Goal: Communication & Community: Participate in discussion

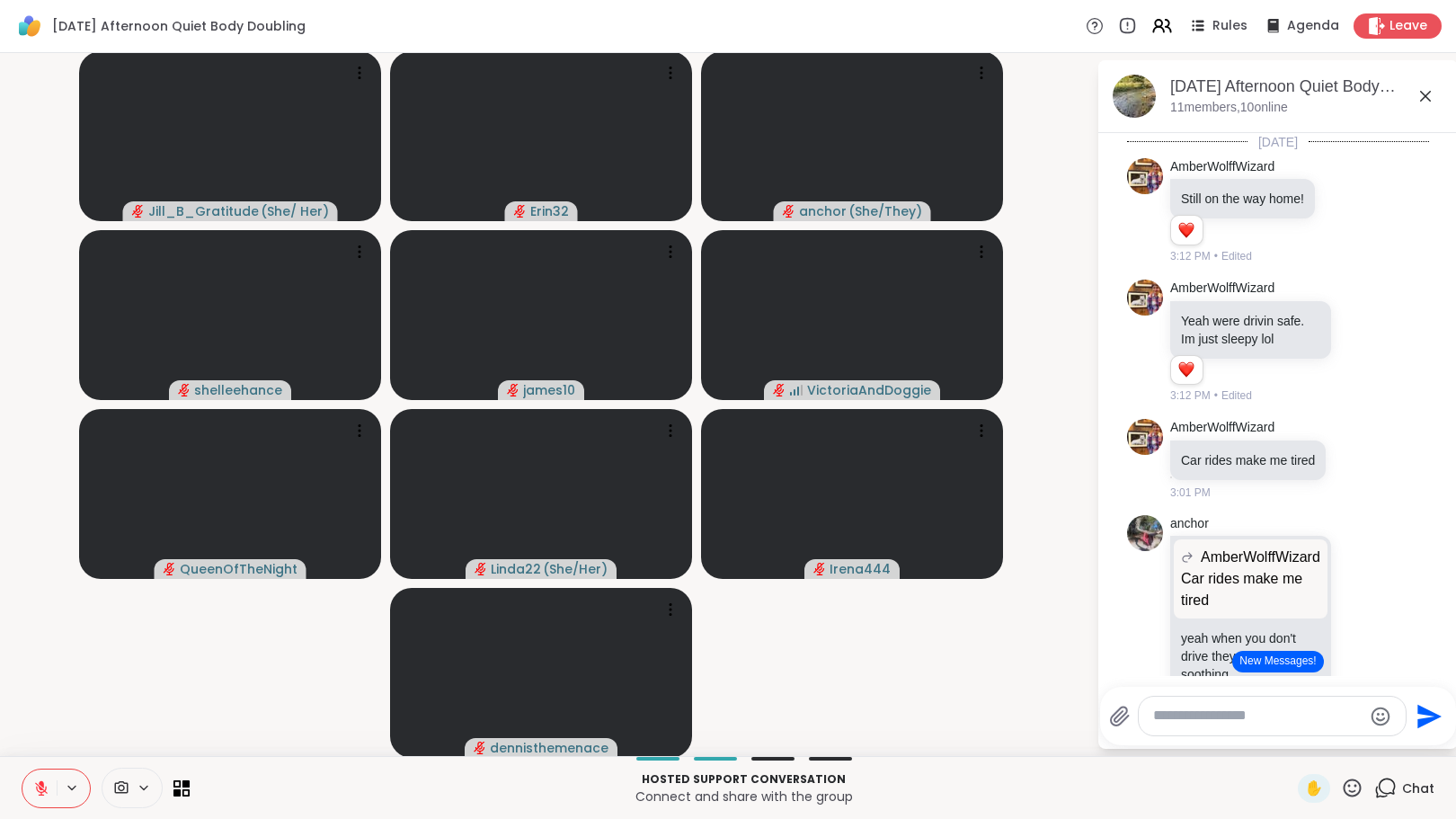
scroll to position [1982, 0]
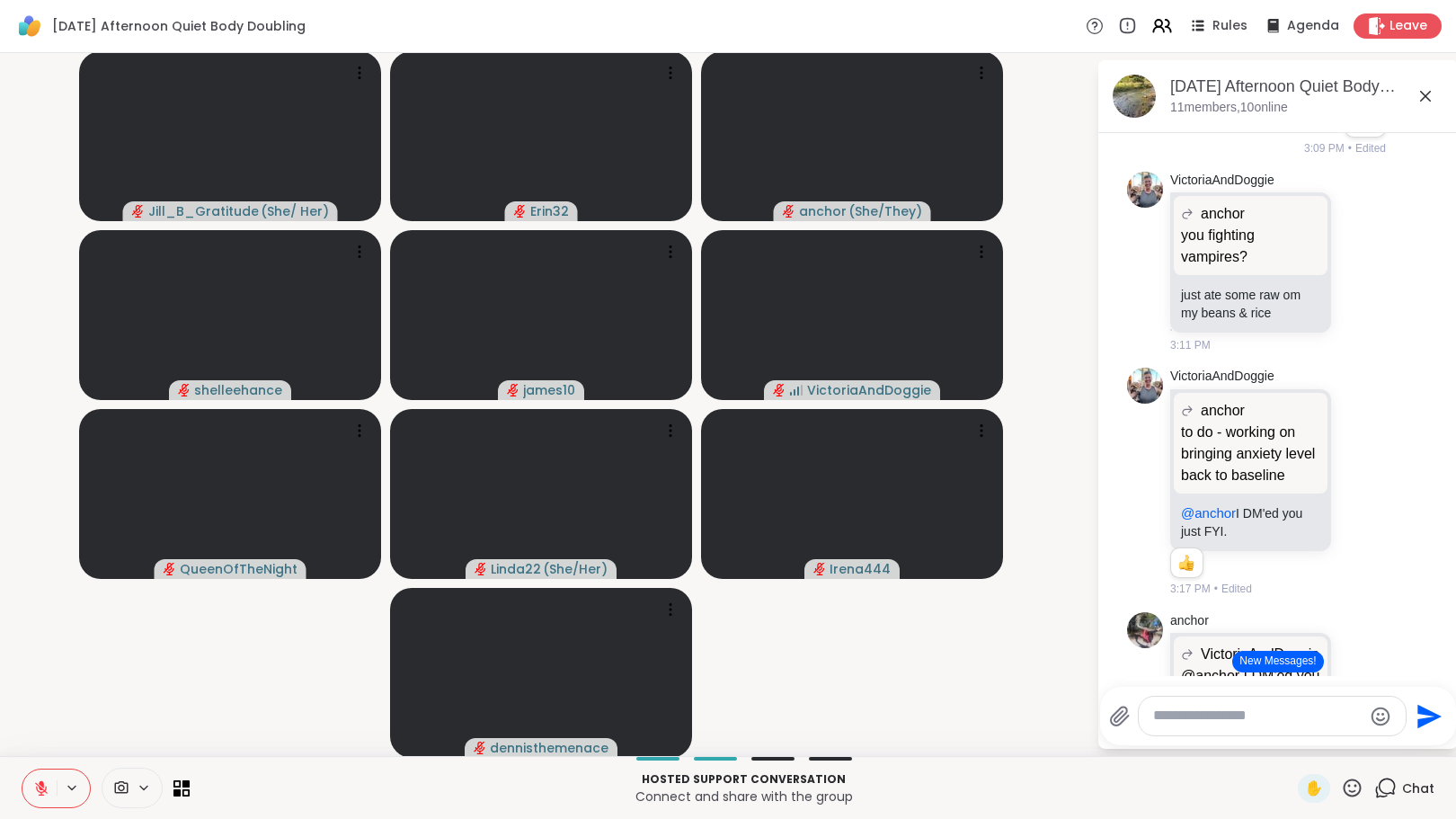
click at [1254, 656] on button "New Messages!" at bounding box center [1278, 661] width 91 height 21
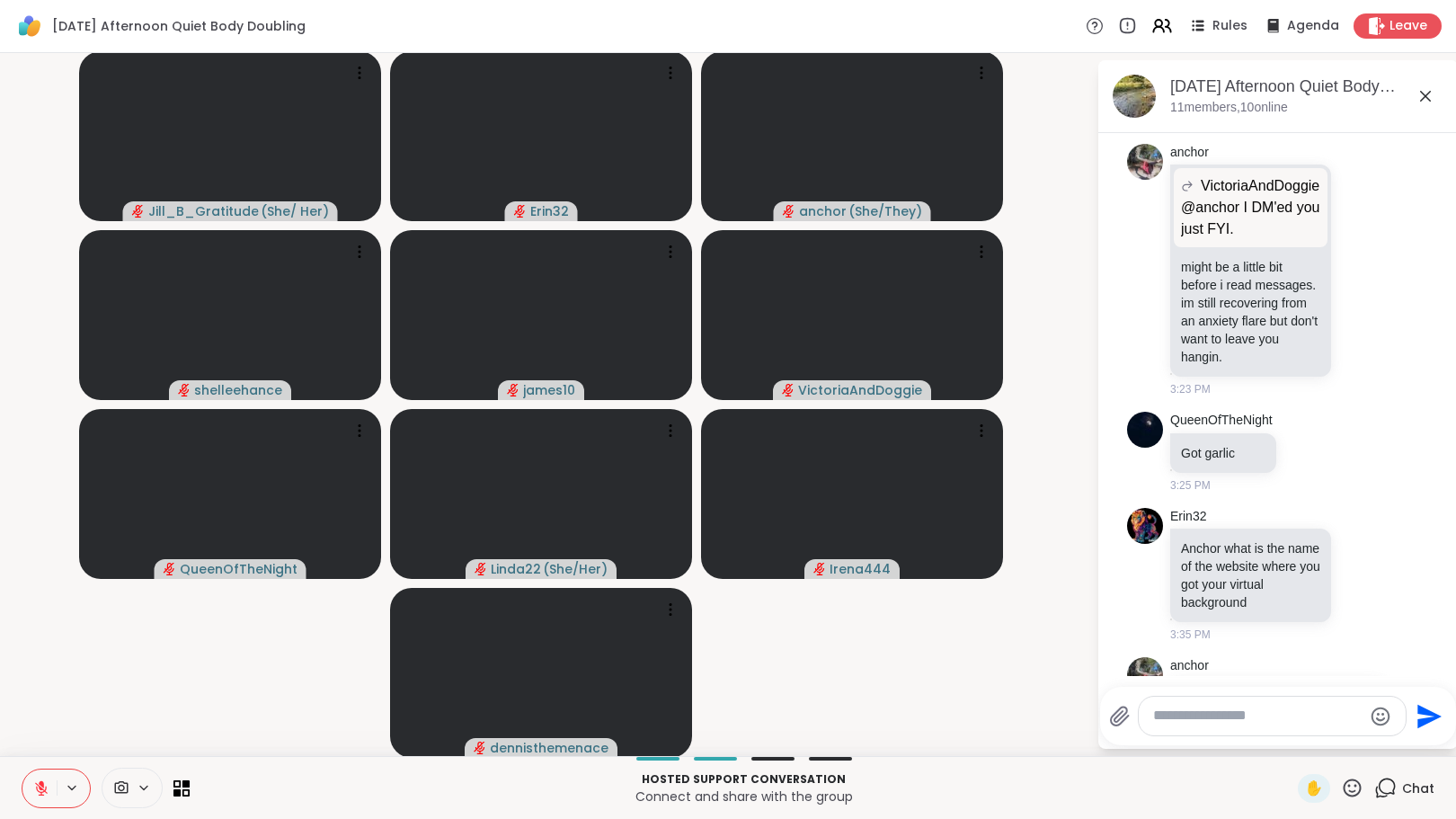
scroll to position [2989, 0]
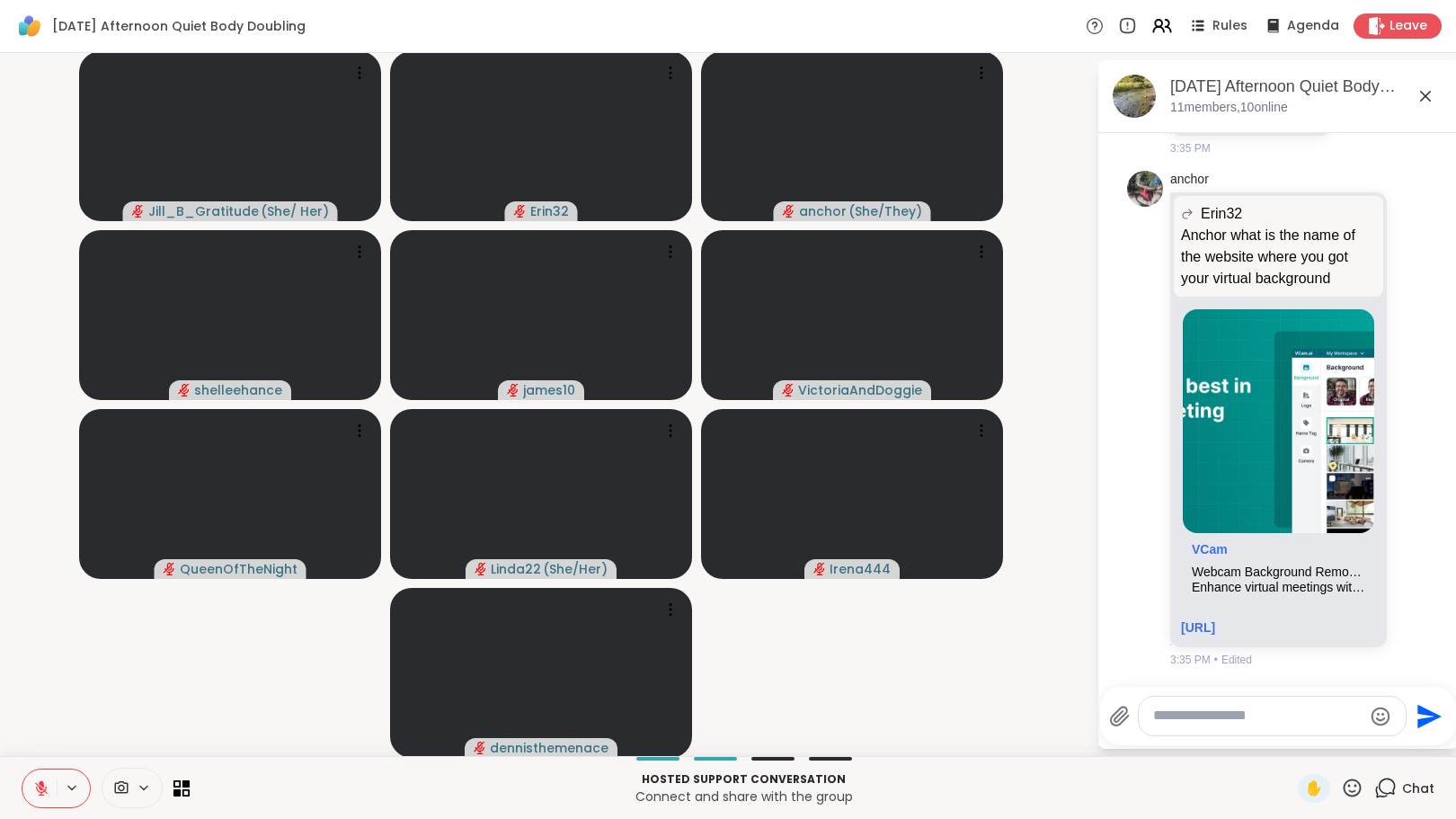
click at [1189, 722] on textarea "Type your message" at bounding box center [1258, 716] width 210 height 19
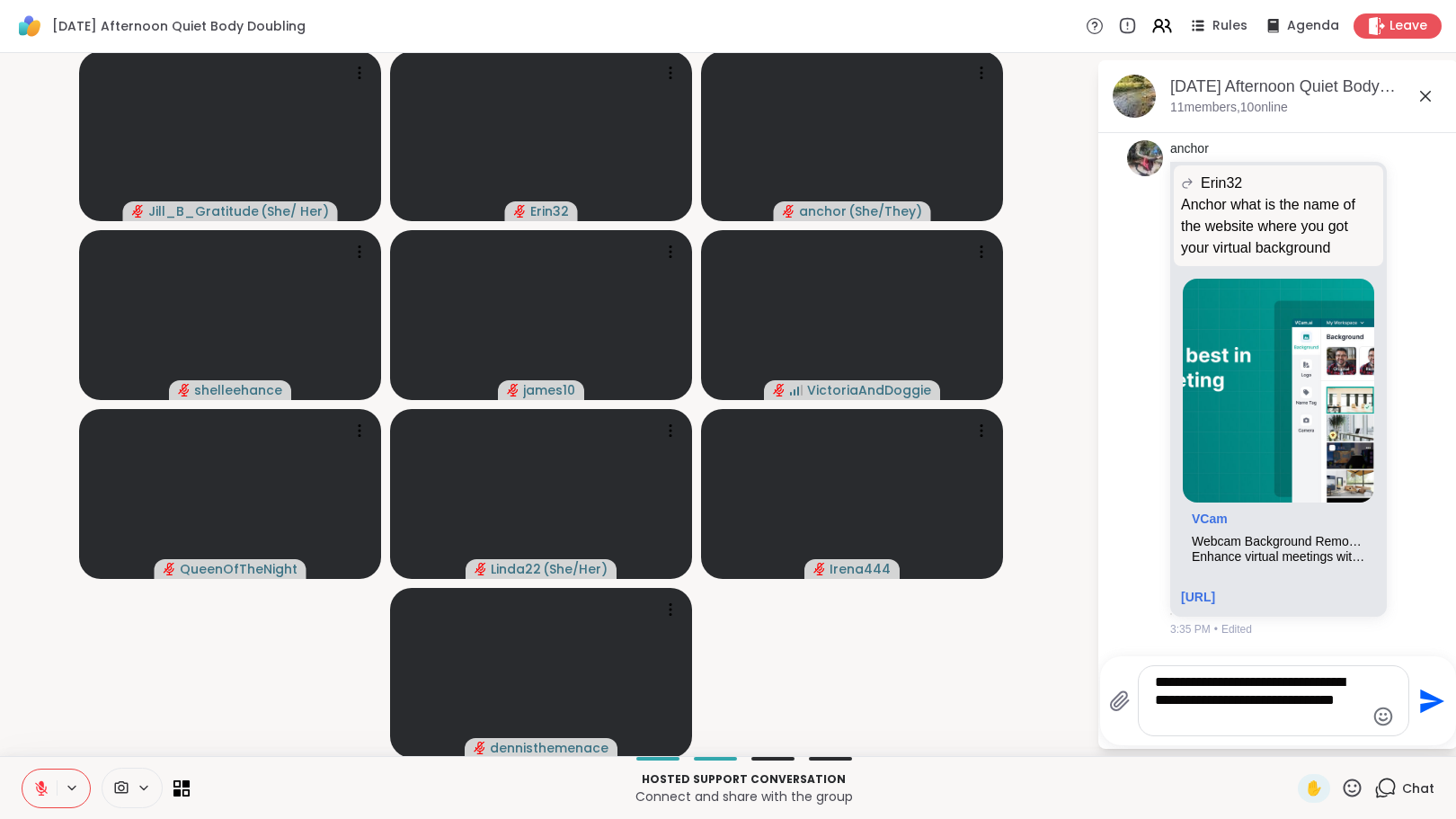
type textarea "**********"
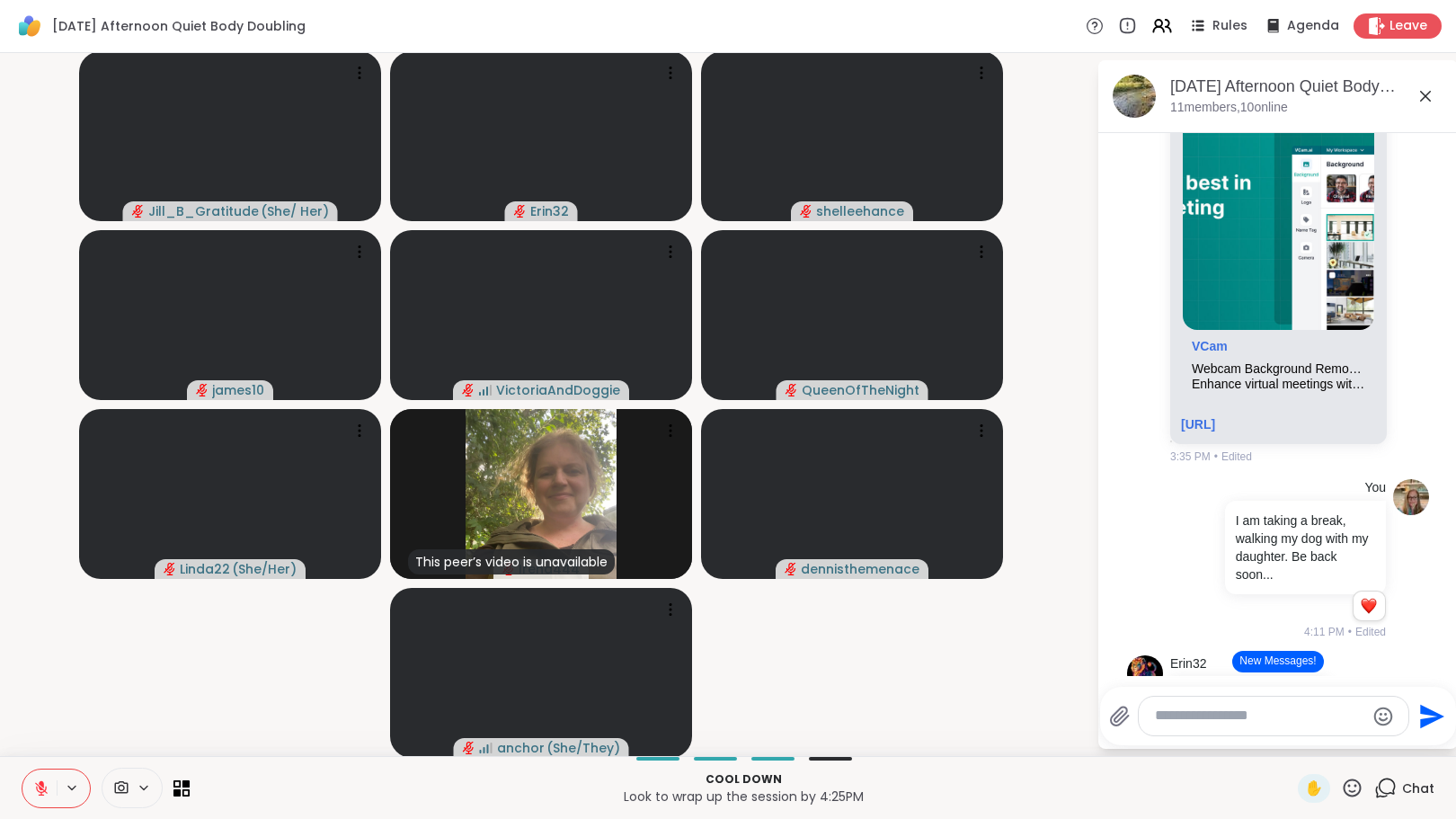
scroll to position [3446, 0]
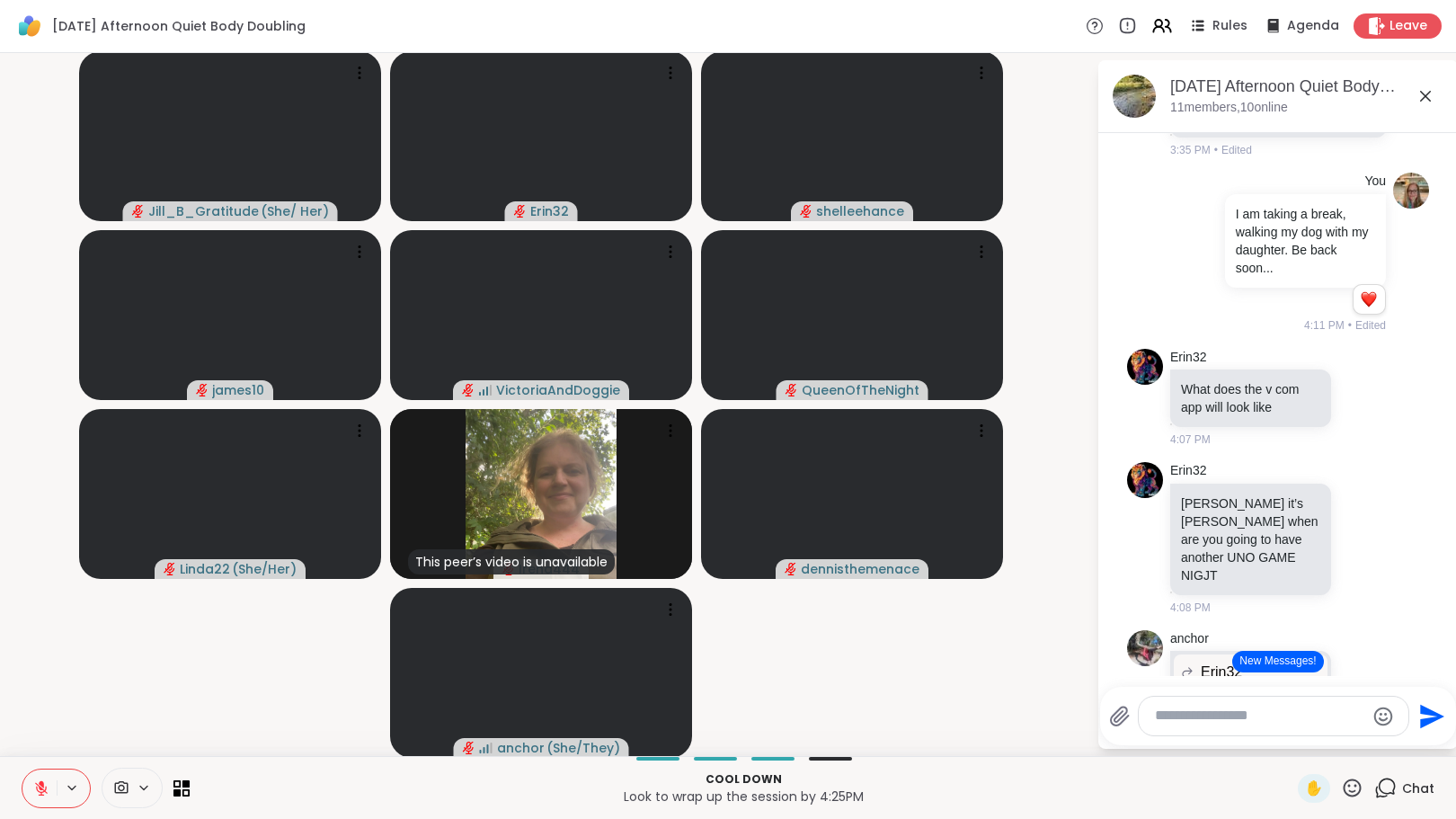
click at [1260, 660] on button "New Messages!" at bounding box center [1278, 661] width 91 height 21
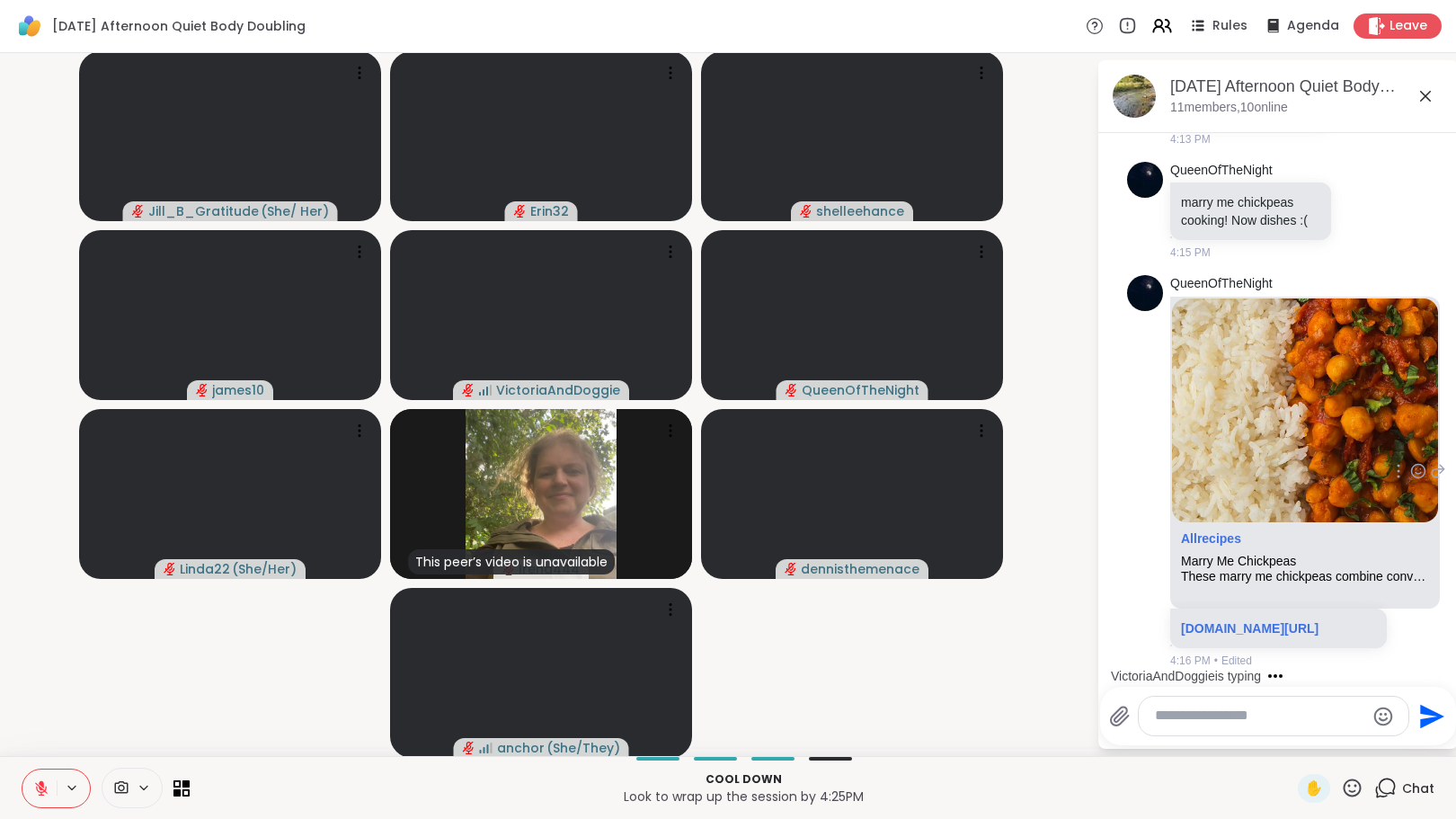
scroll to position [5426, 0]
click at [1247, 628] on link "allrecipes.com/marry-me-chickpeas-recipe-11688105" at bounding box center [1250, 628] width 137 height 14
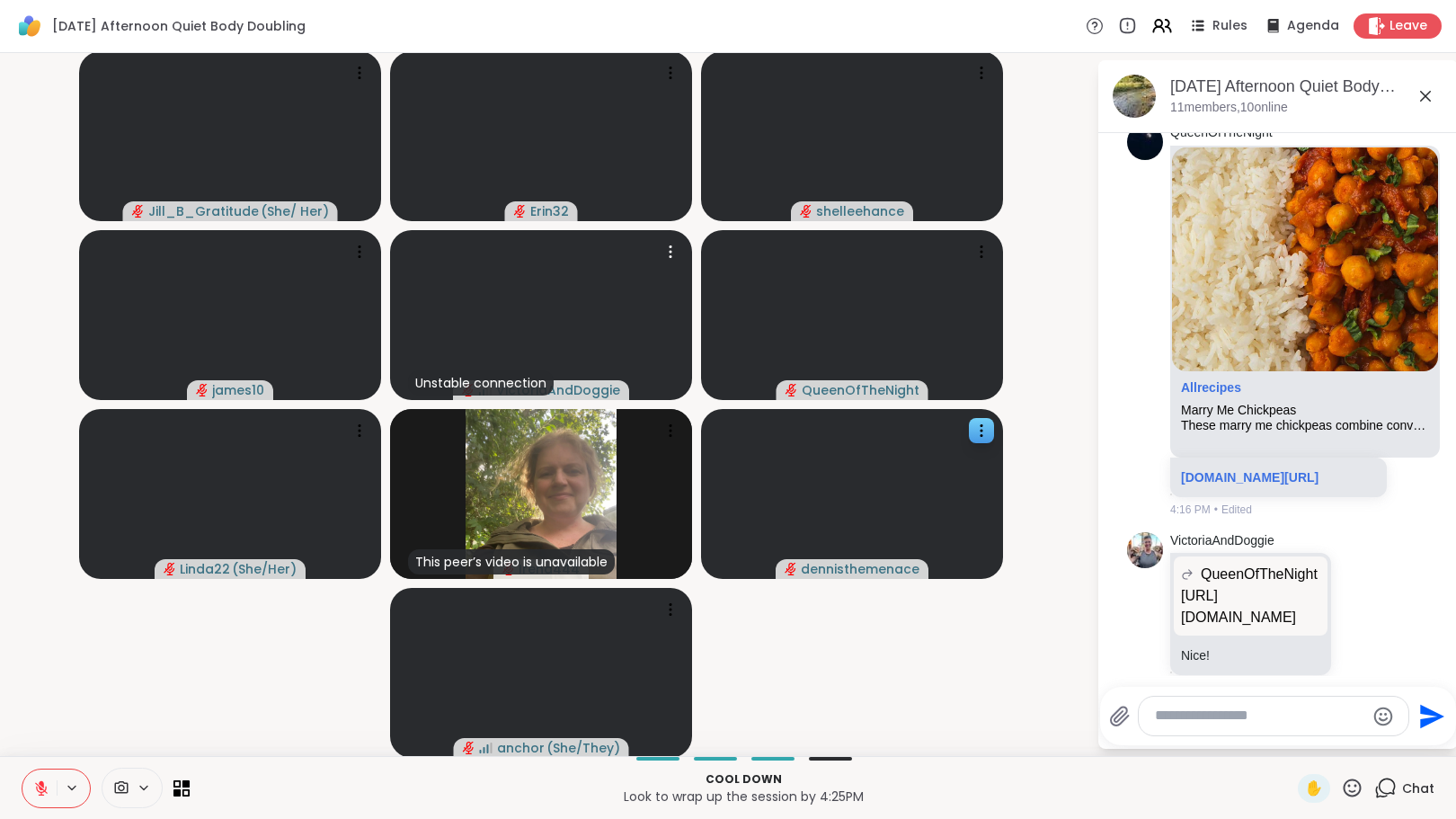
scroll to position [5624, 0]
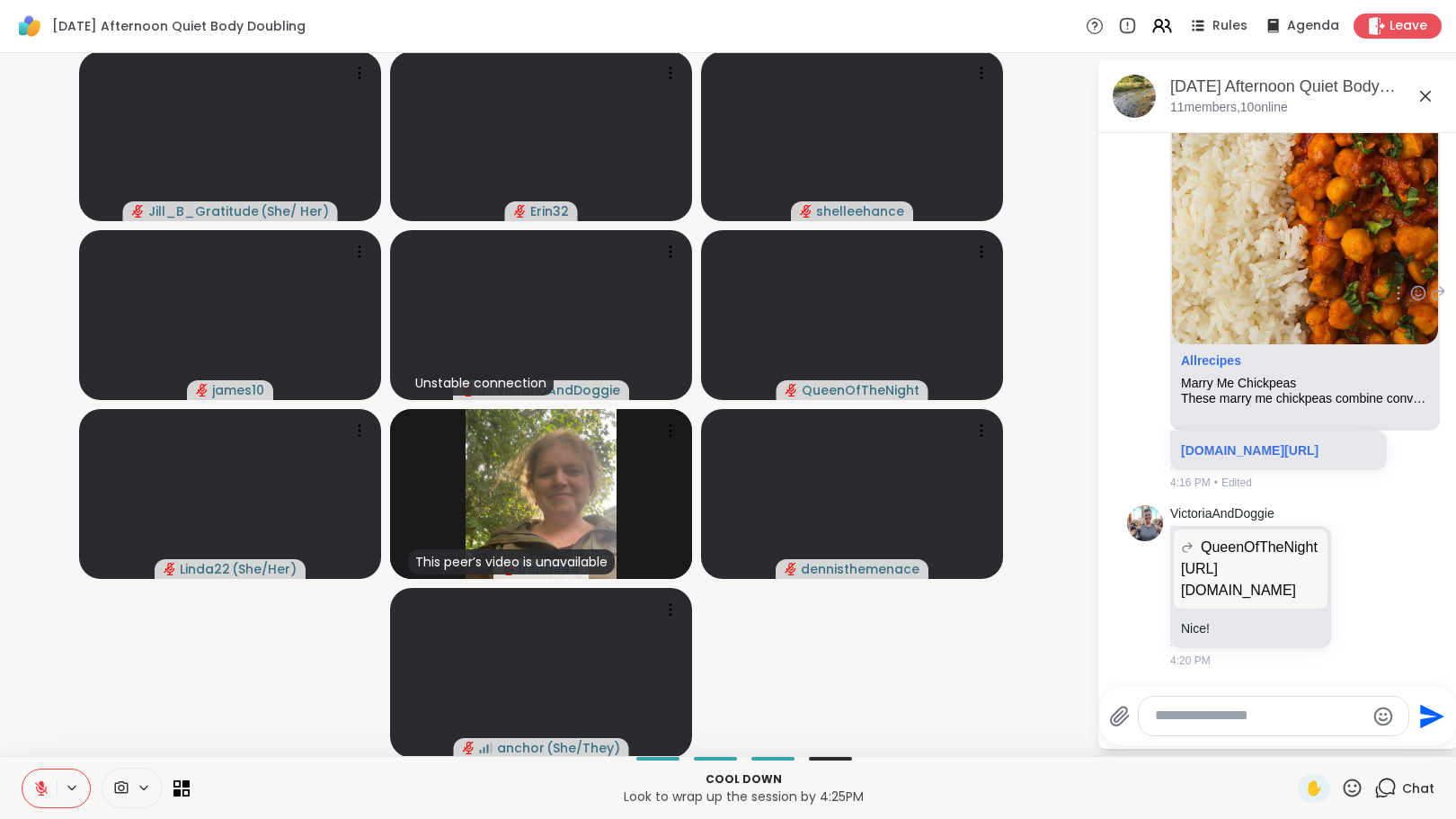
click at [1430, 282] on icon at bounding box center [1437, 292] width 16 height 21
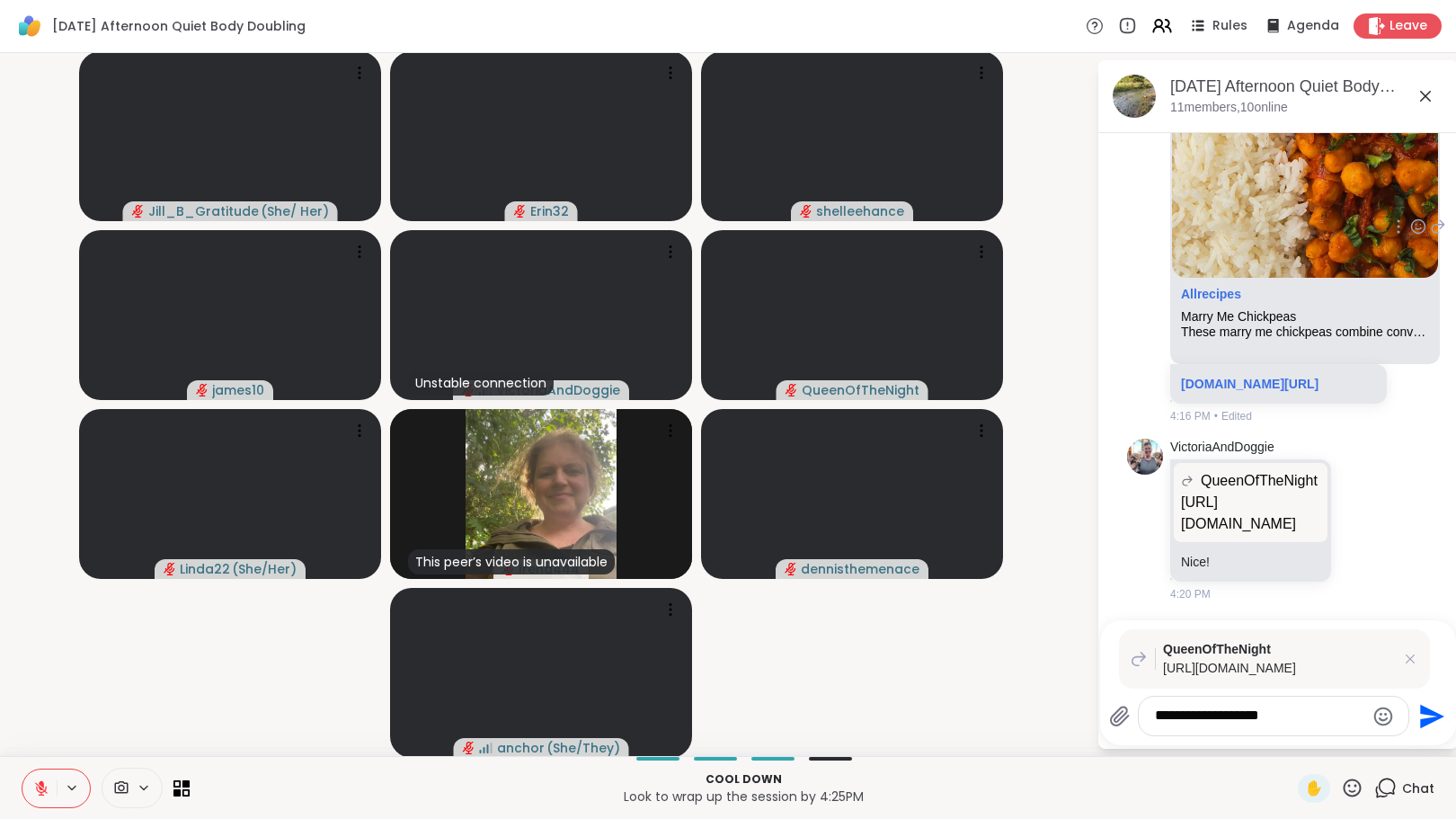
type textarea "**********"
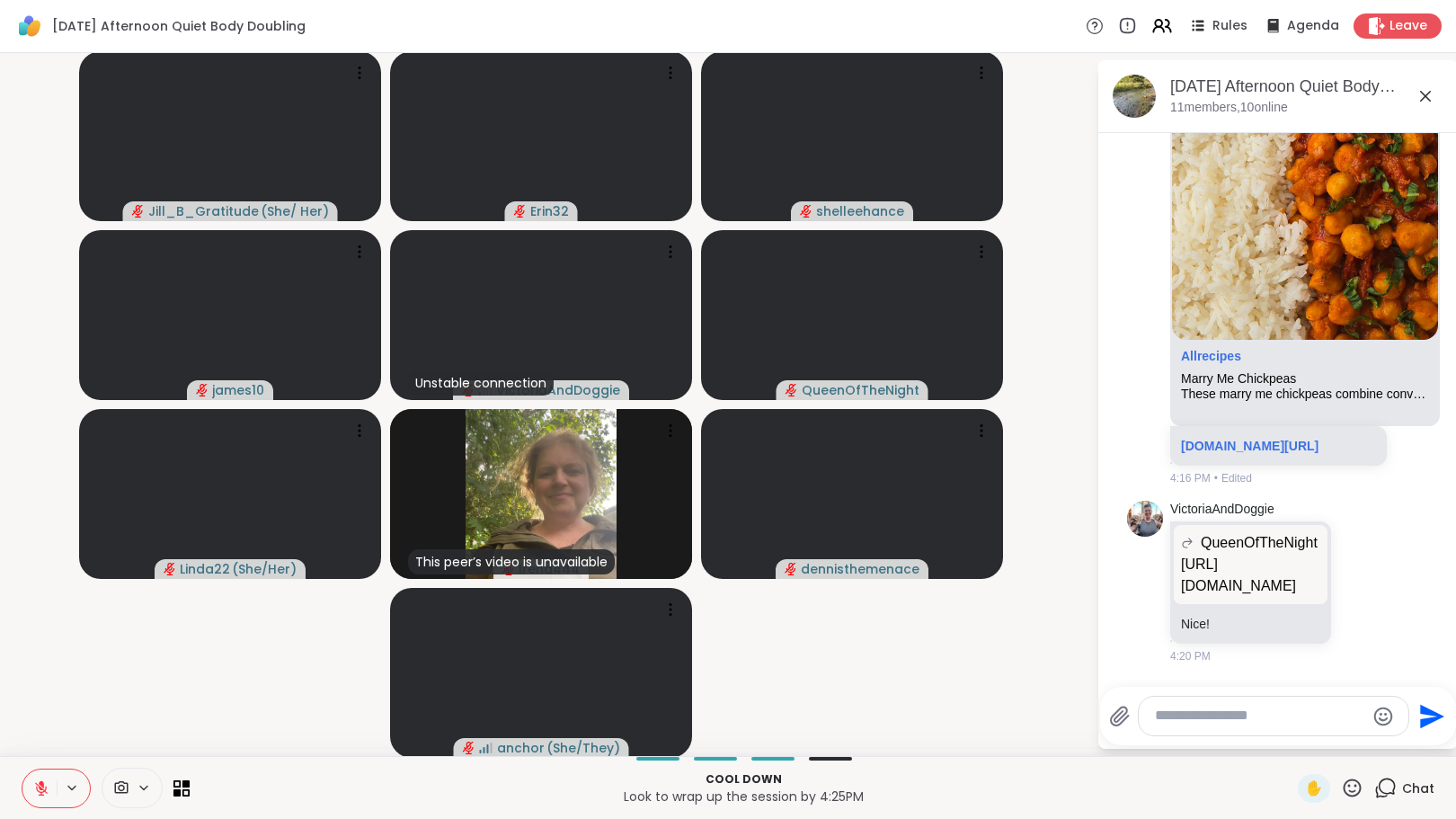
scroll to position [5825, 0]
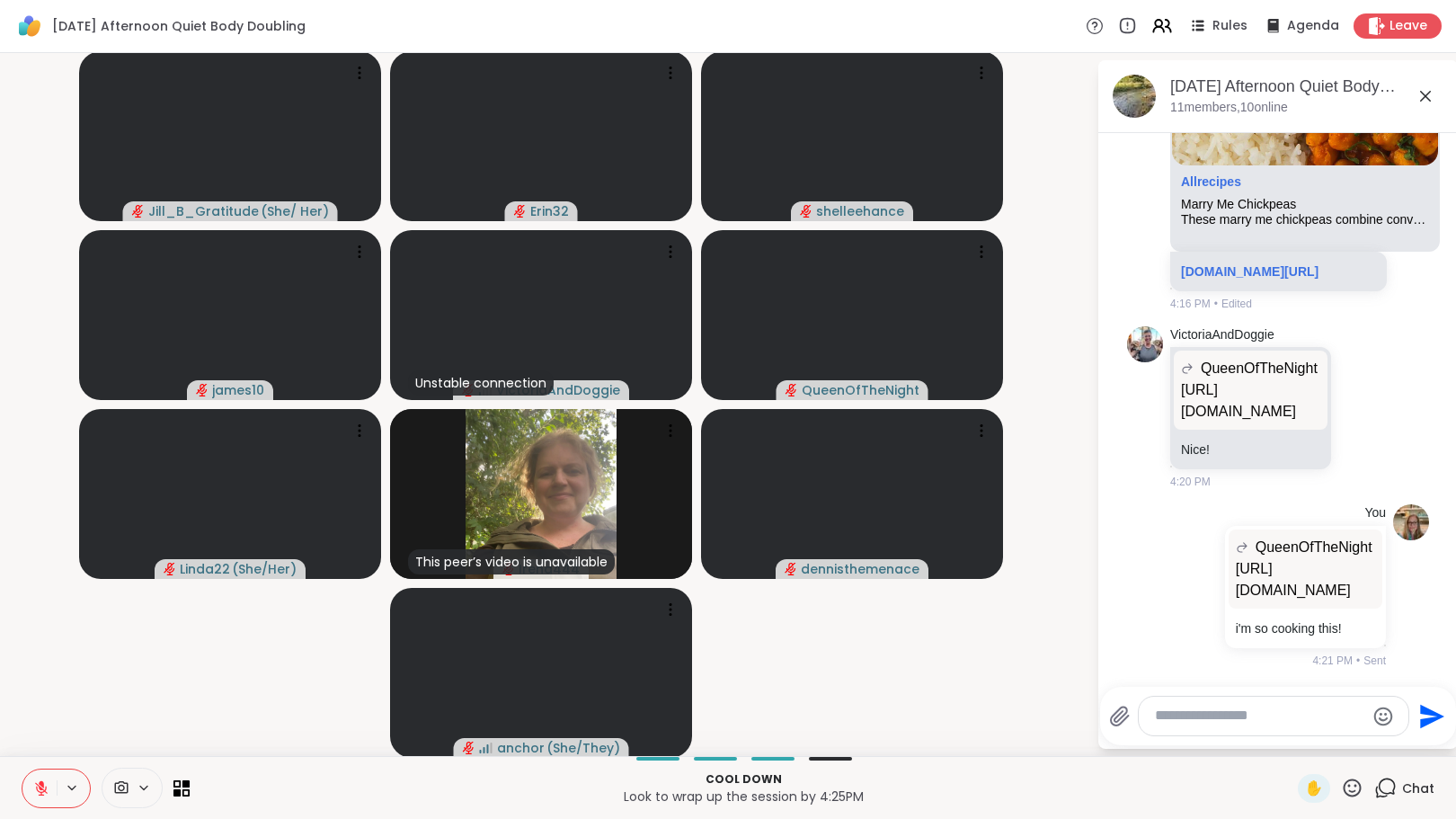
click at [1180, 722] on textarea "Type your message" at bounding box center [1260, 716] width 210 height 19
click at [39, 785] on icon at bounding box center [42, 788] width 13 height 13
click at [39, 786] on icon at bounding box center [41, 786] width 5 height 8
click at [40, 780] on icon at bounding box center [41, 787] width 16 height 16
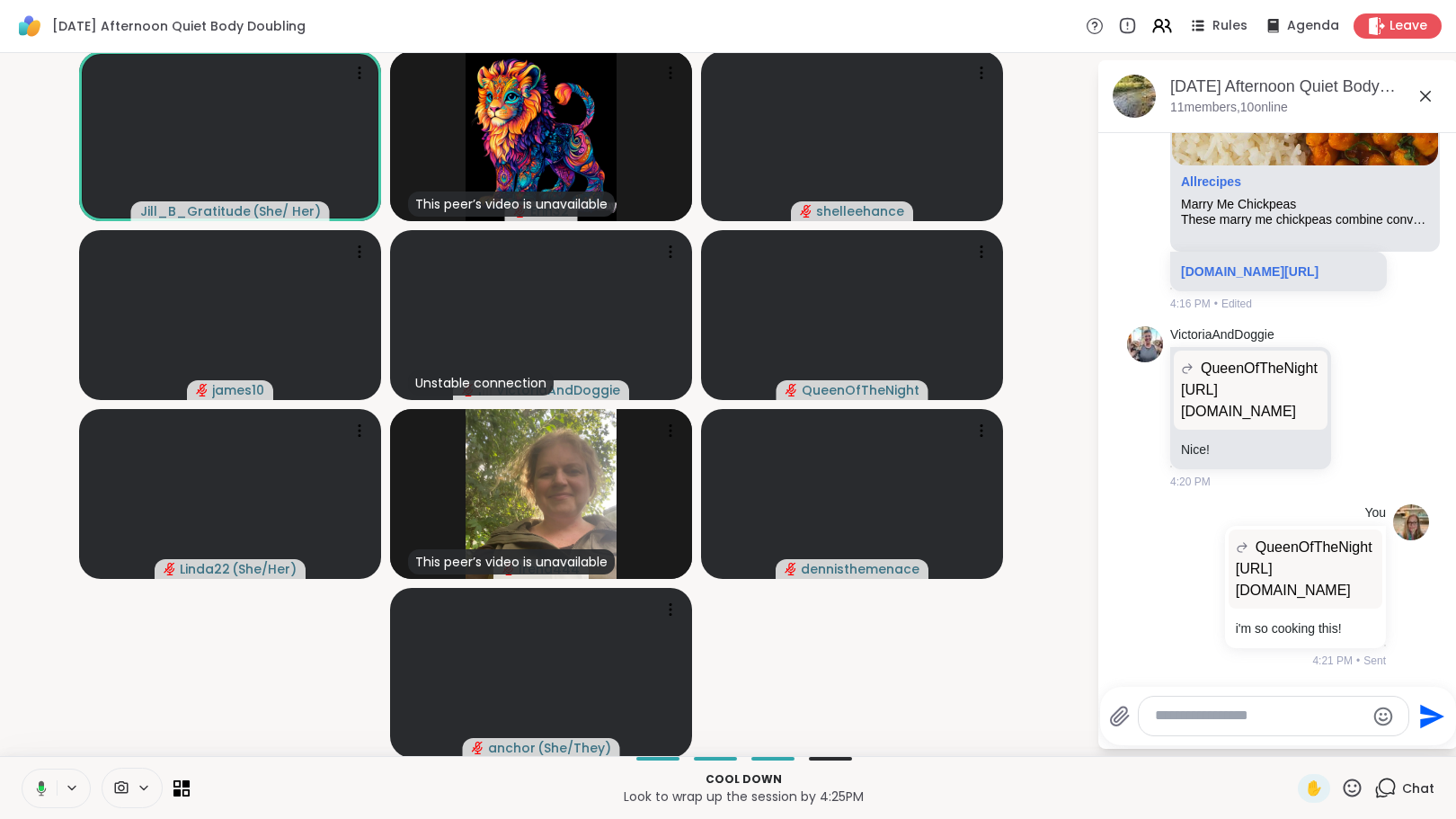
click at [1191, 719] on textarea "Type your message" at bounding box center [1260, 716] width 210 height 19
click at [1168, 724] on textarea "Type your message" at bounding box center [1260, 716] width 210 height 19
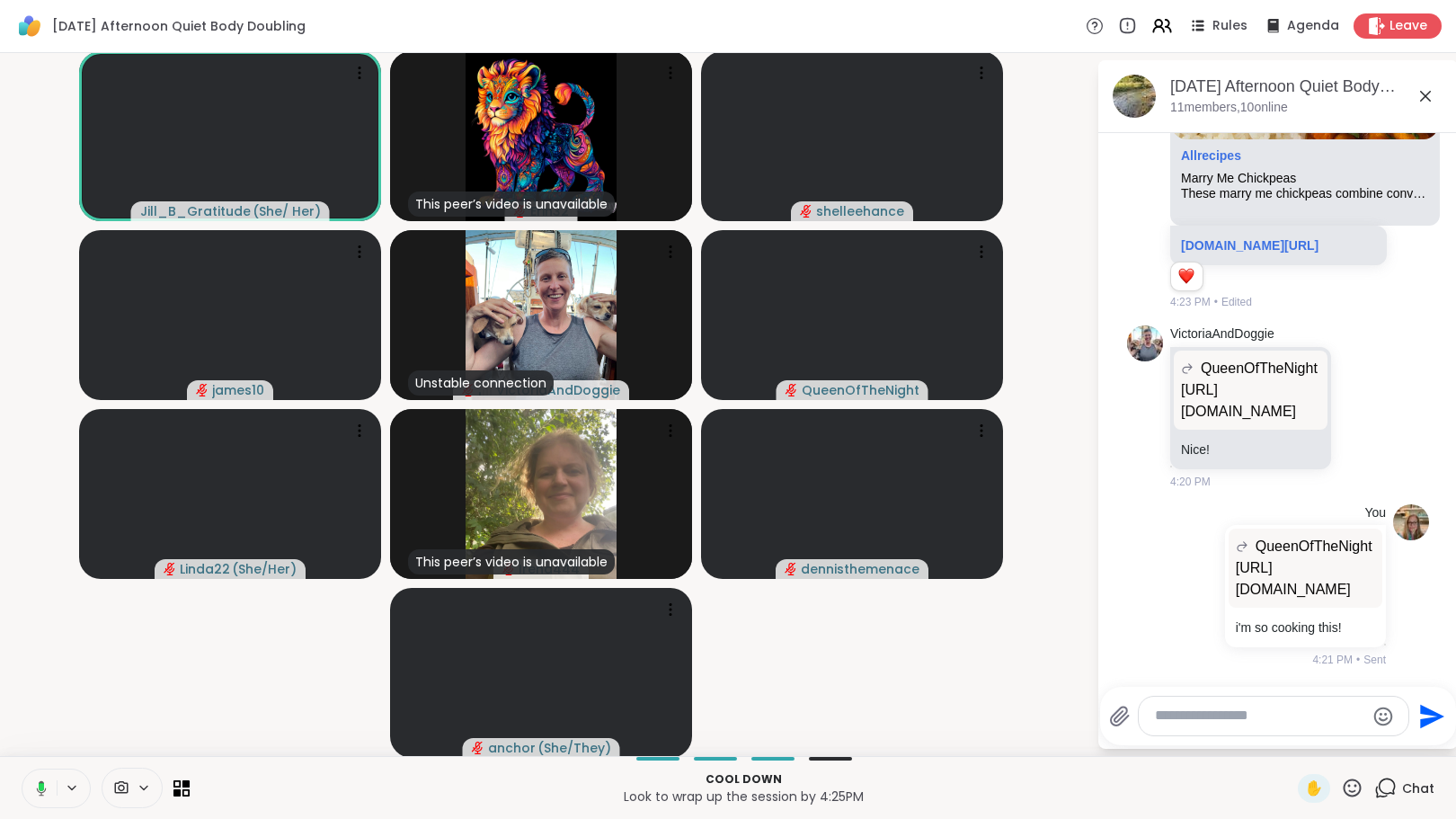
click at [42, 778] on button at bounding box center [38, 788] width 37 height 38
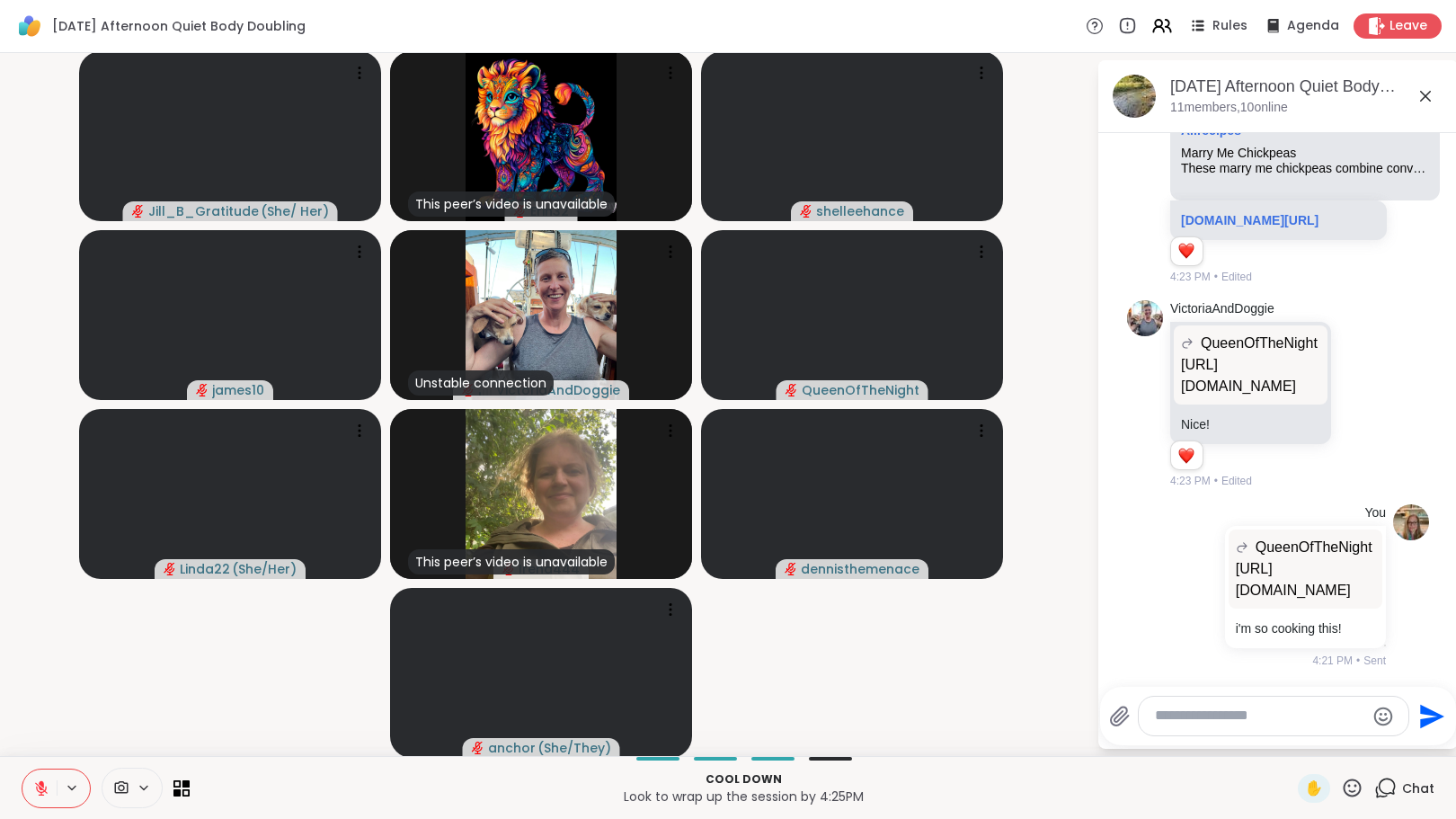
scroll to position [5903, 0]
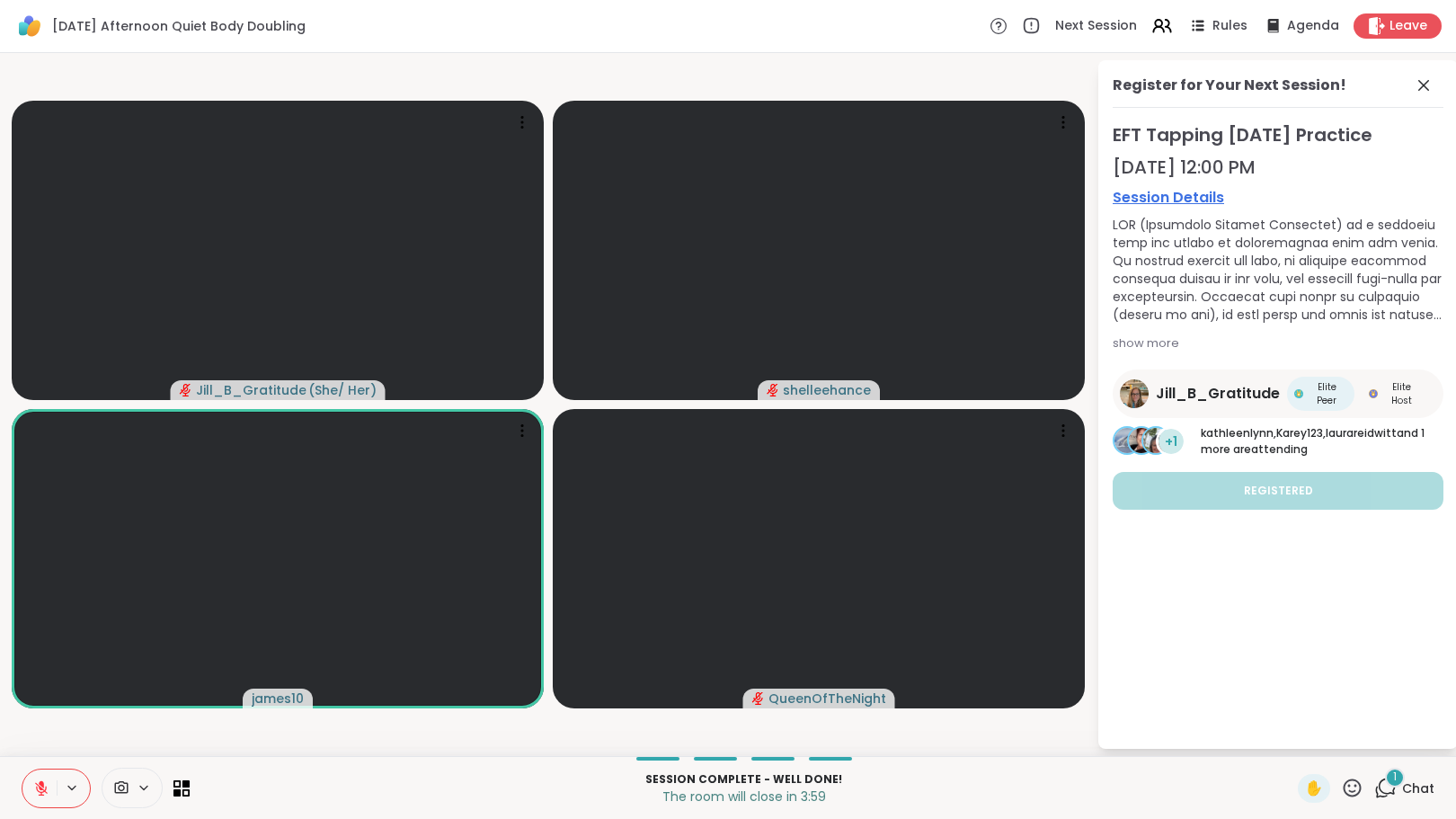
click at [35, 785] on icon at bounding box center [41, 787] width 16 height 16
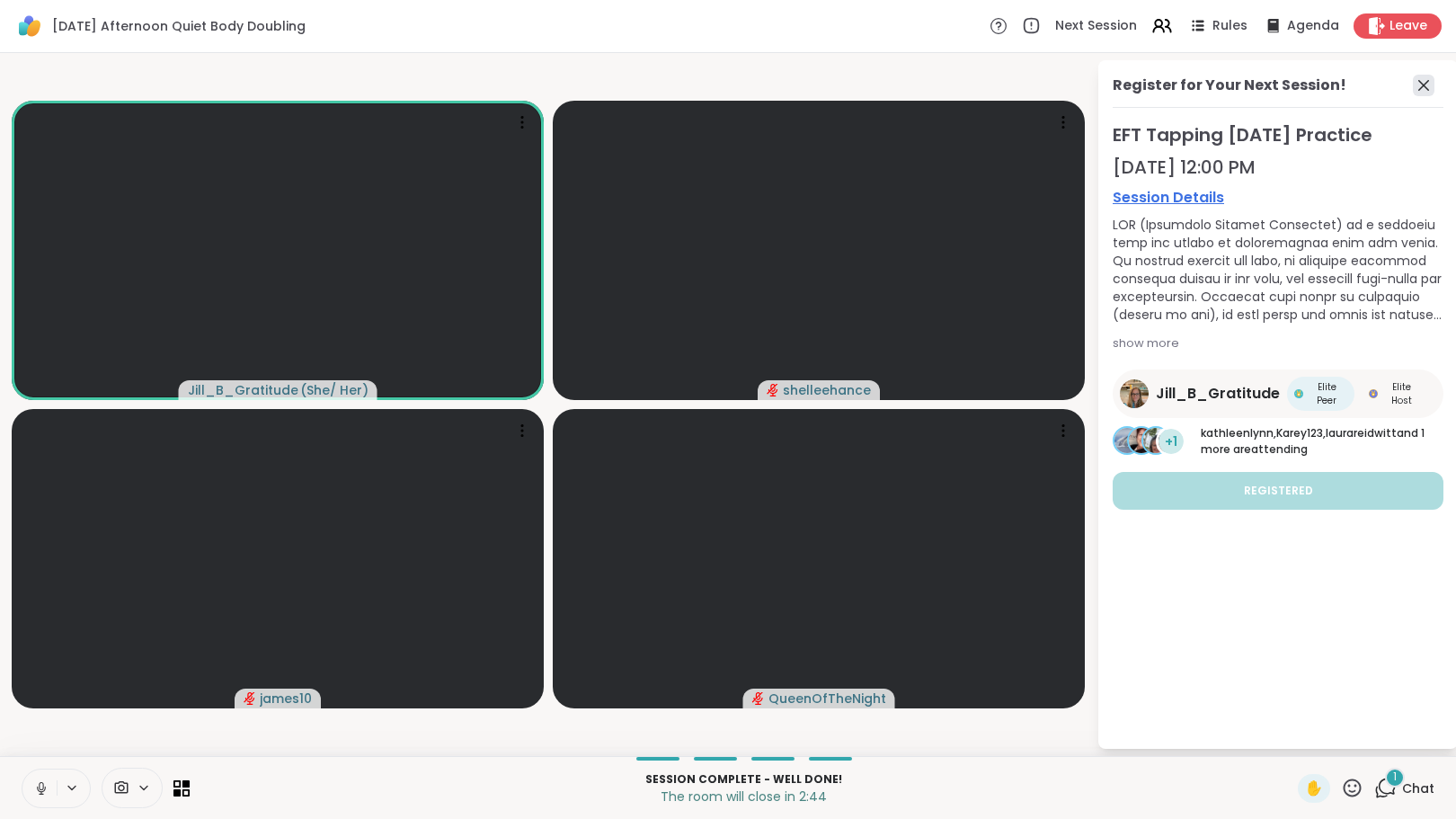
click at [1428, 85] on icon at bounding box center [1424, 84] width 21 height 21
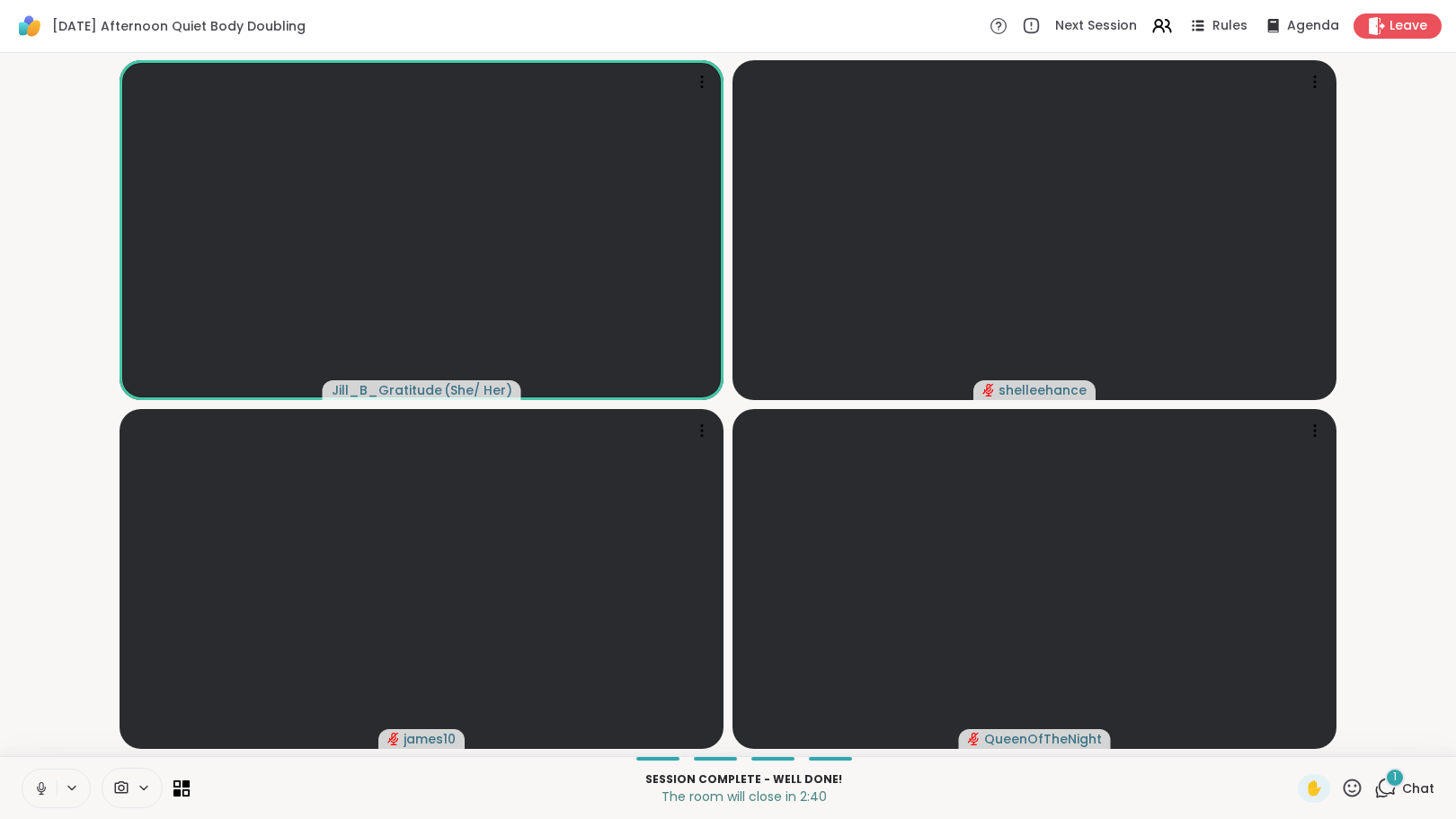
click at [1374, 781] on icon at bounding box center [1385, 787] width 22 height 22
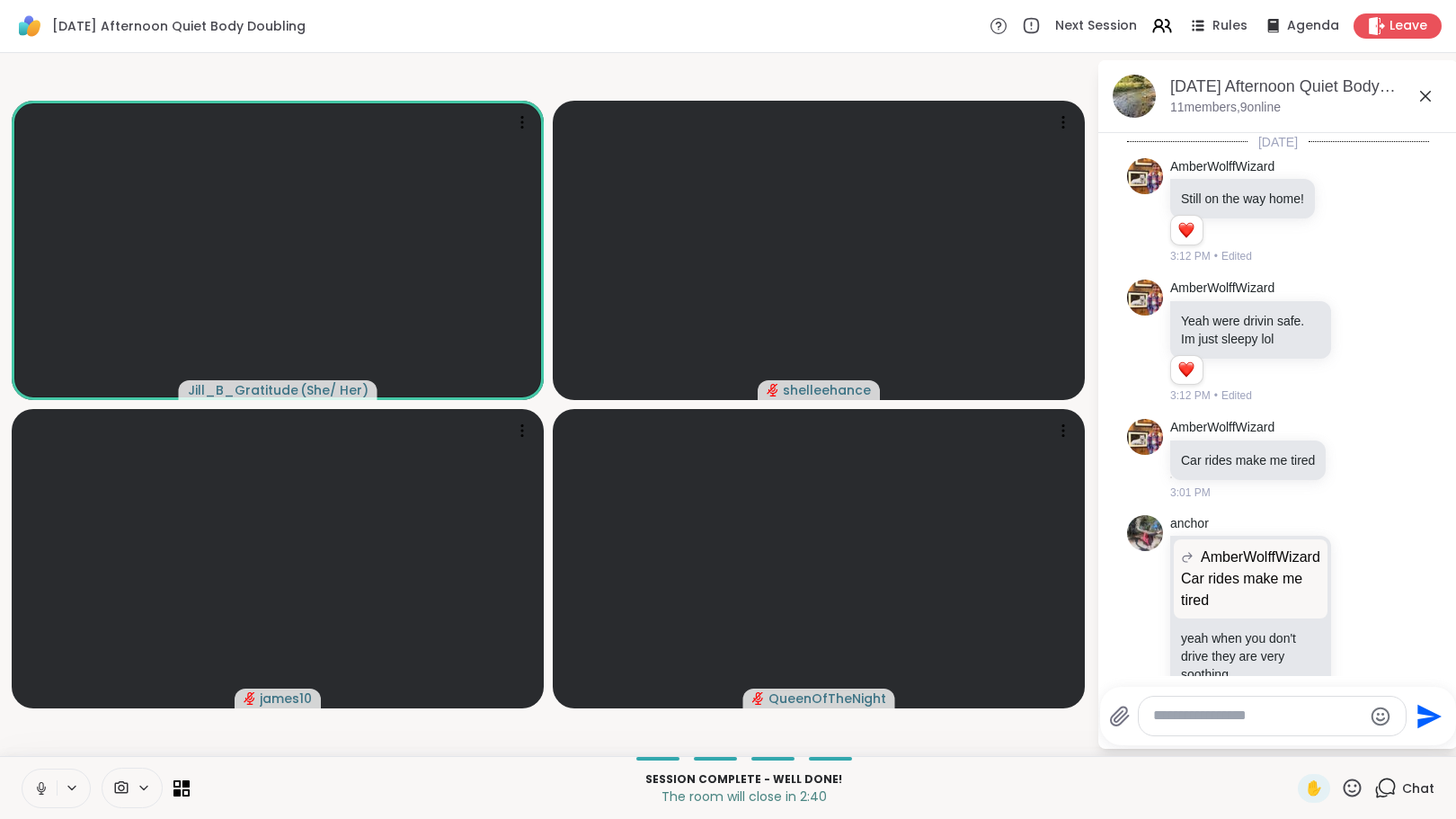
scroll to position [6077, 0]
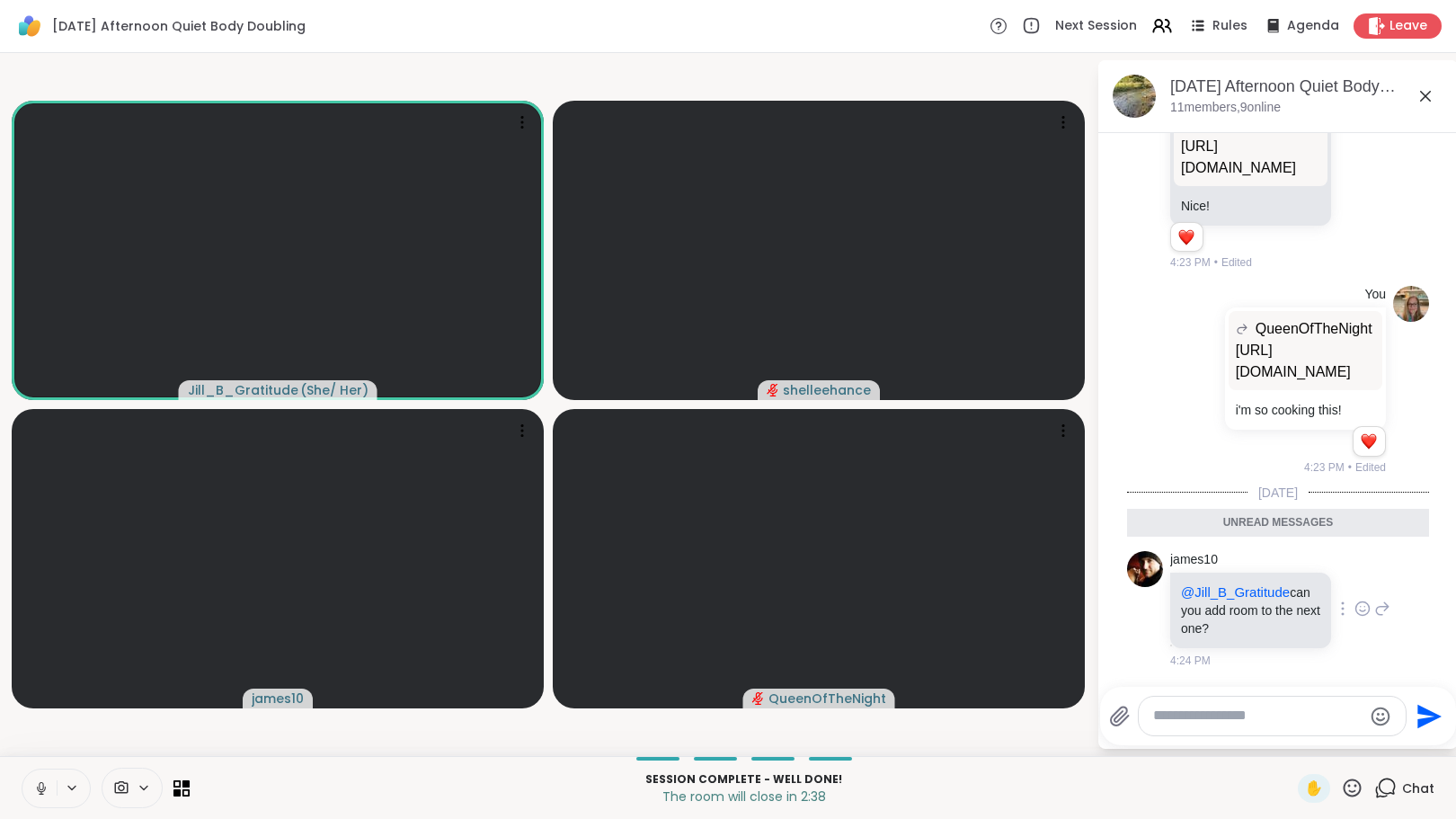
click at [1355, 612] on icon at bounding box center [1362, 608] width 16 height 18
click at [1355, 578] on div "Select Reaction: Heart" at bounding box center [1362, 579] width 16 height 16
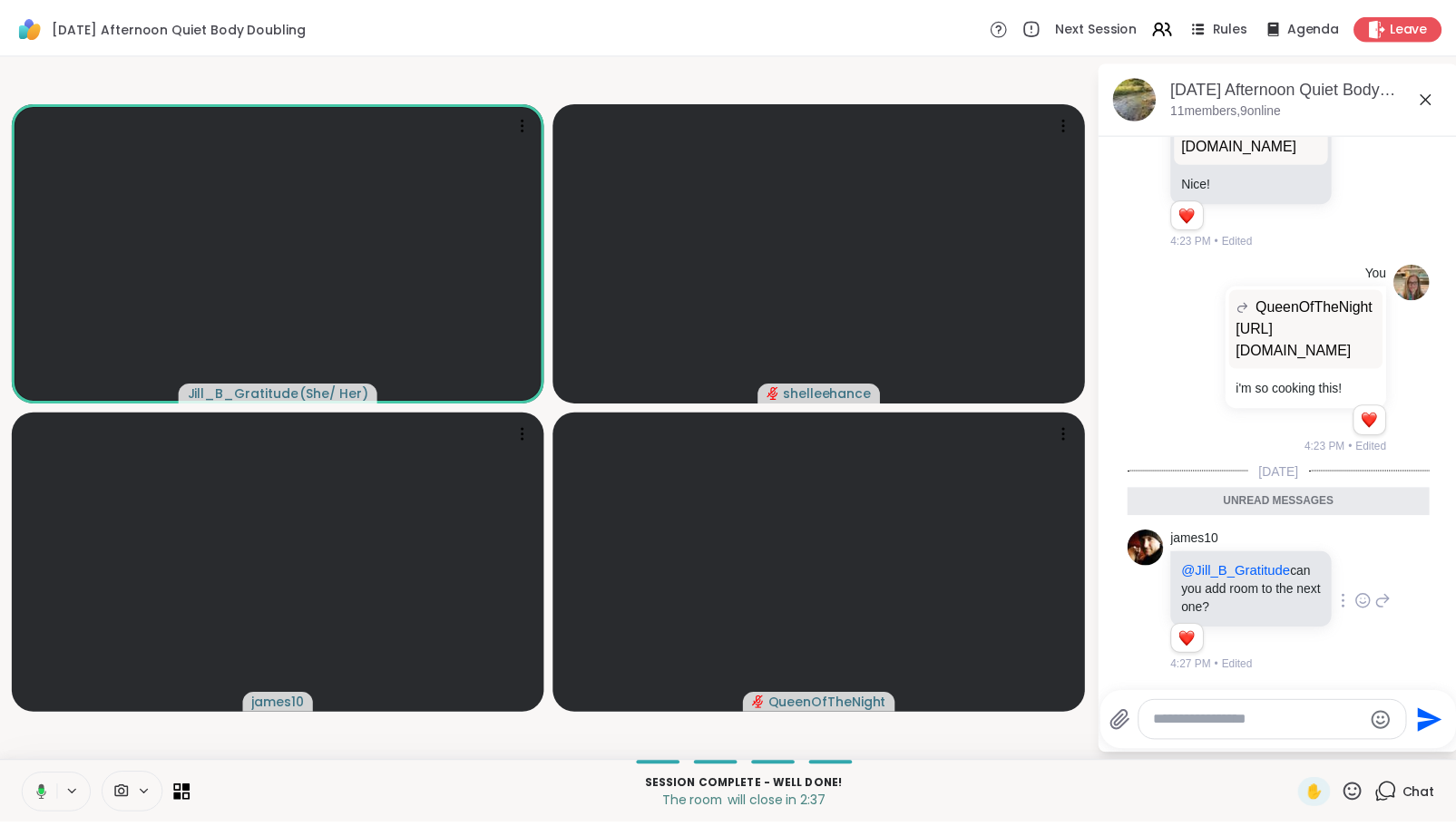
scroll to position [6155, 0]
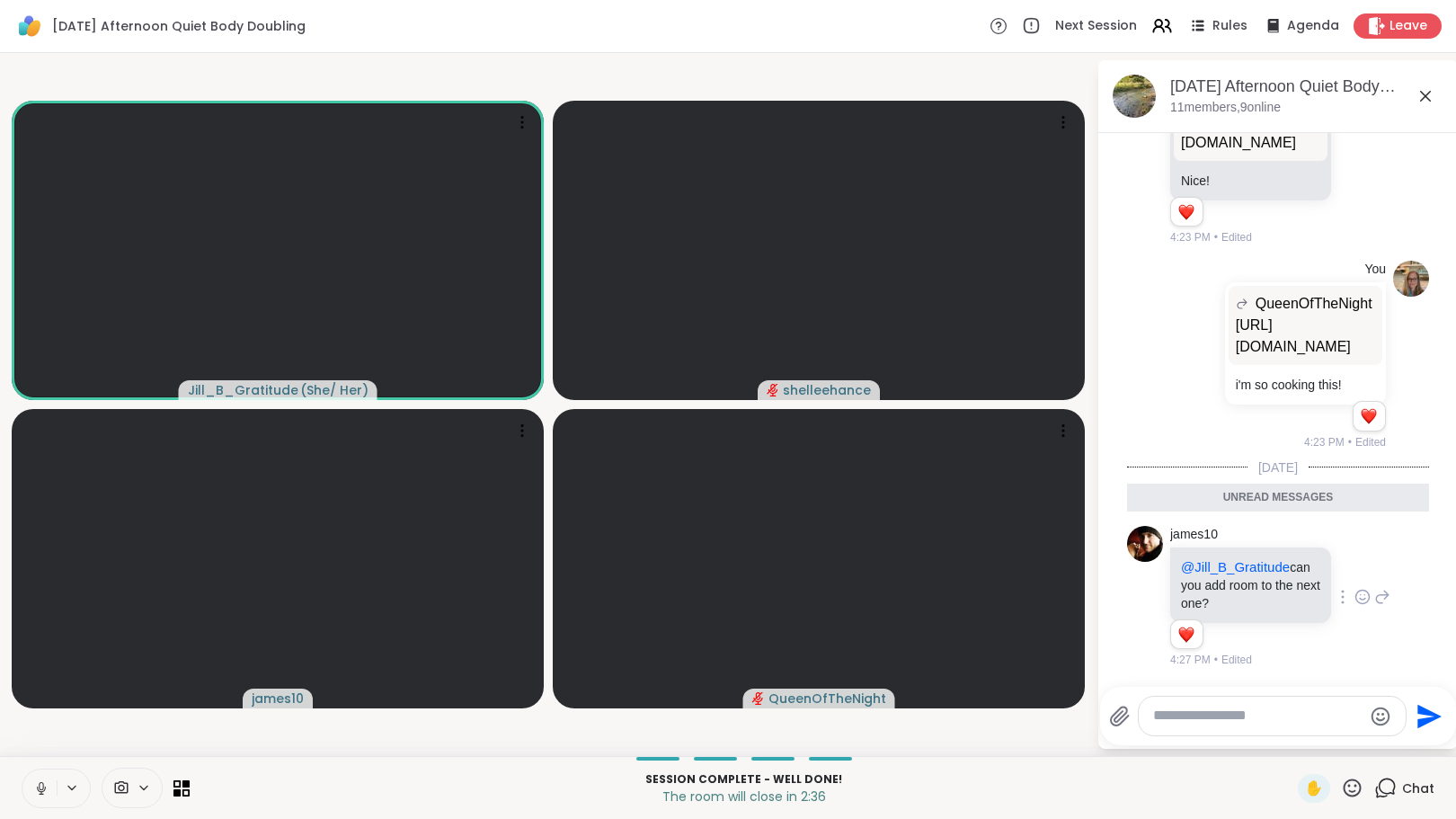
click at [1232, 718] on textarea "Type your message" at bounding box center [1258, 716] width 210 height 19
click at [1390, 28] on span "Leave" at bounding box center [1410, 26] width 40 height 19
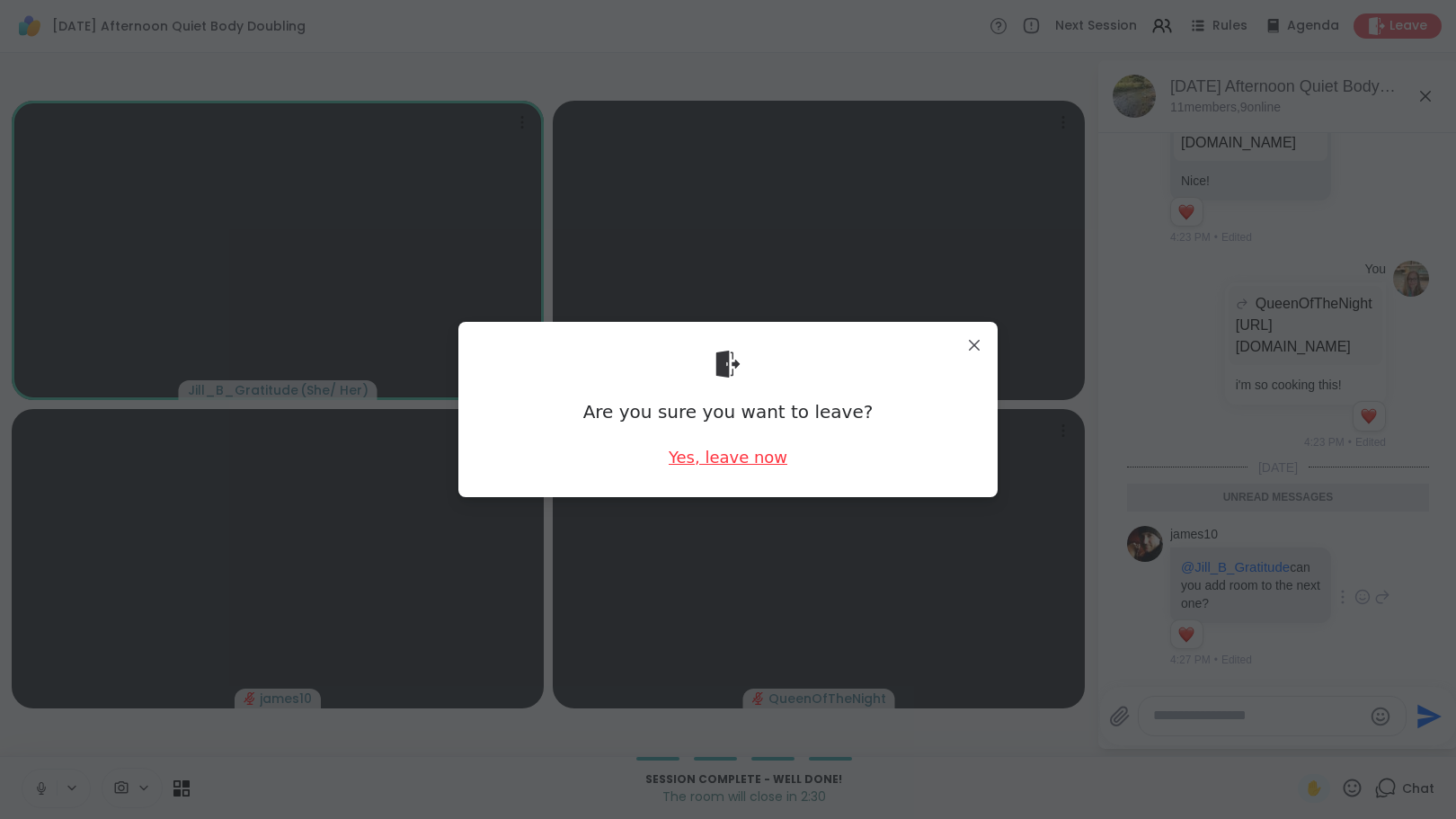
click at [722, 451] on div "Yes, leave now" at bounding box center [728, 457] width 119 height 22
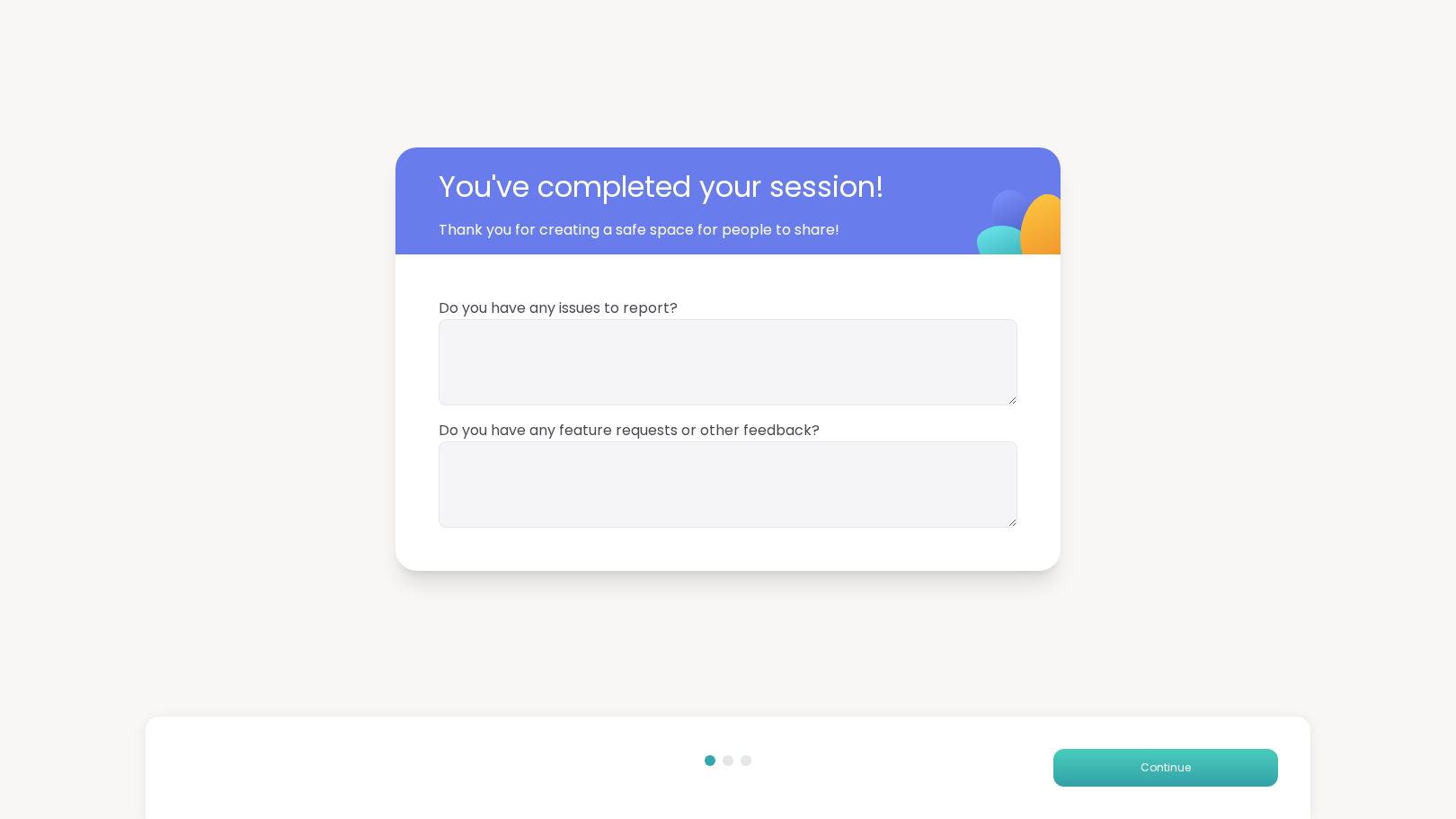
click at [1143, 774] on span "Continue" at bounding box center [1166, 767] width 50 height 16
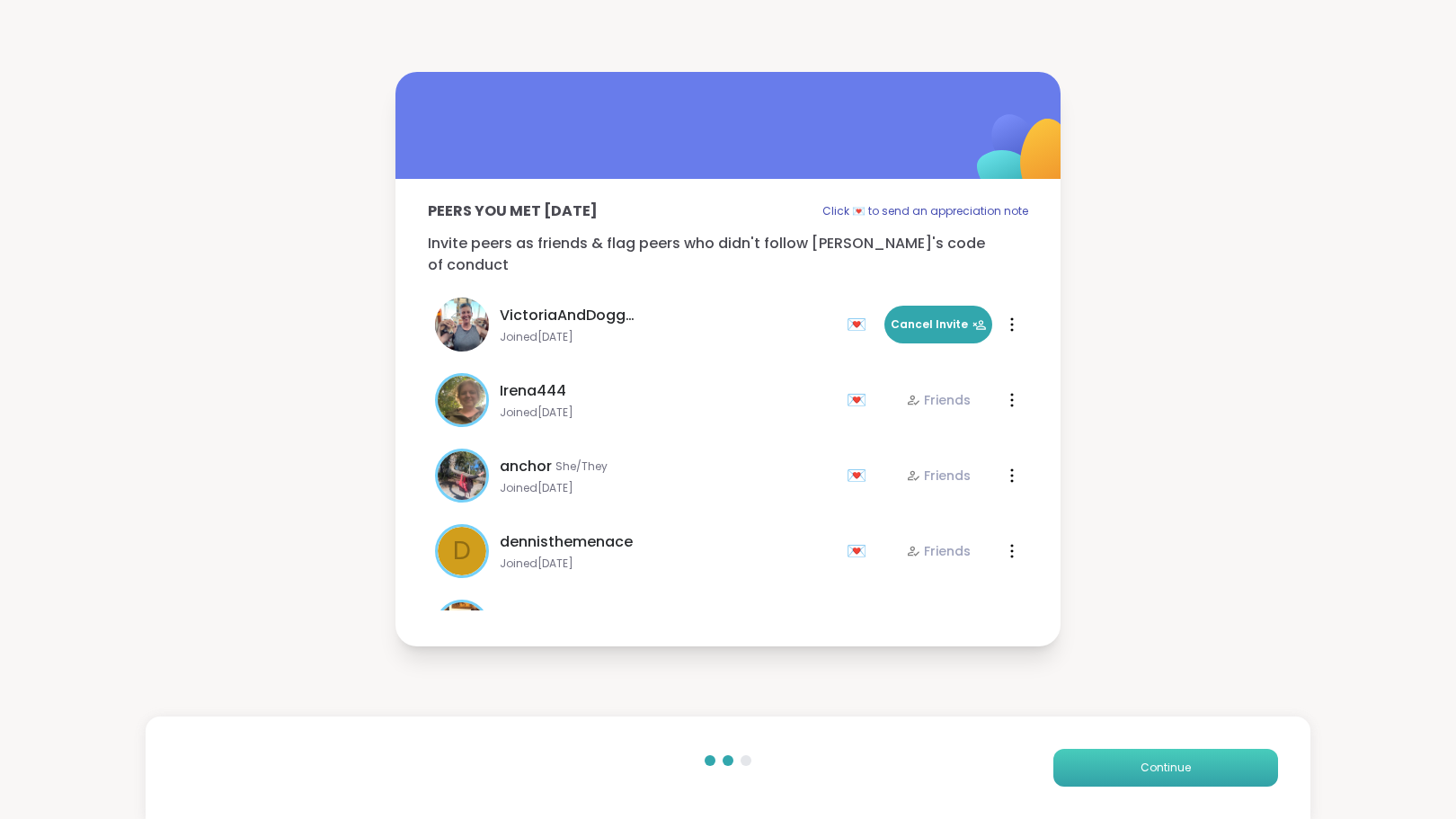
click at [1148, 768] on span "Continue" at bounding box center [1166, 767] width 50 height 16
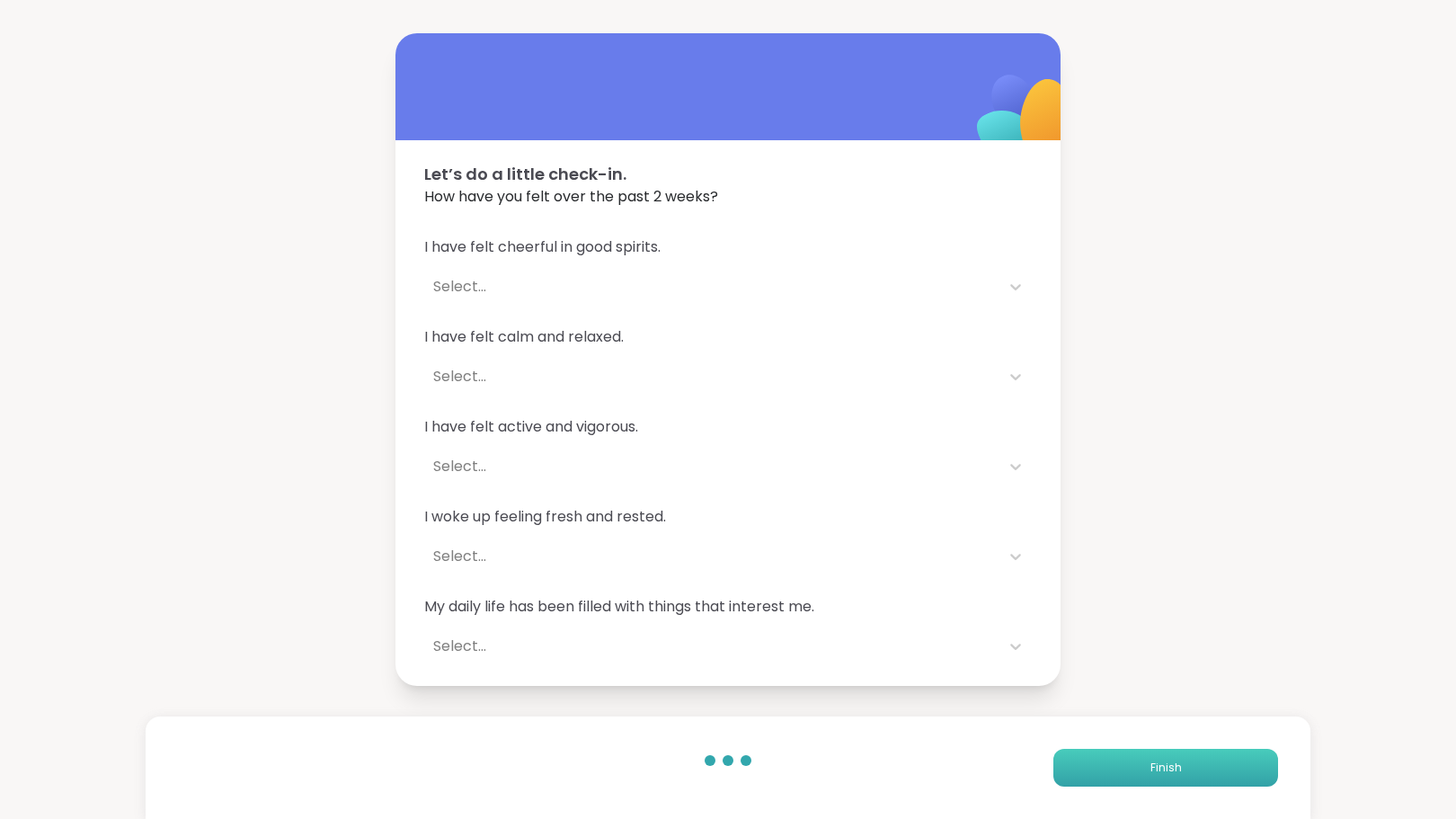
click at [1098, 766] on button "Finish" at bounding box center [1166, 767] width 225 height 38
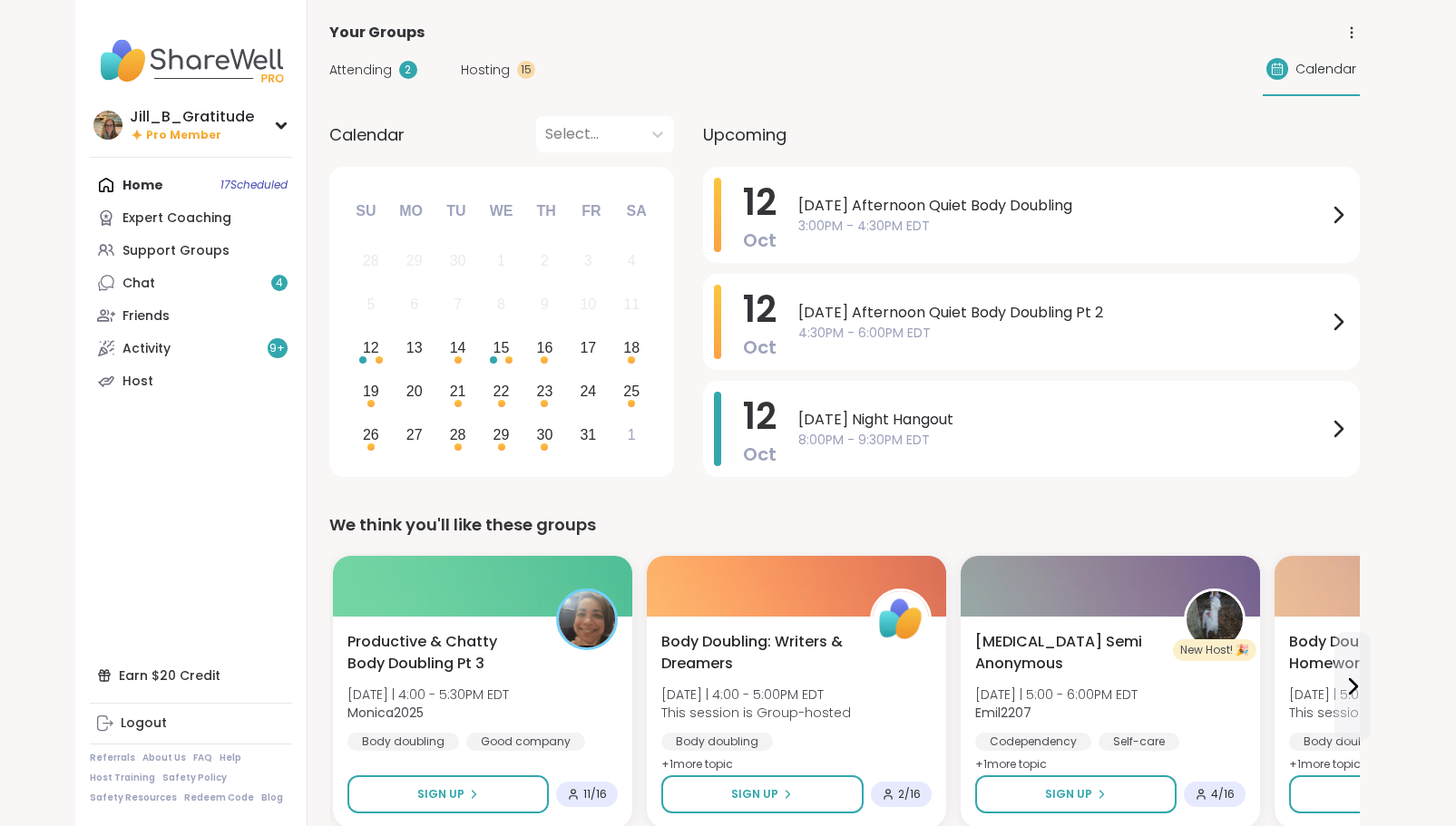
click at [471, 72] on span "Hosting" at bounding box center [485, 70] width 49 height 19
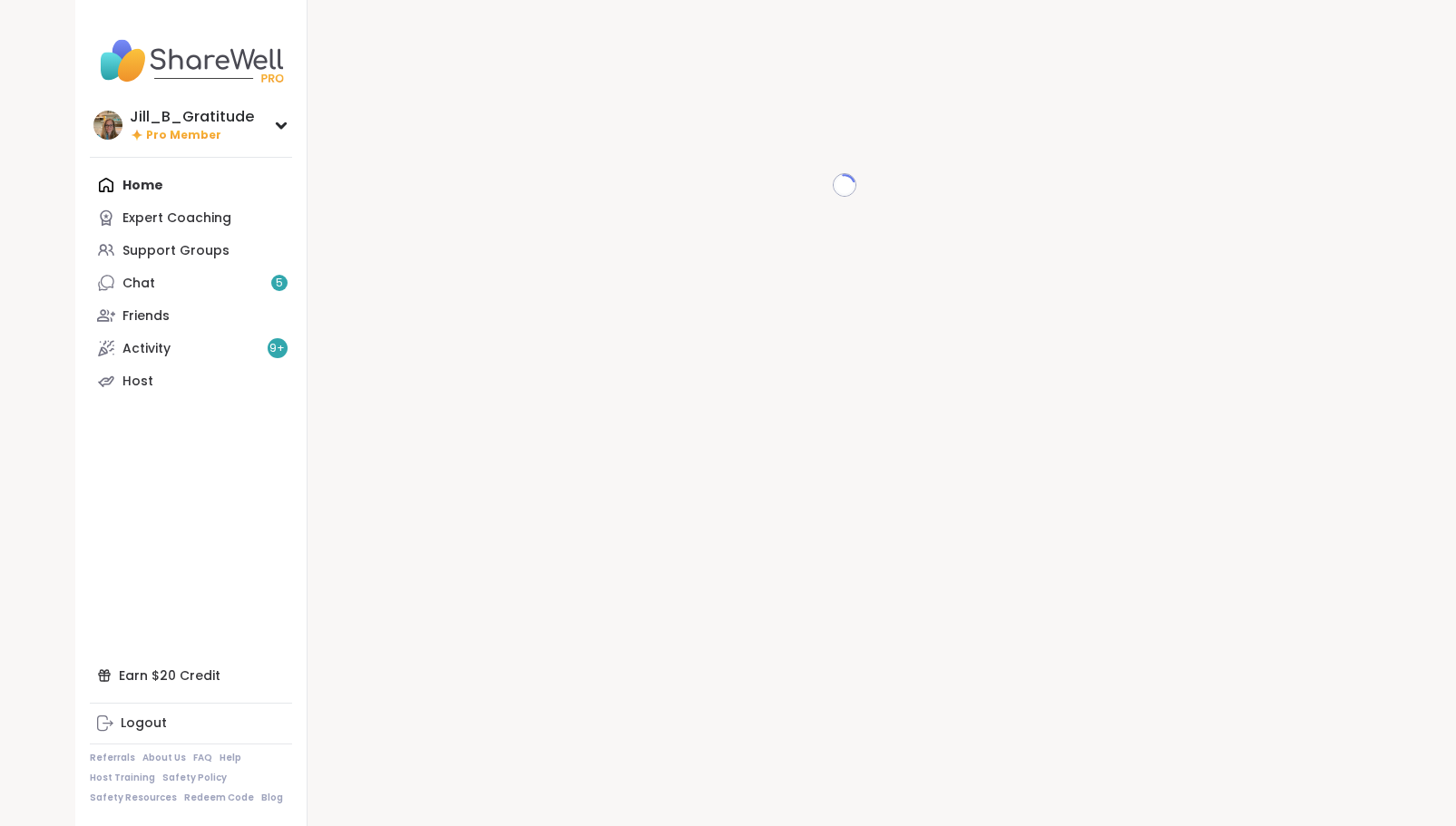
click at [187, 181] on div "Home Expert Coaching Support Groups Chat 5 Friends Activity 9 + Host" at bounding box center [191, 283] width 202 height 229
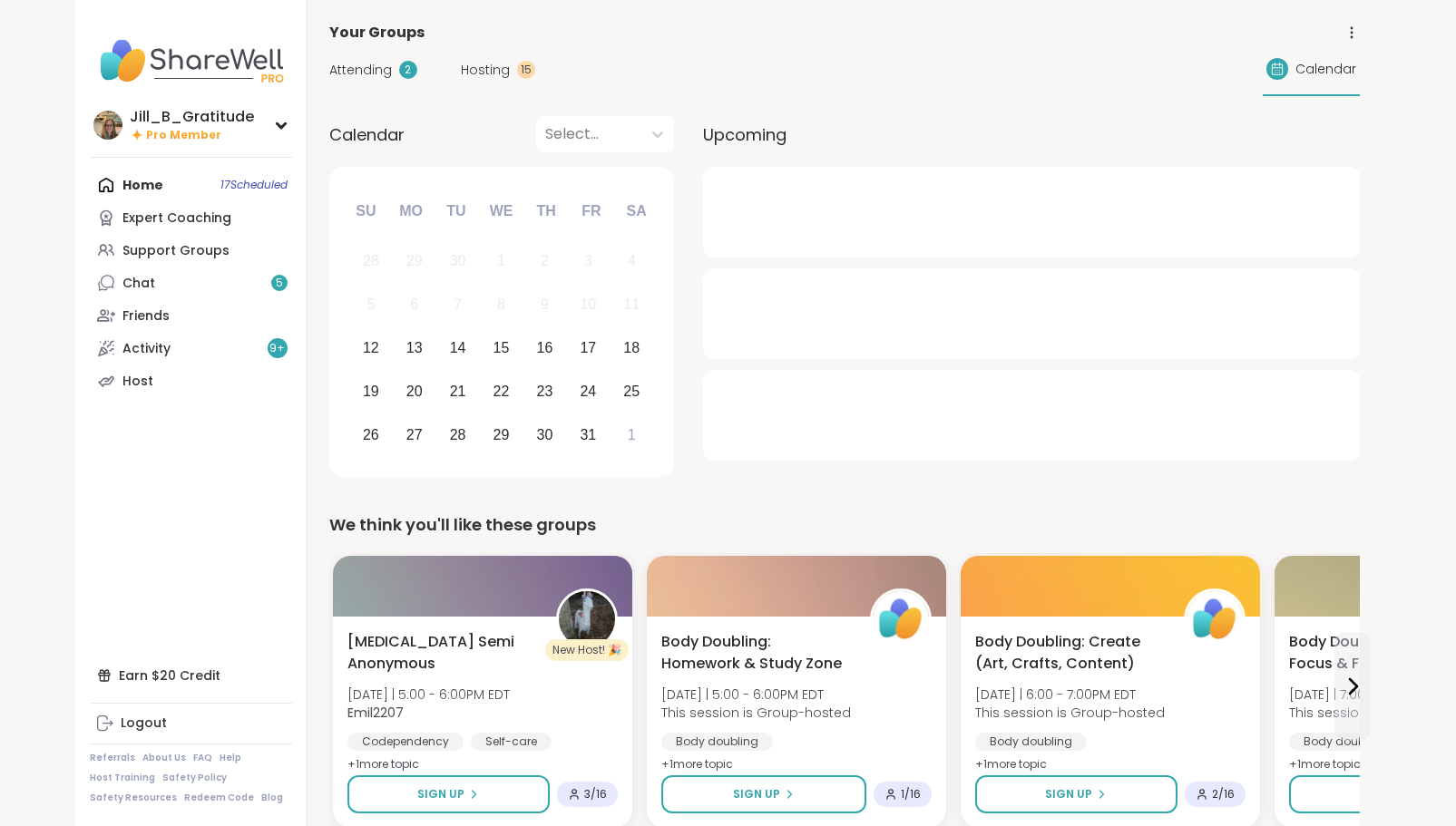
click at [507, 72] on div "Hosting 15" at bounding box center [498, 70] width 74 height 19
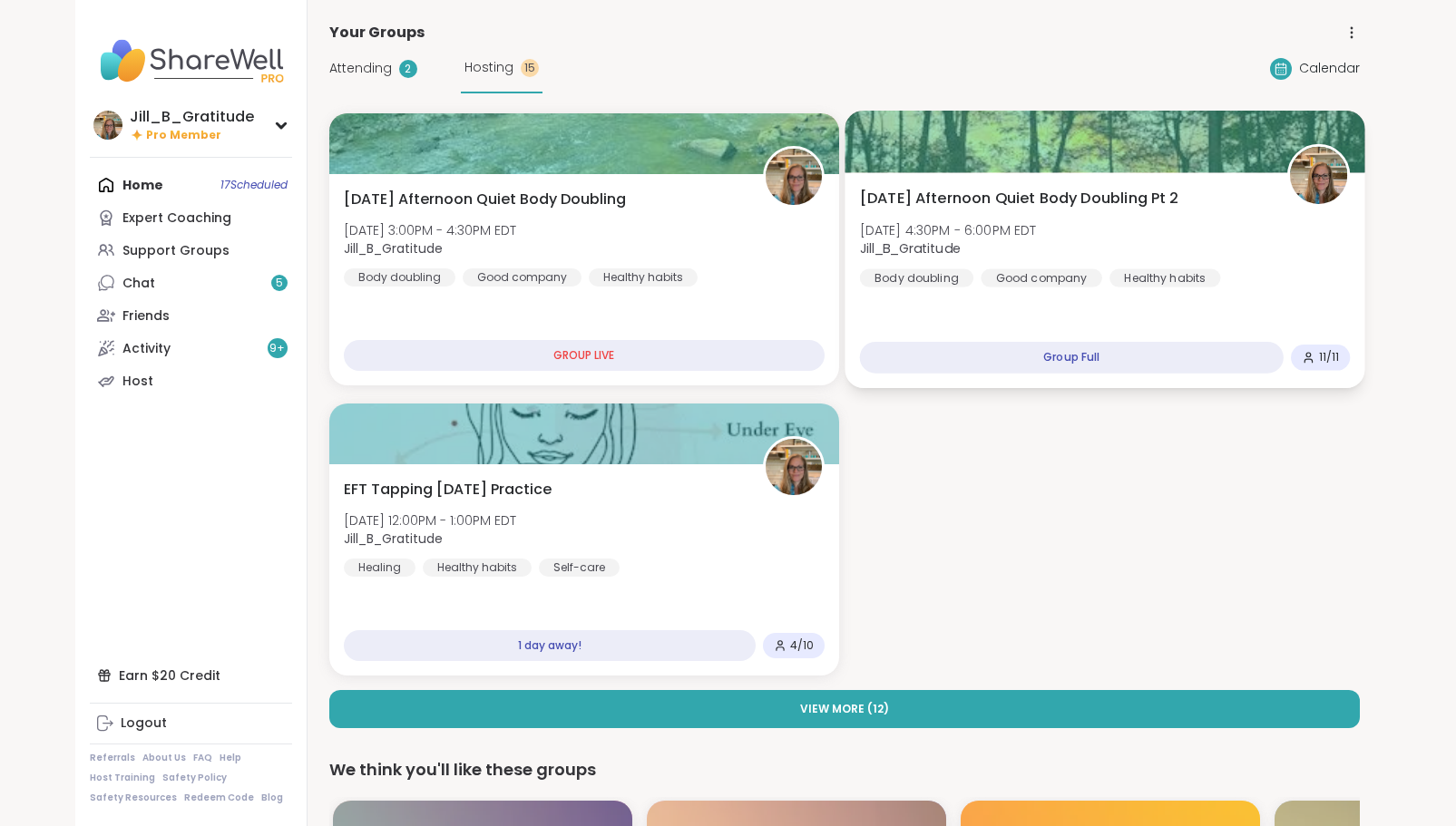
click at [1011, 315] on div "Sunday Afternoon Quiet Body Doubling Pt 2 Sun, Oct 12 | 4:30PM - 6:00PM EDT Jil…" at bounding box center [1104, 280] width 520 height 215
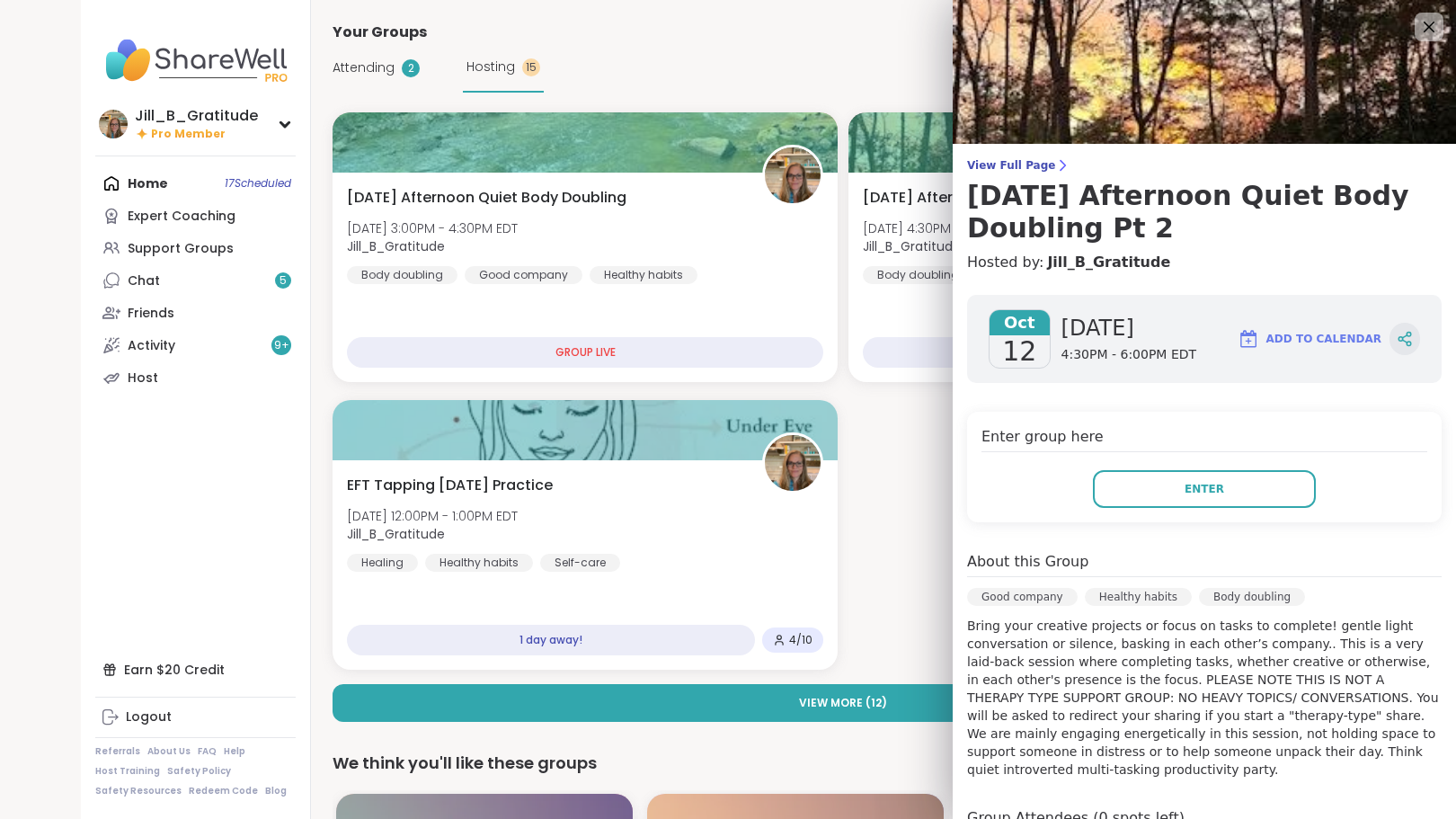
click at [1390, 342] on div at bounding box center [1405, 339] width 31 height 32
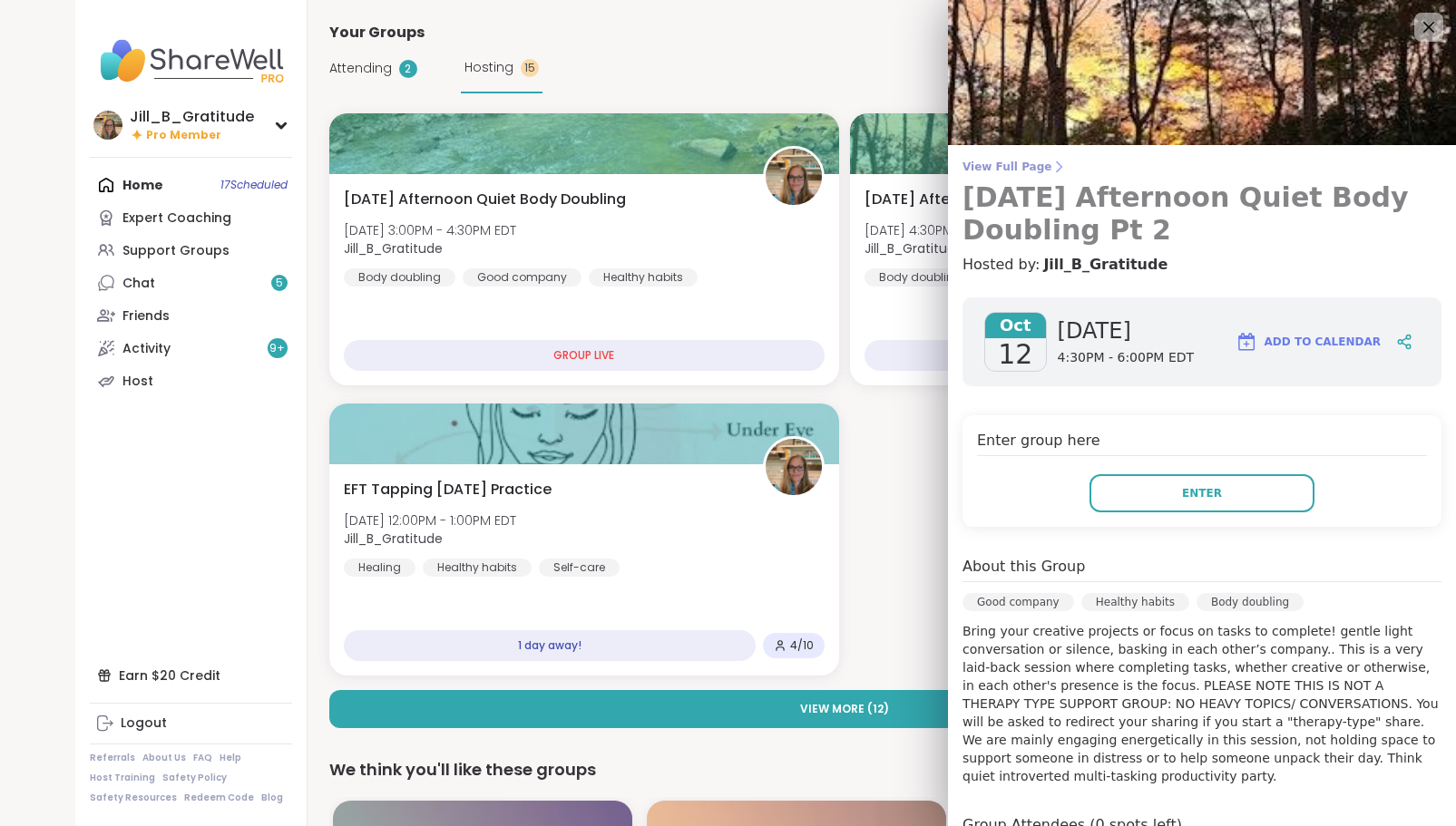
click at [1010, 166] on span "View Full Page" at bounding box center [1201, 166] width 479 height 14
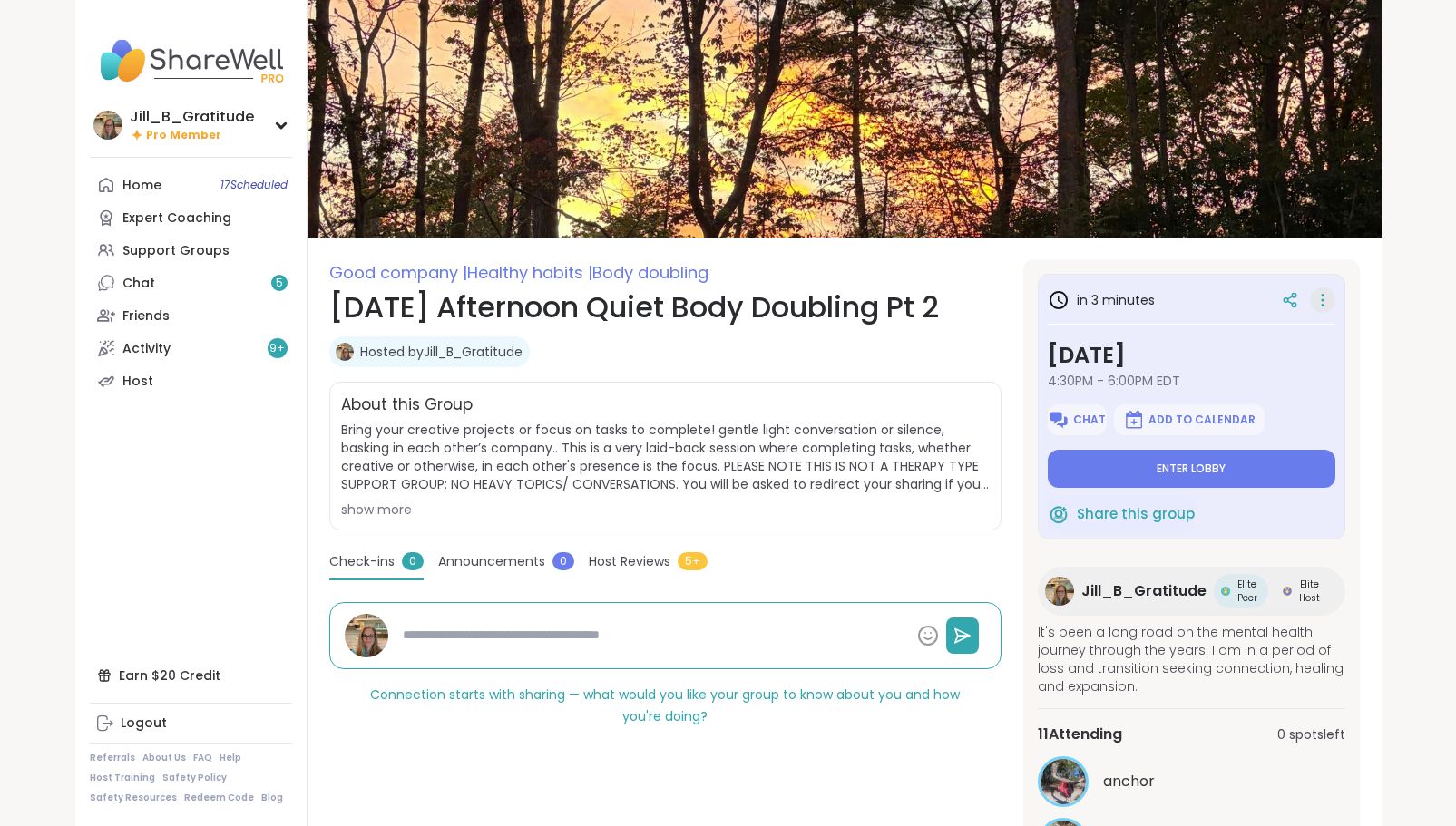
click at [1318, 299] on icon at bounding box center [1322, 300] width 18 height 25
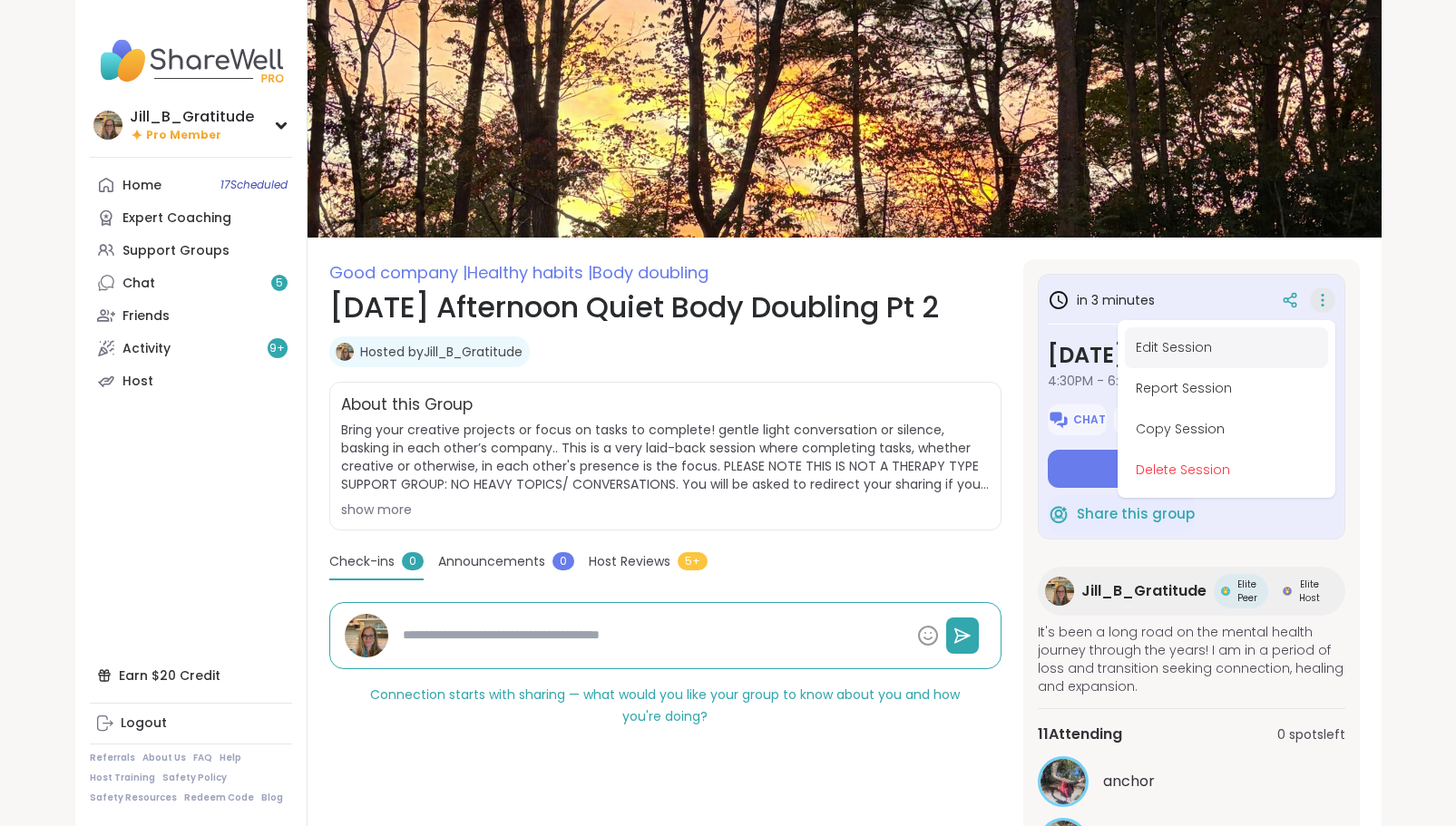
click at [1196, 348] on button "Edit Session" at bounding box center [1226, 347] width 203 height 41
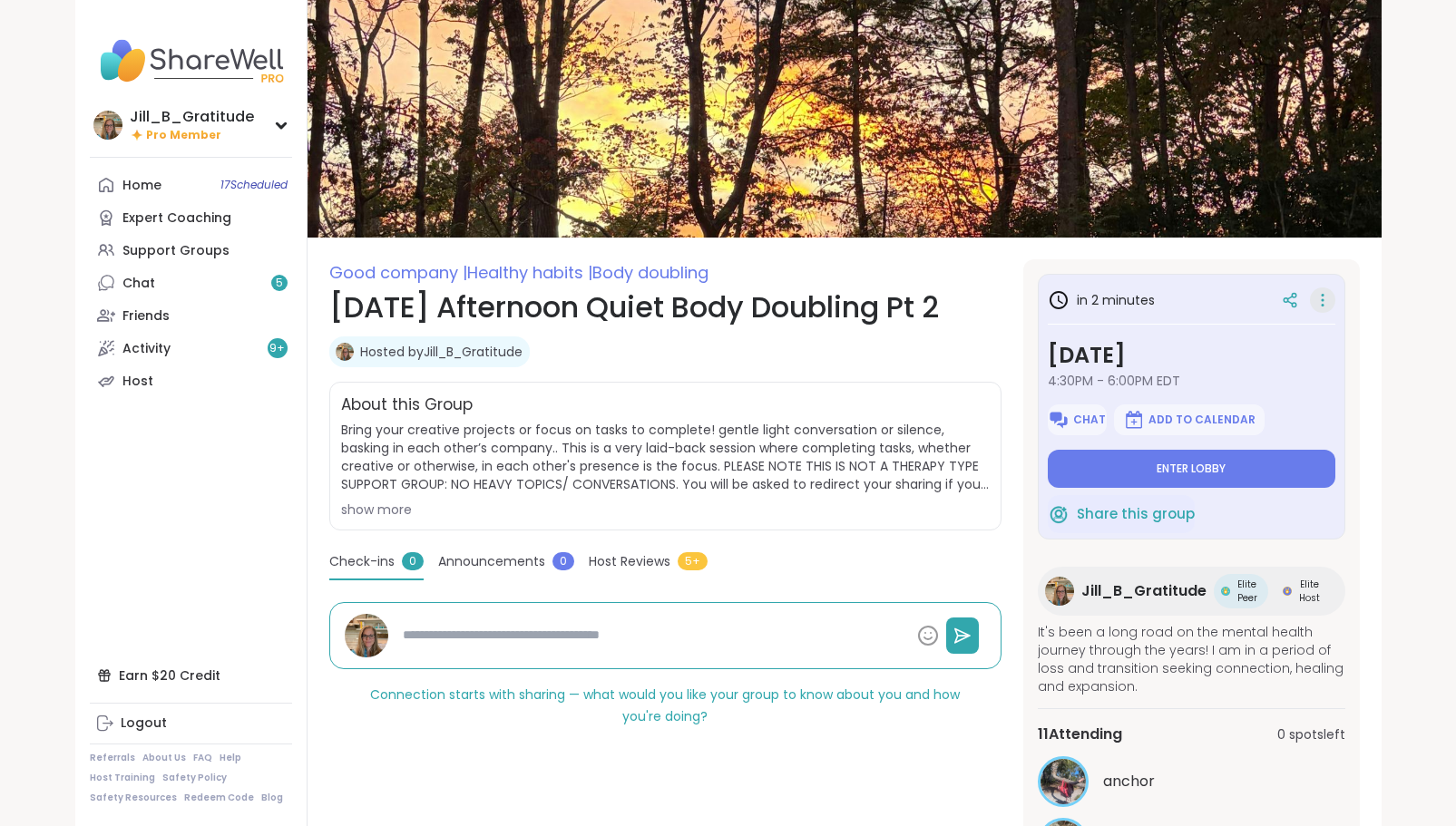
type textarea "*"
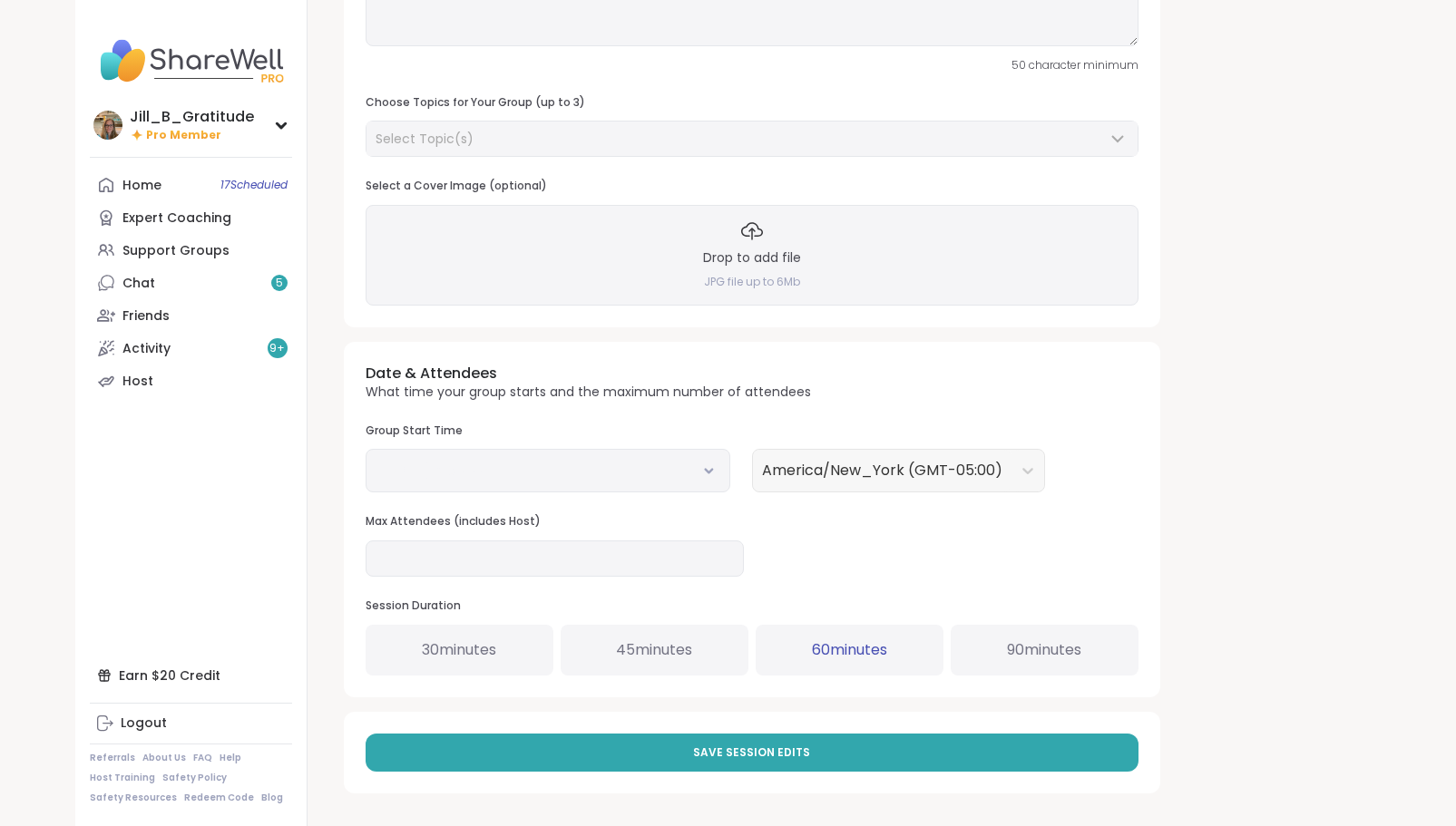
type input "**********"
type textarea "**********"
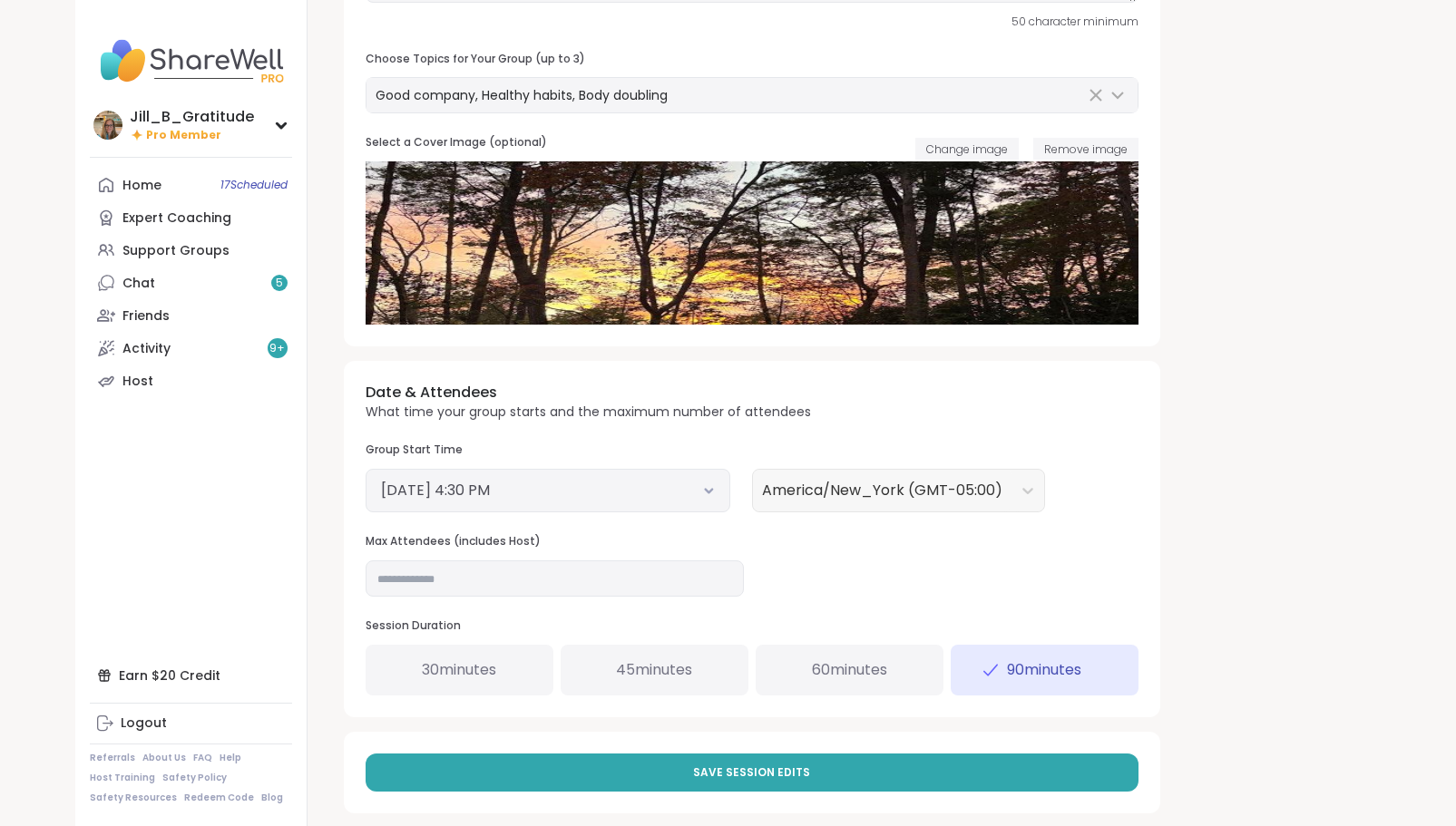
scroll to position [355, 0]
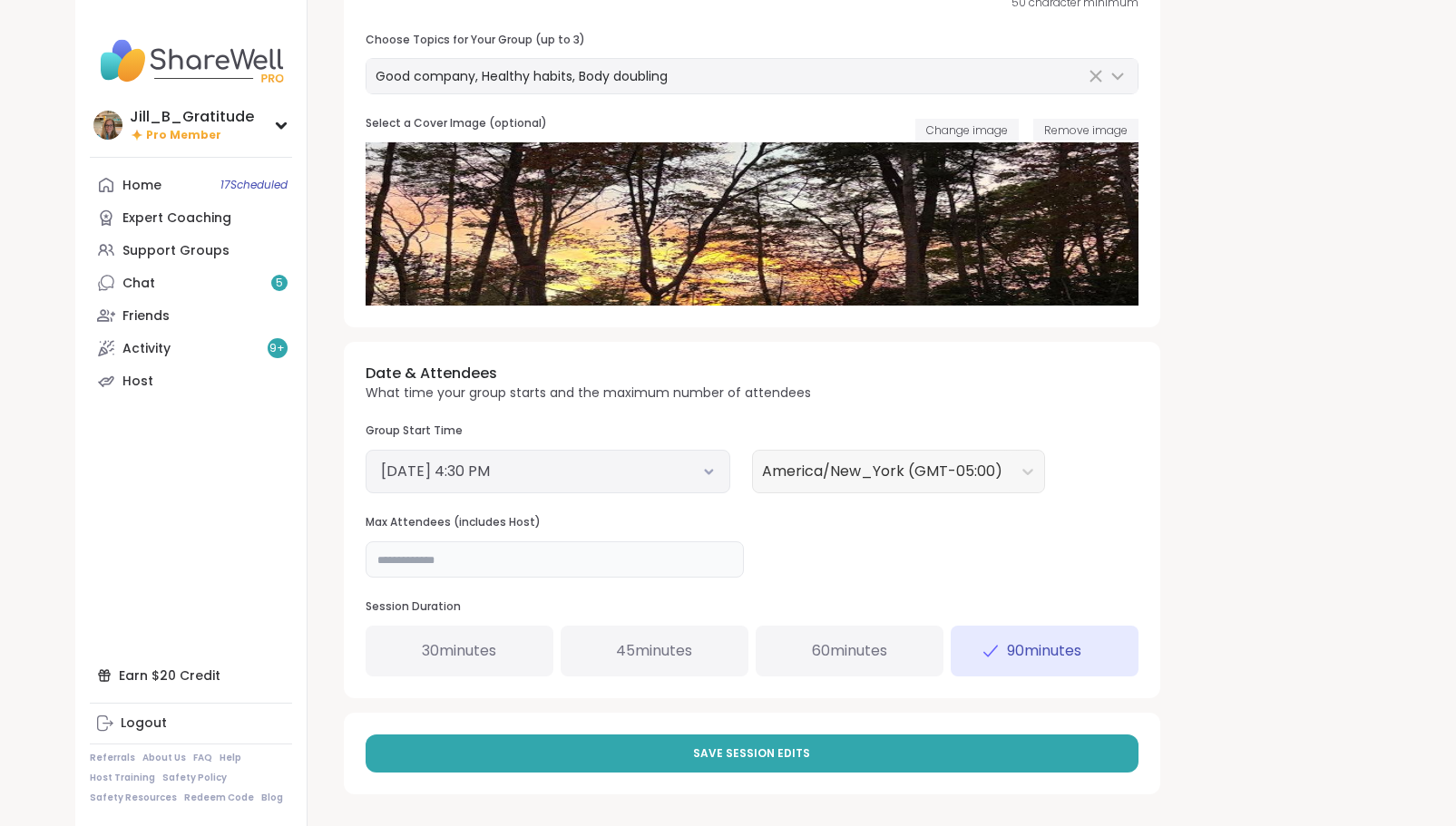
click at [455, 551] on input "**" at bounding box center [555, 559] width 379 height 37
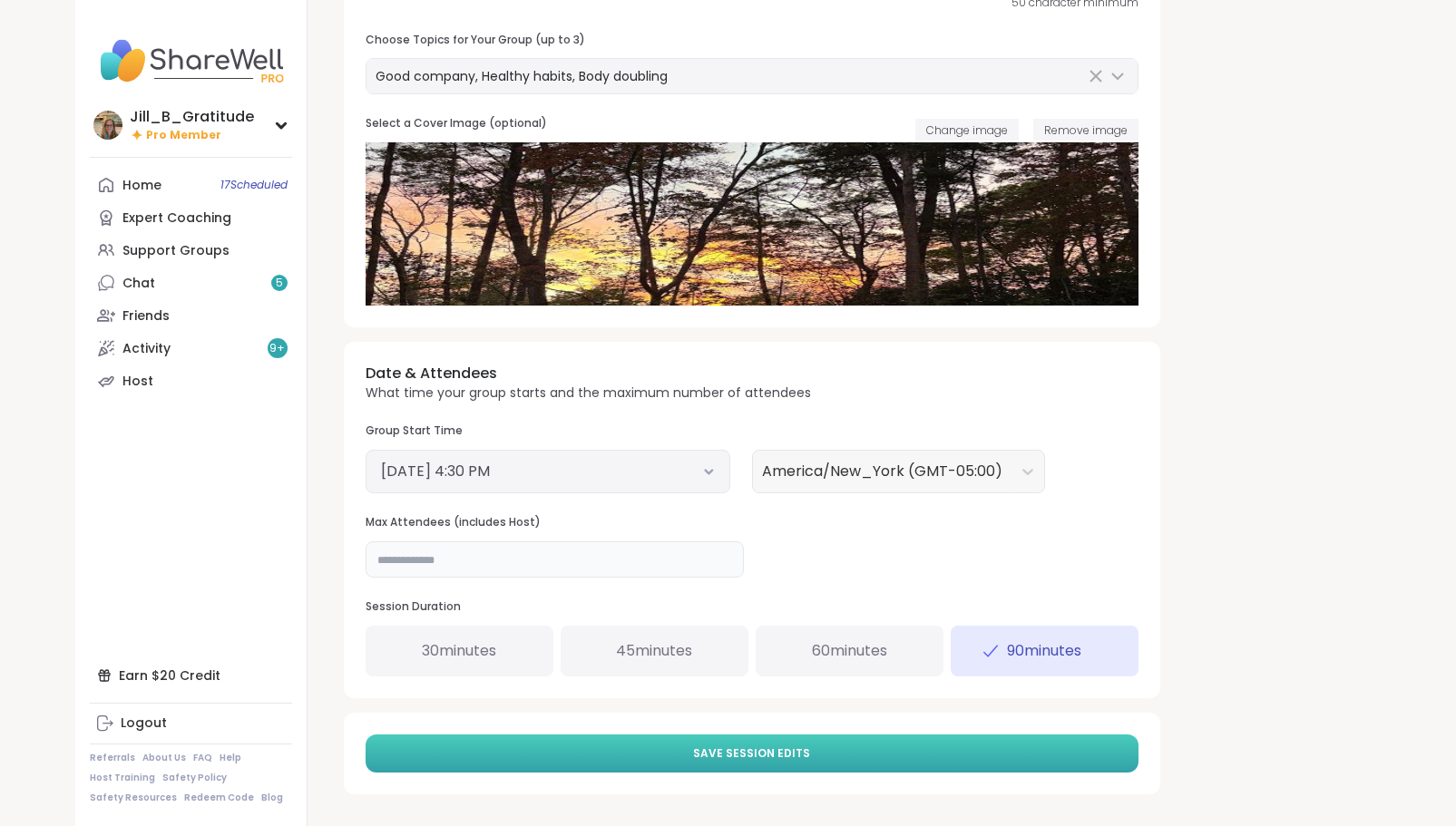
type input "**"
click at [742, 747] on span "Save Session Edits" at bounding box center [751, 753] width 117 height 16
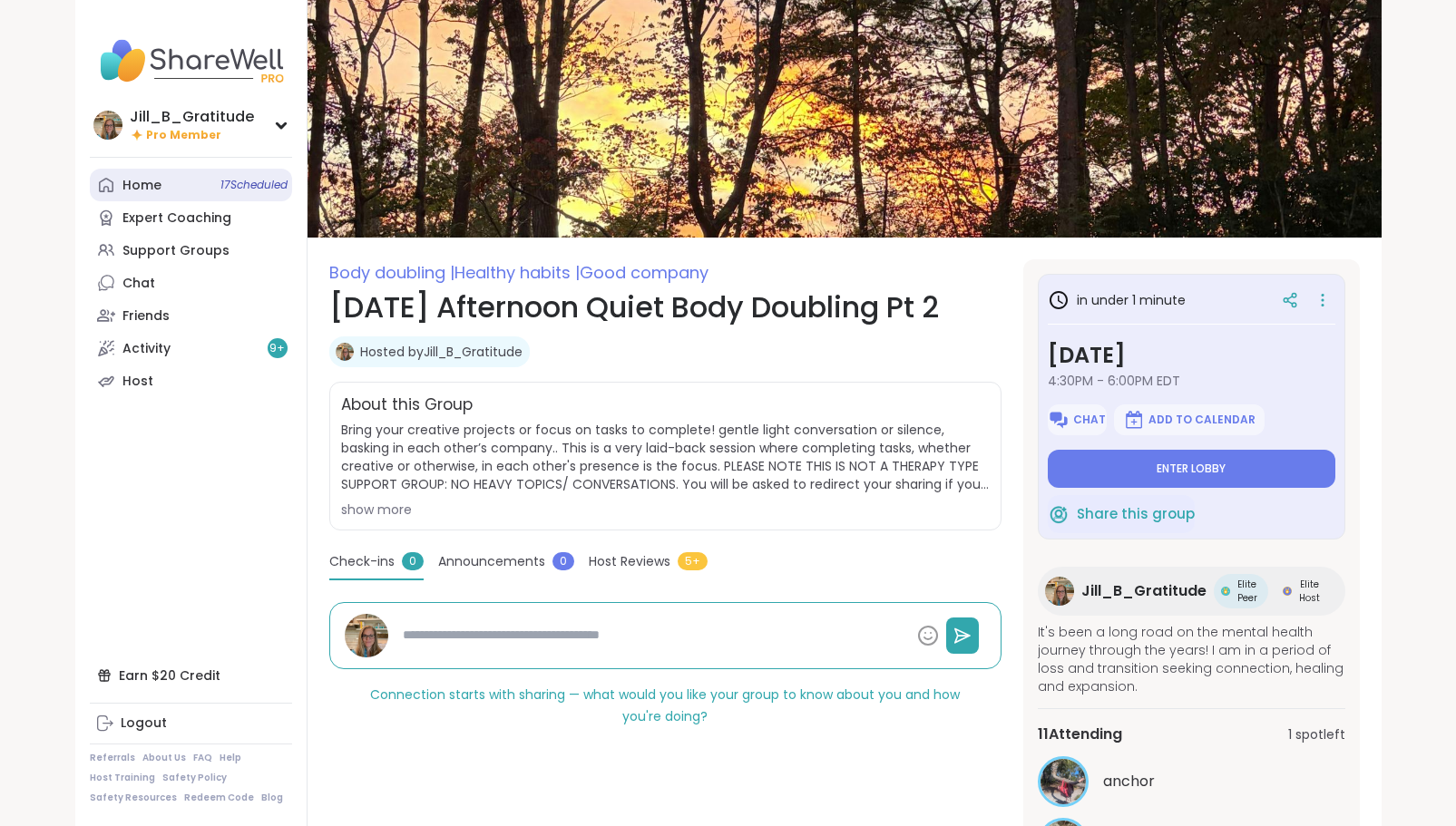
click at [146, 194] on link "Home 17 Scheduled" at bounding box center [191, 184] width 202 height 33
type textarea "*"
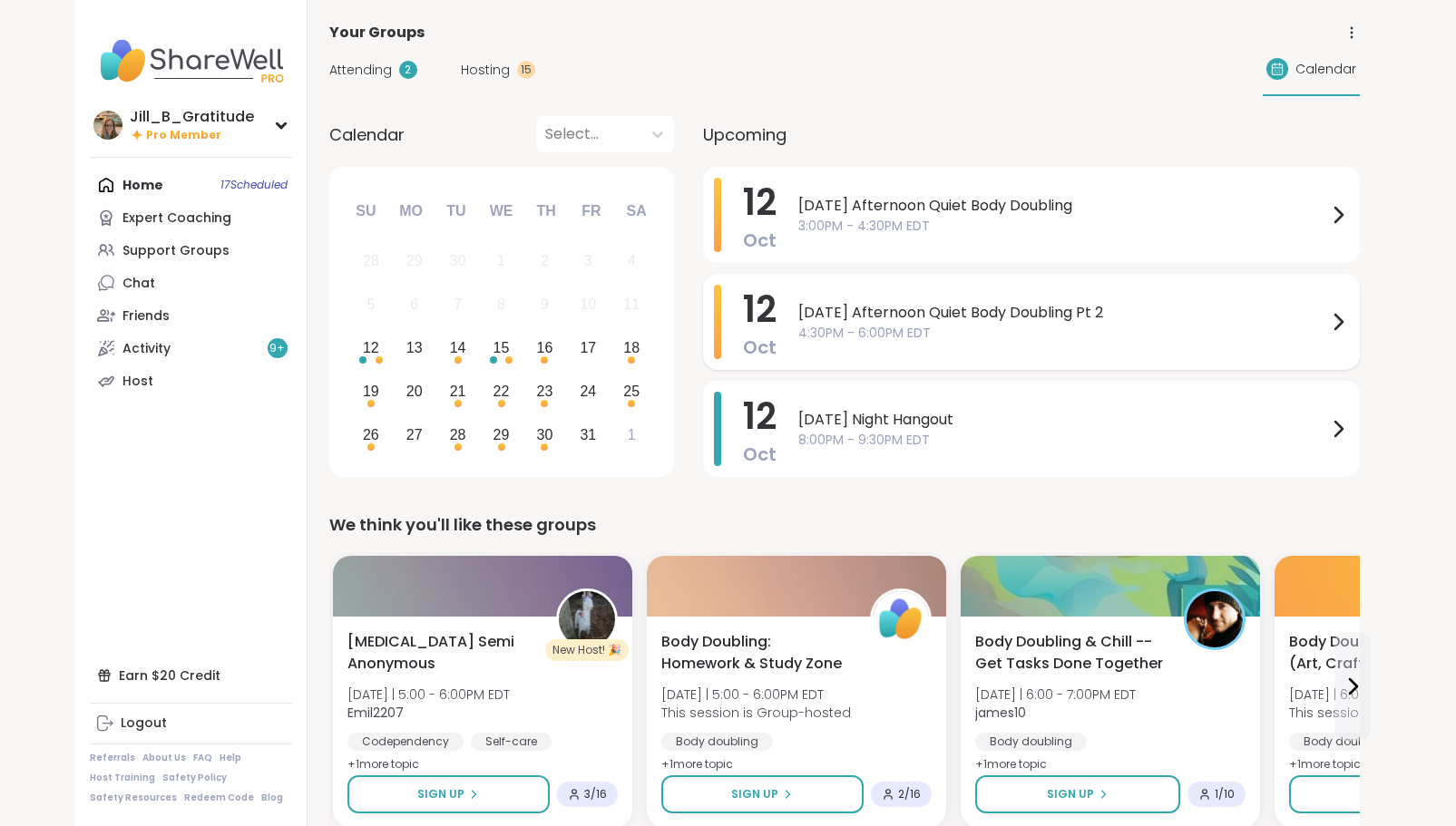
click at [861, 326] on span "4:30PM - 6:00PM EDT" at bounding box center [1062, 333] width 528 height 19
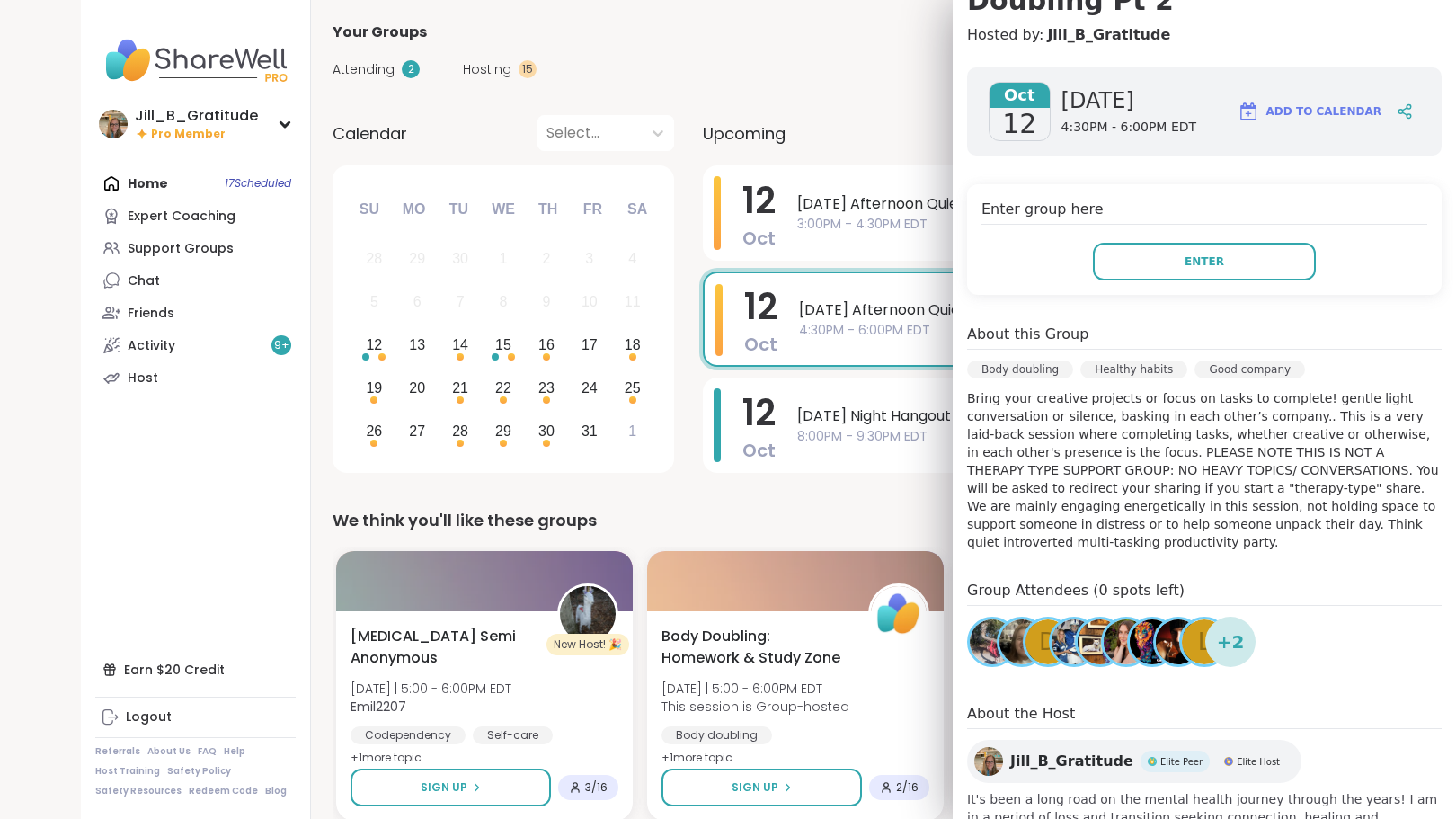
scroll to position [260, 0]
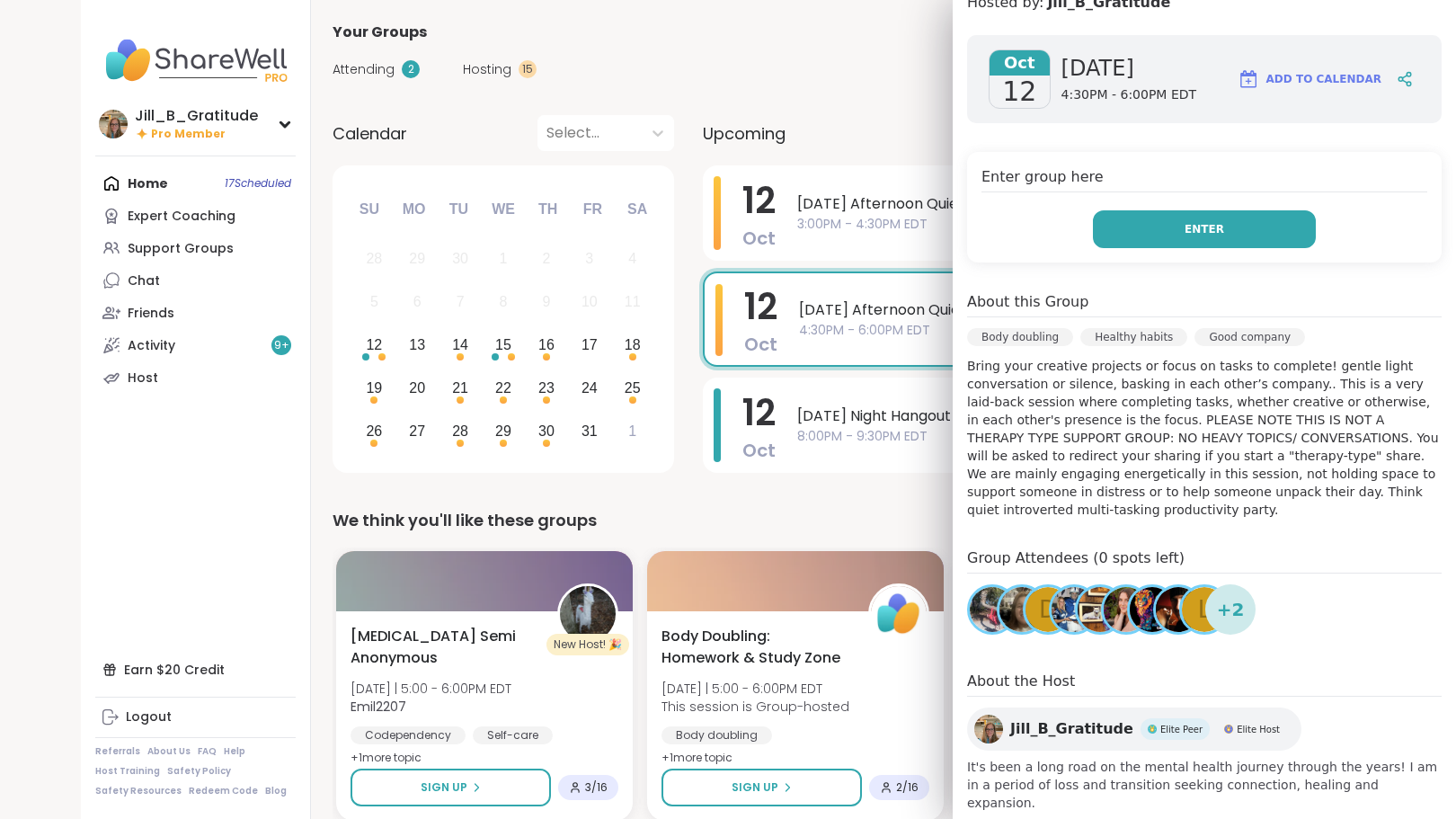
click at [1185, 233] on span "Enter" at bounding box center [1204, 228] width 40 height 16
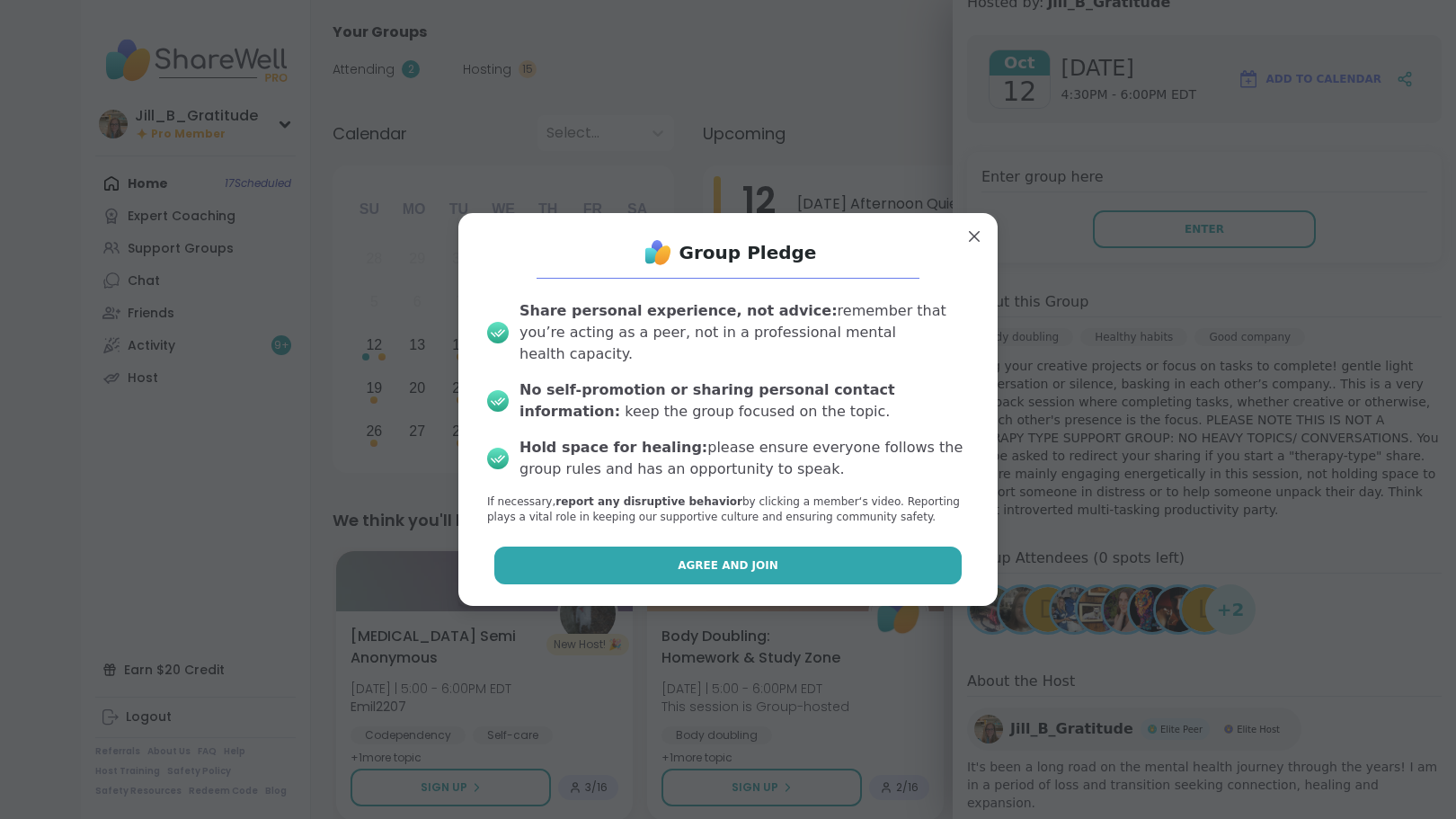
click at [693, 557] on span "Agree and Join" at bounding box center [728, 565] width 100 height 16
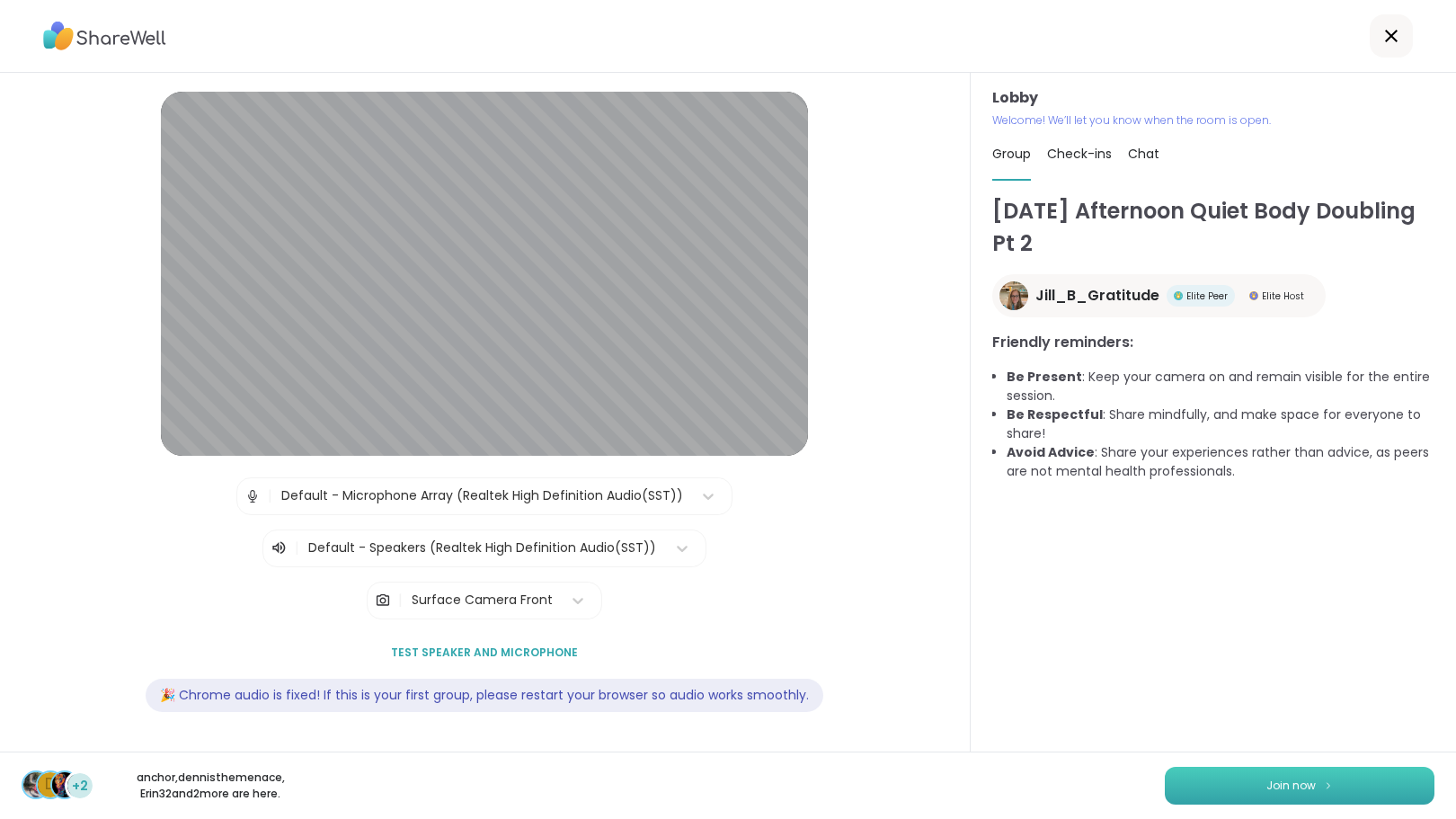
click at [1267, 784] on span "Join now" at bounding box center [1291, 785] width 49 height 16
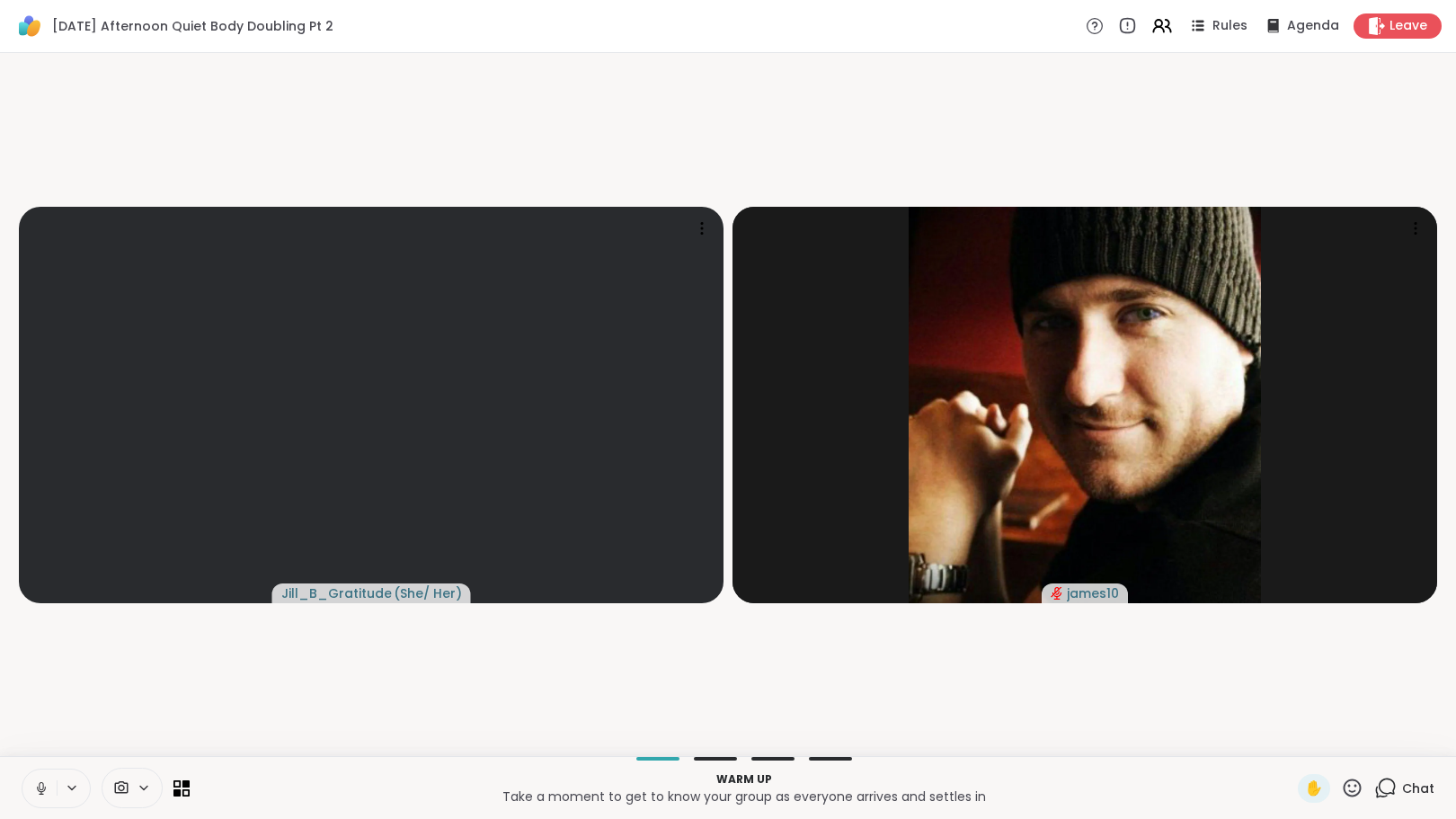
click at [1374, 788] on icon at bounding box center [1385, 787] width 22 height 22
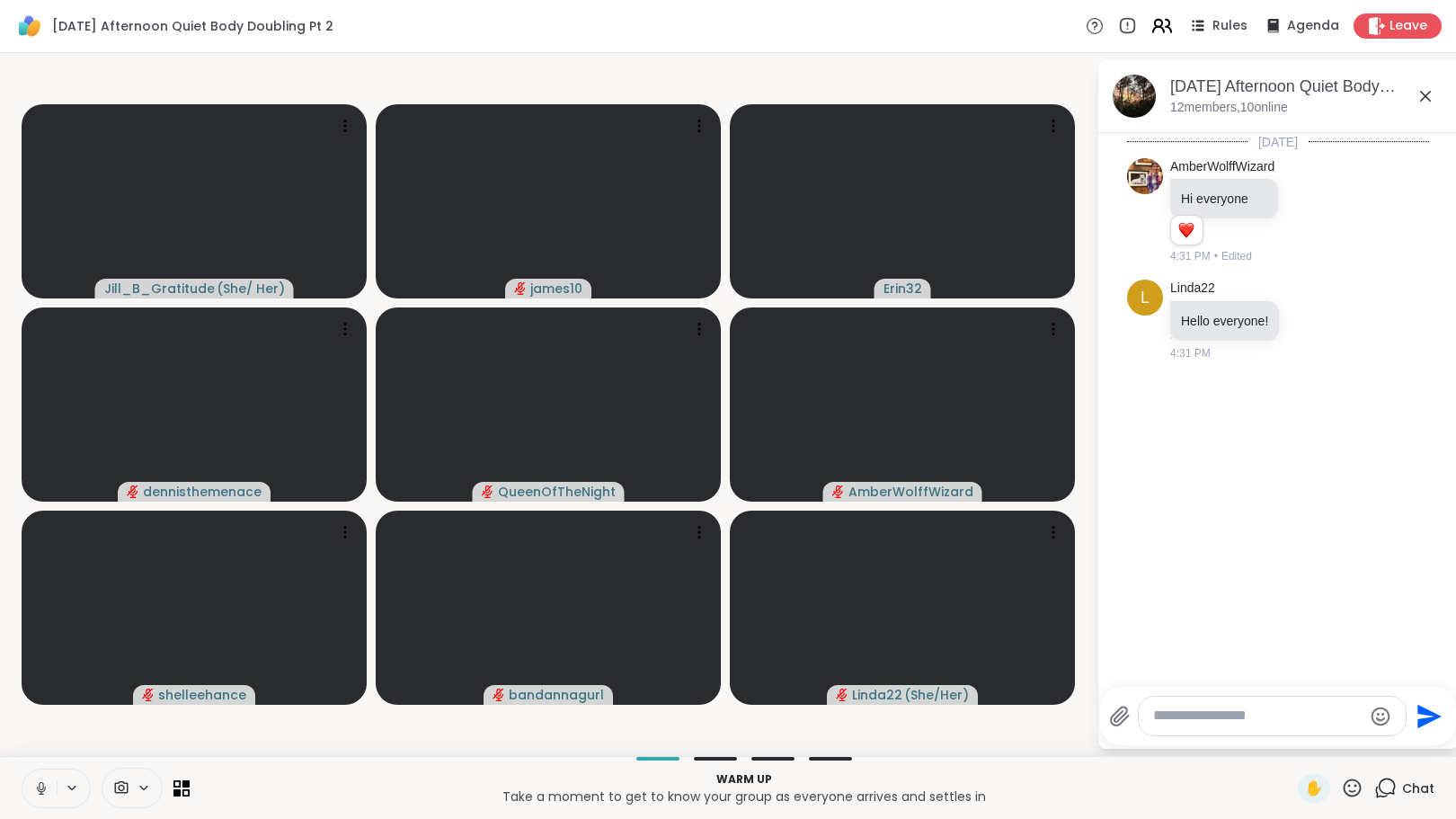
click at [1159, 29] on icon at bounding box center [1162, 25] width 22 height 22
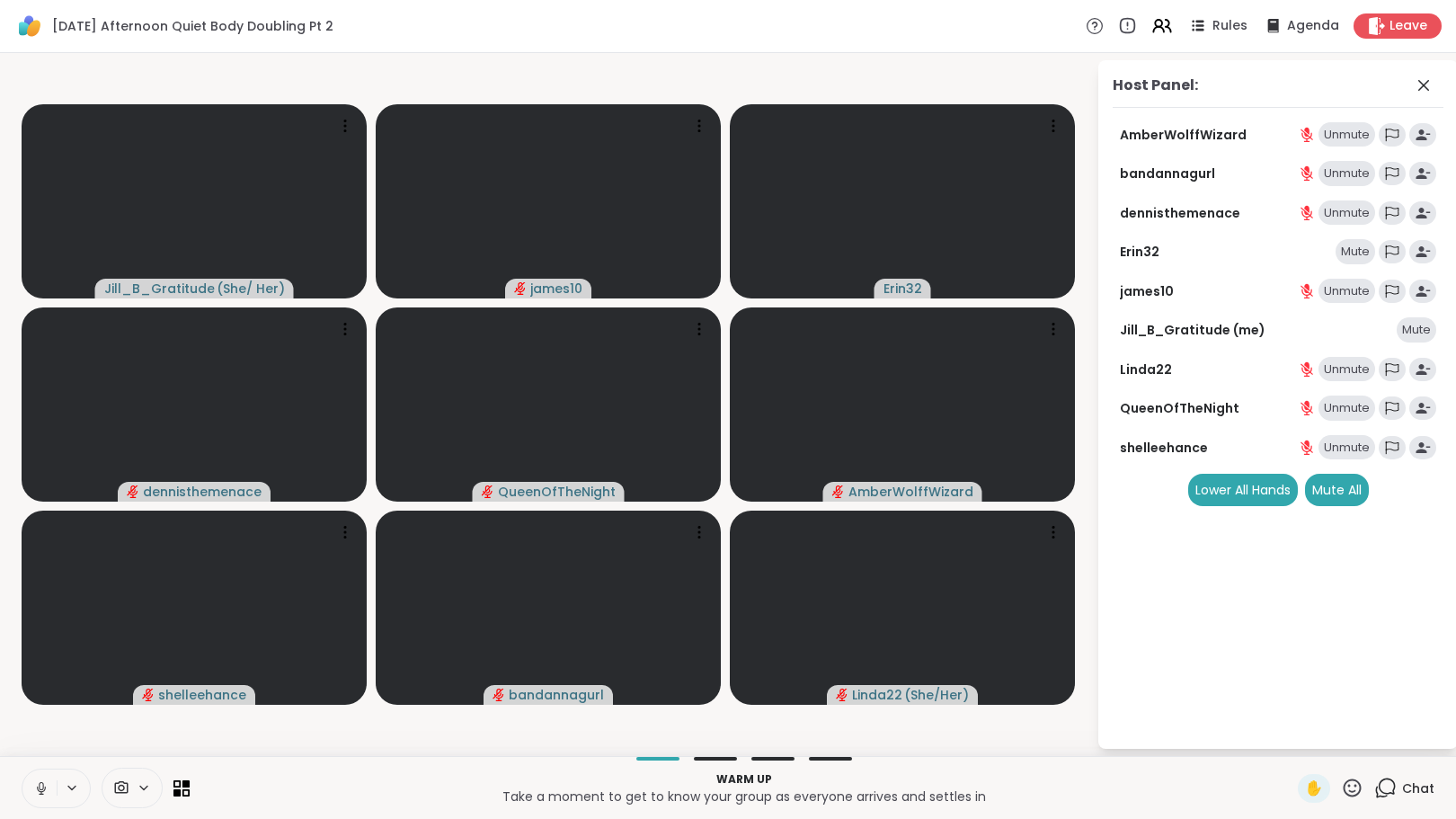
click at [1353, 247] on div "Mute" at bounding box center [1356, 252] width 40 height 25
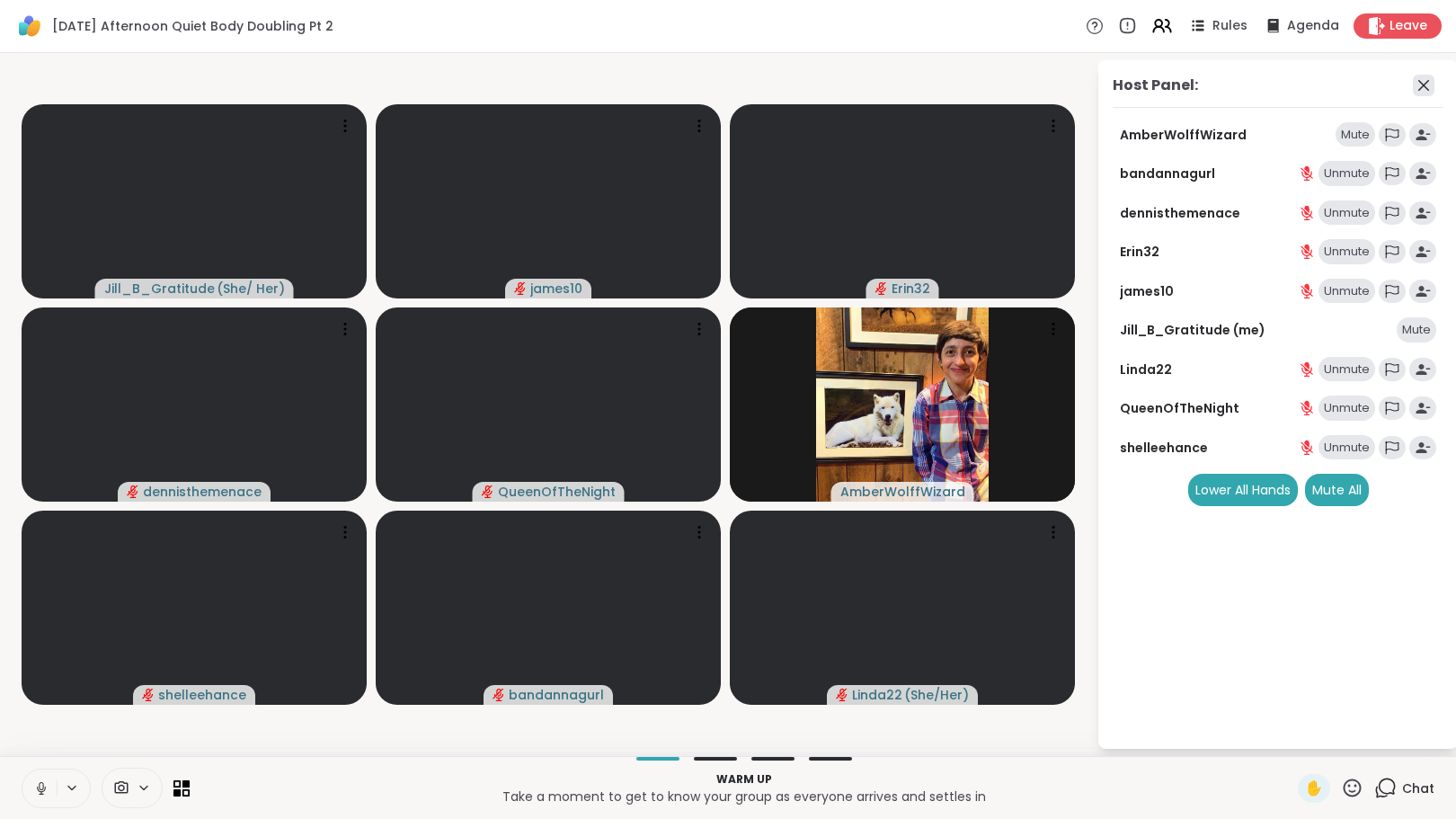
click at [1424, 85] on icon at bounding box center [1424, 85] width 11 height 11
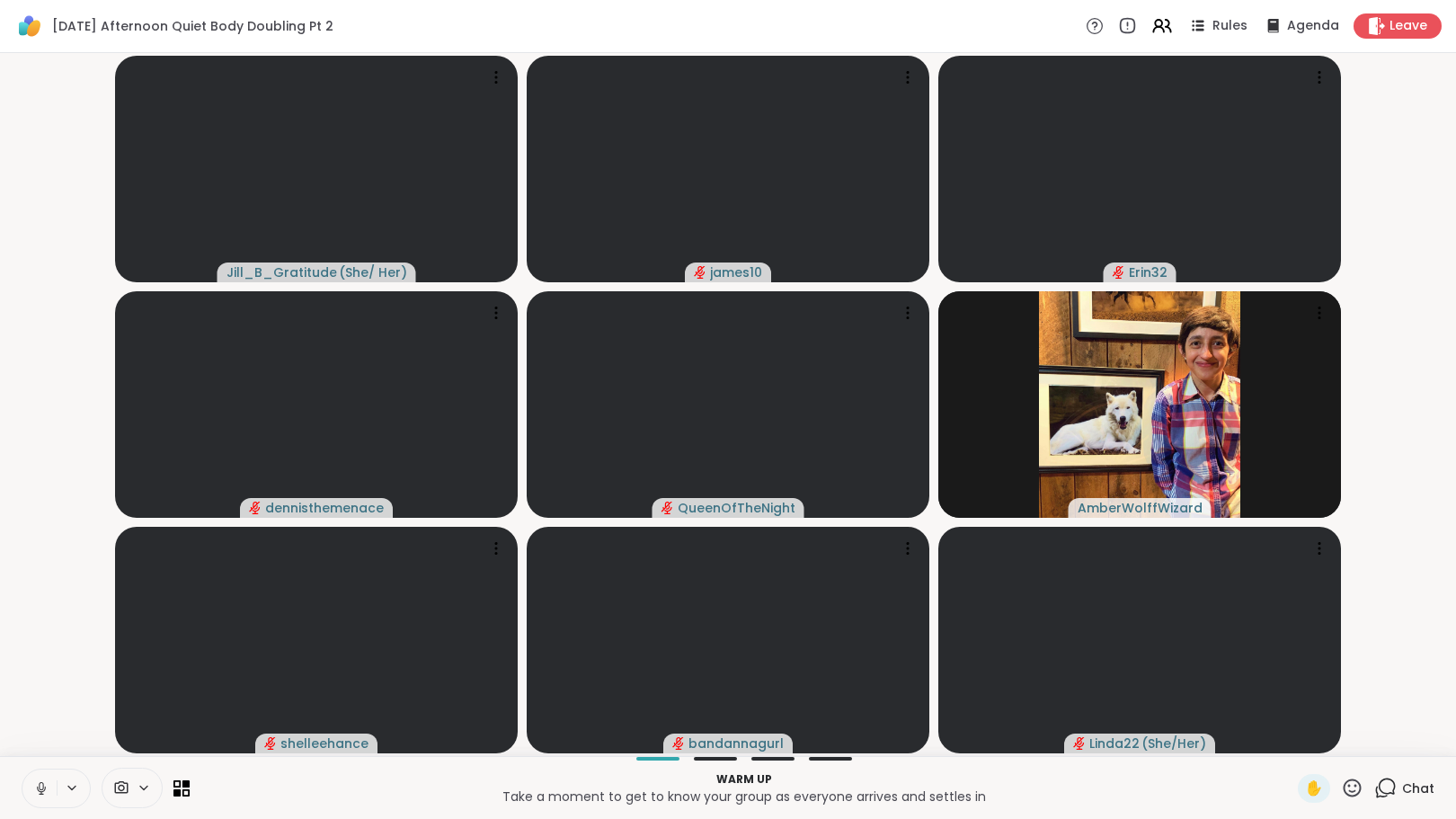
click at [1376, 780] on icon at bounding box center [1385, 787] width 22 height 22
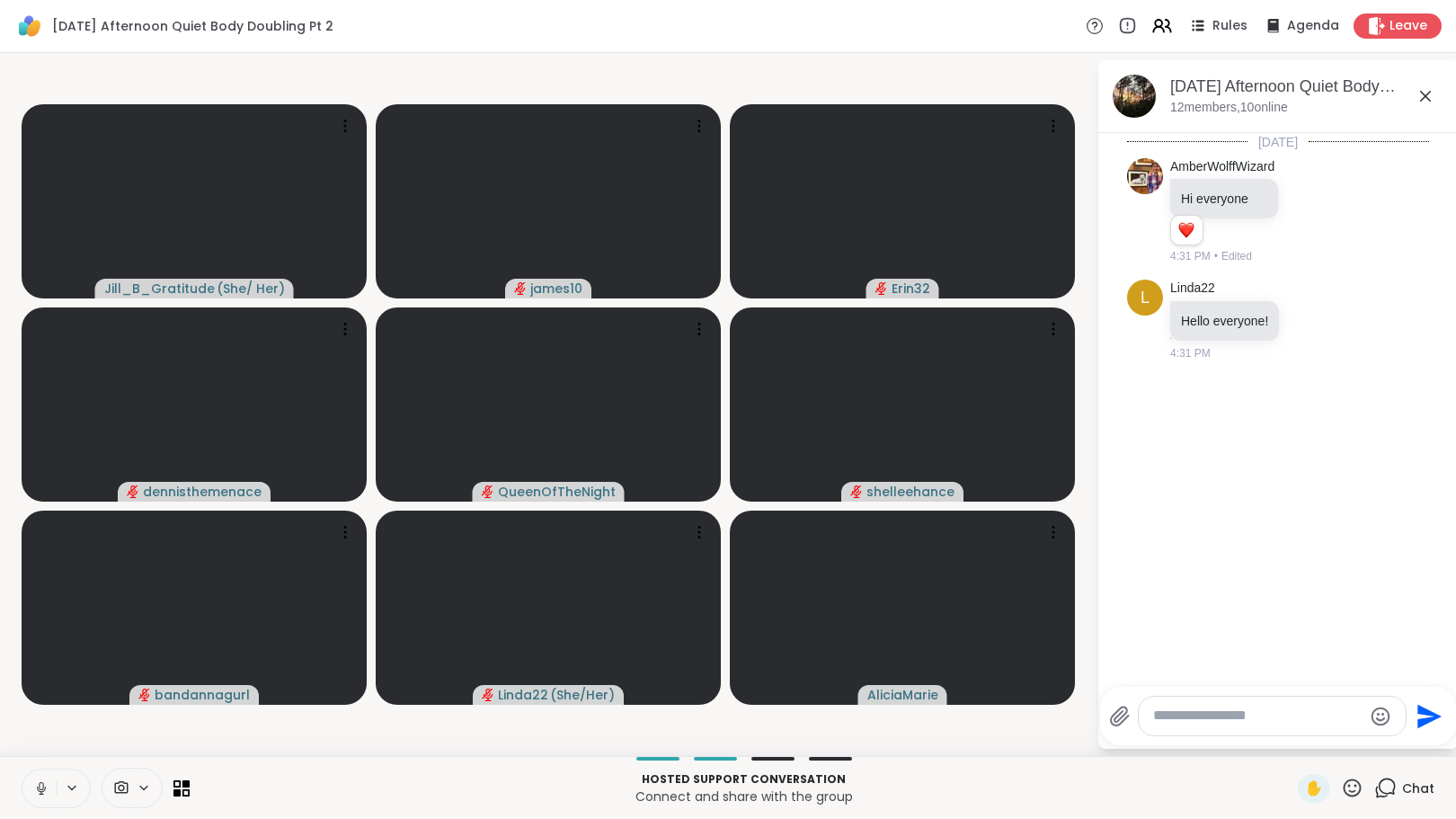
click at [1165, 25] on div "Rules Agenda Leave" at bounding box center [1263, 26] width 356 height 25
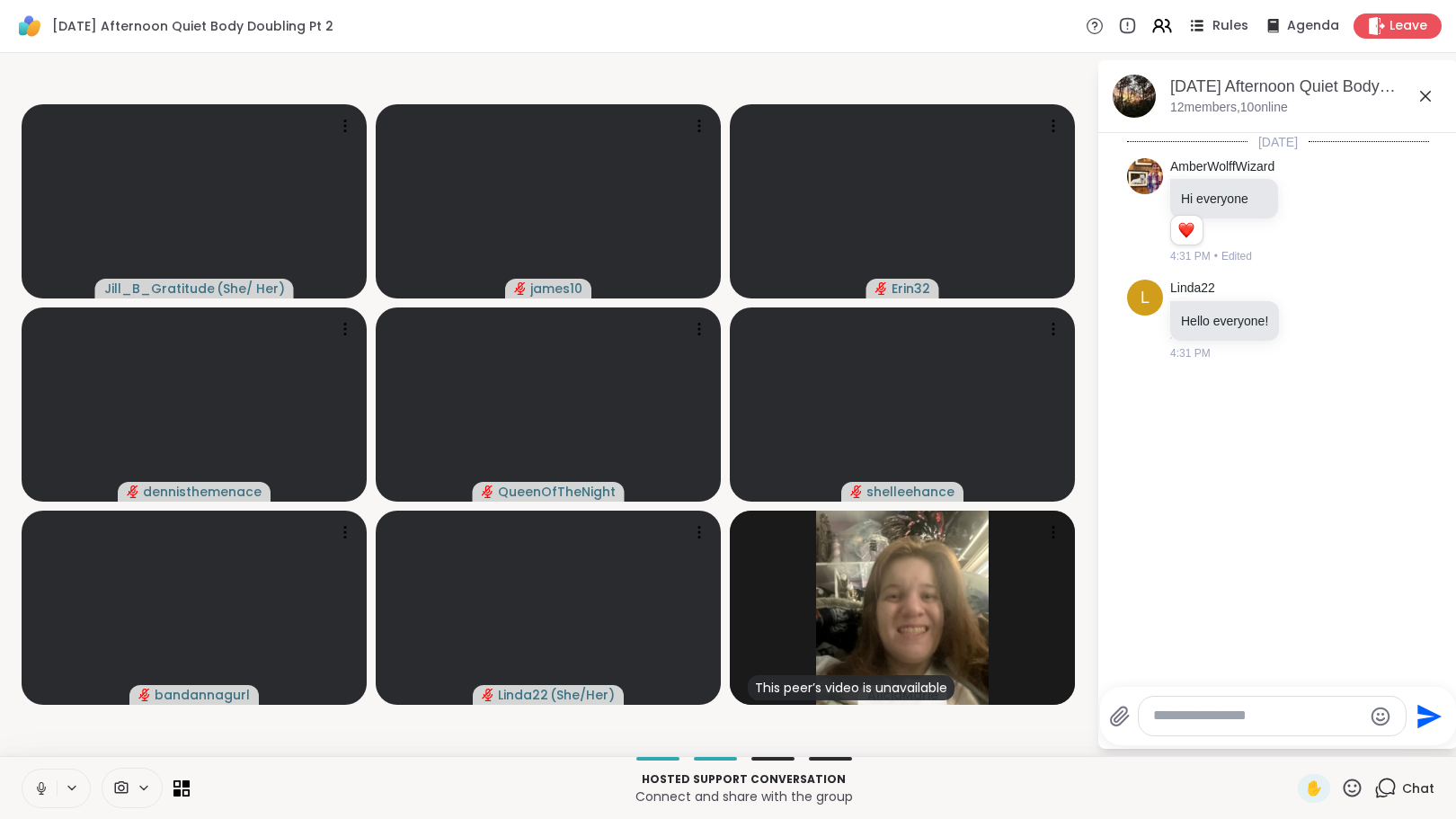
click at [1189, 17] on icon at bounding box center [1197, 25] width 22 height 22
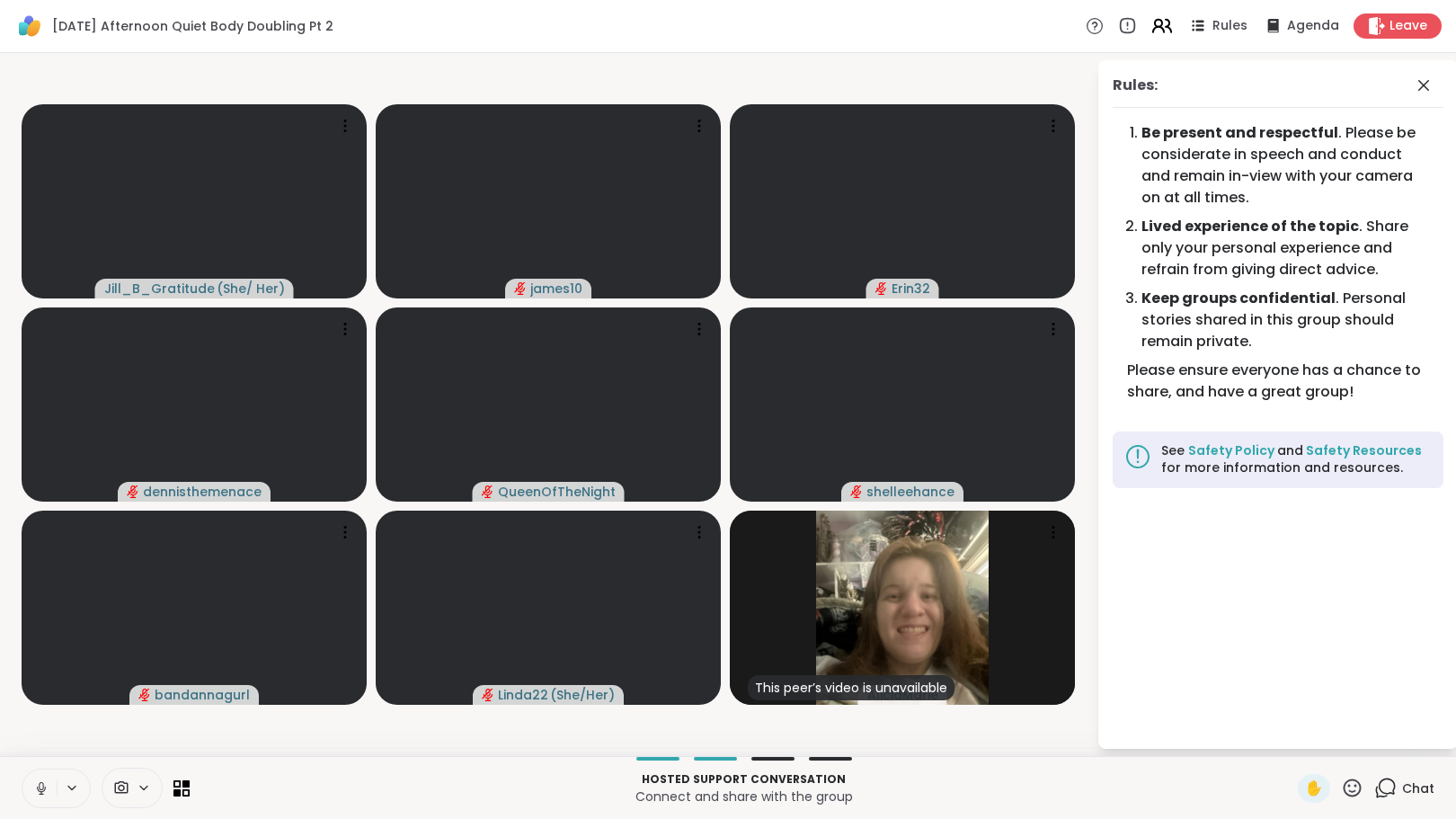
click at [1150, 21] on icon at bounding box center [1162, 25] width 22 height 22
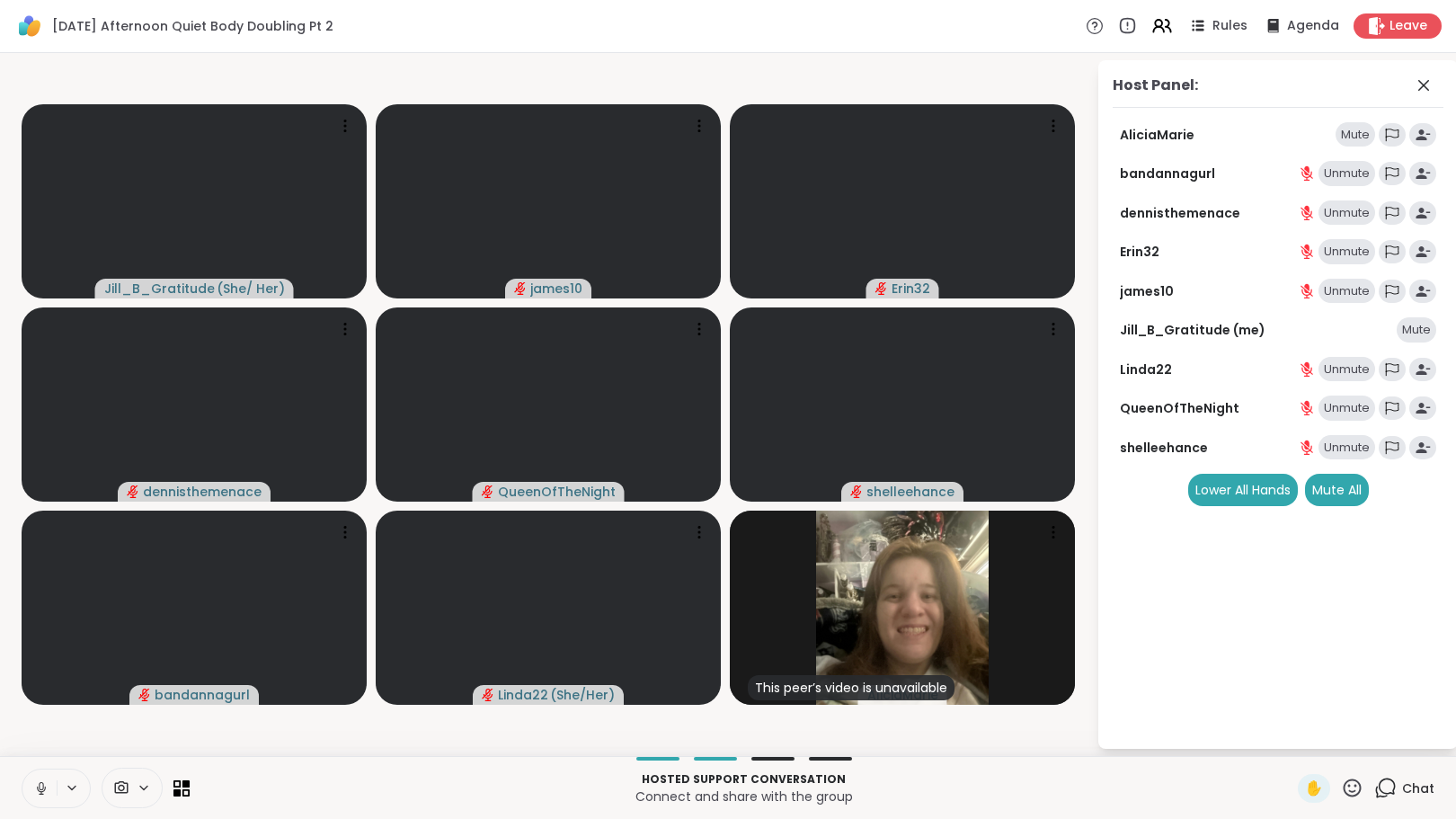
click at [1358, 123] on div "Mute" at bounding box center [1356, 135] width 40 height 25
click at [1415, 84] on icon at bounding box center [1424, 84] width 21 height 21
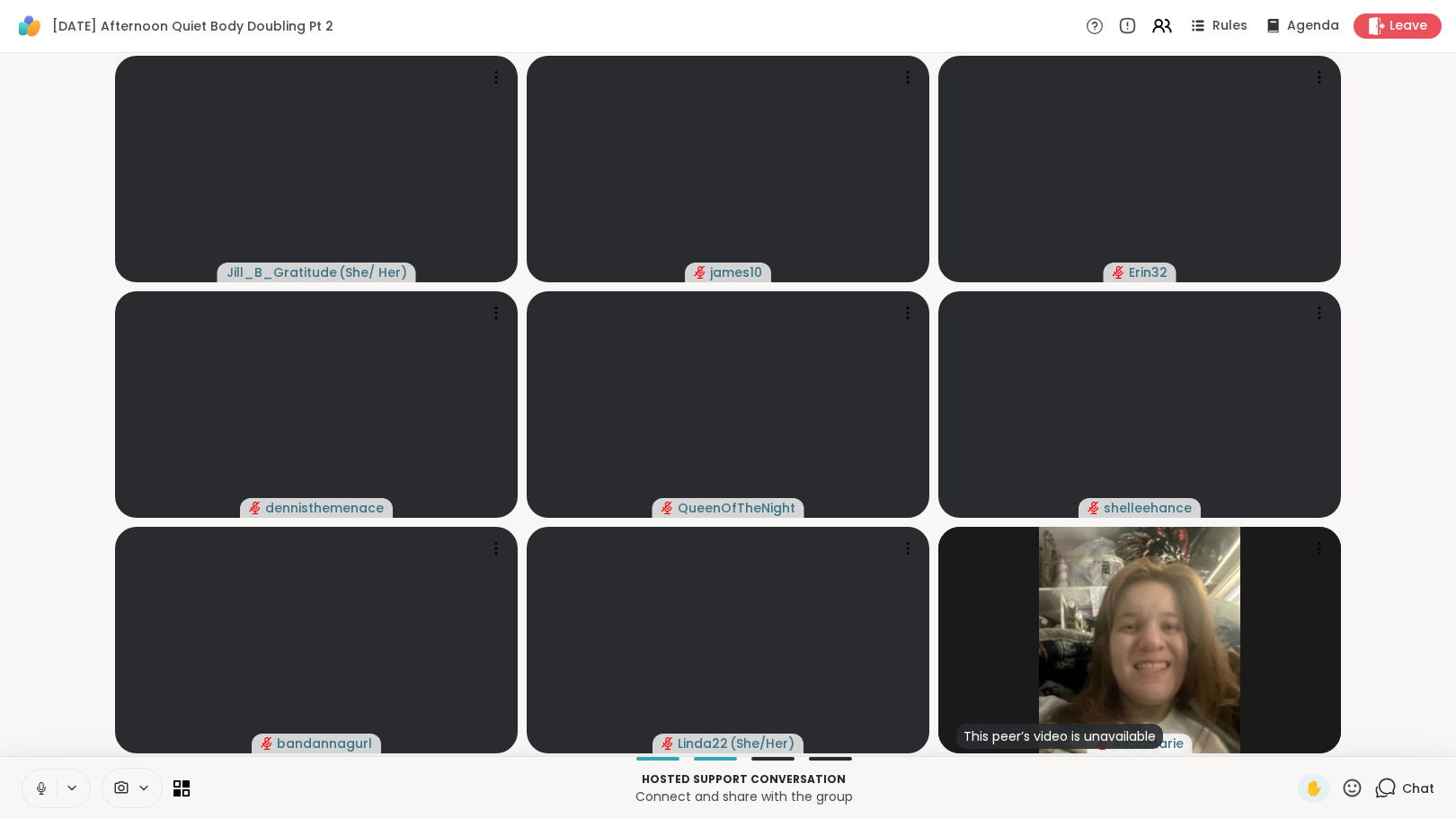
click at [1377, 788] on icon at bounding box center [1385, 787] width 22 height 22
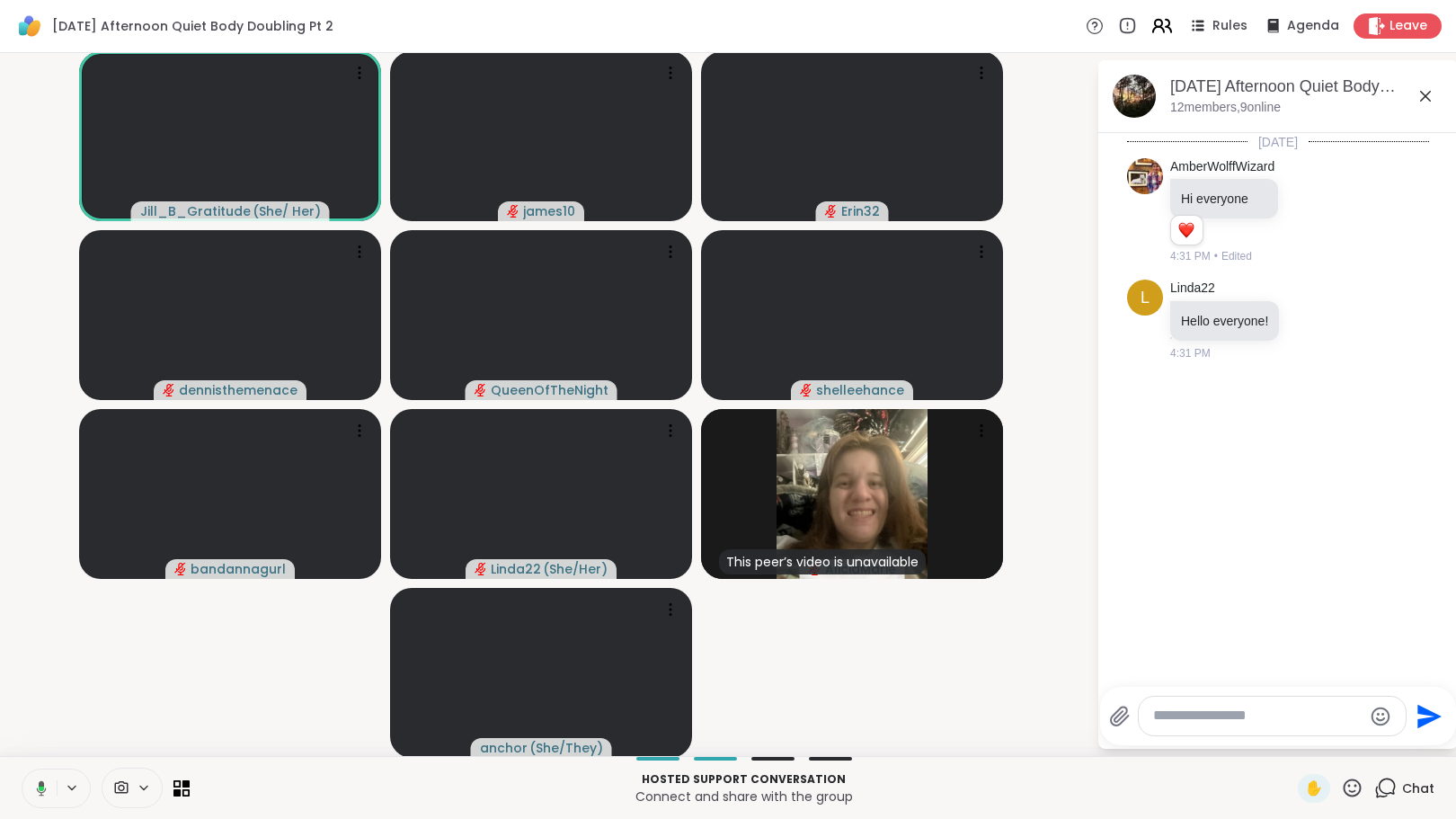
click at [1166, 27] on icon at bounding box center [1169, 26] width 6 height 13
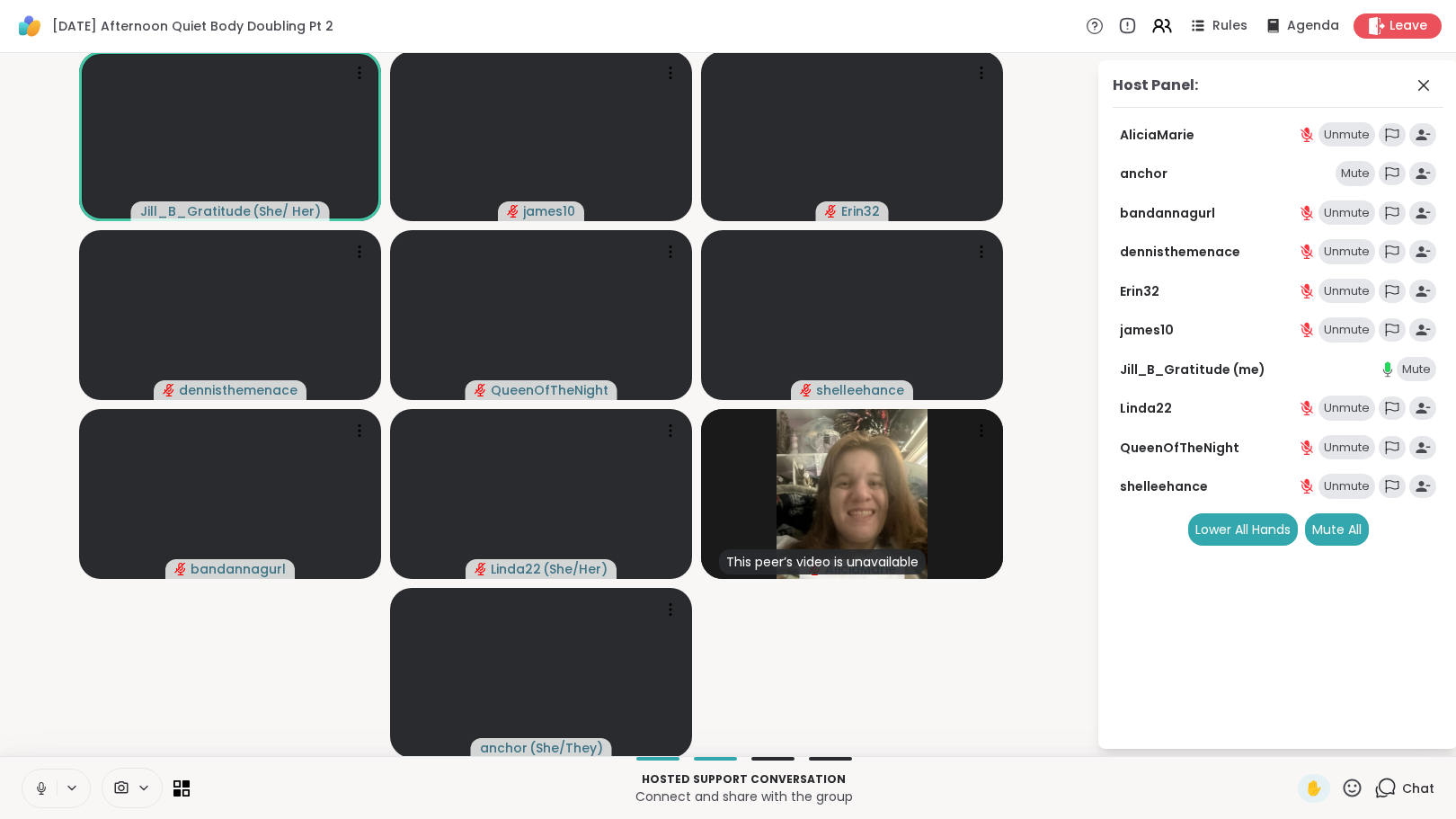
click at [1336, 174] on div "Mute" at bounding box center [1356, 173] width 40 height 25
click at [1419, 82] on icon at bounding box center [1424, 85] width 11 height 11
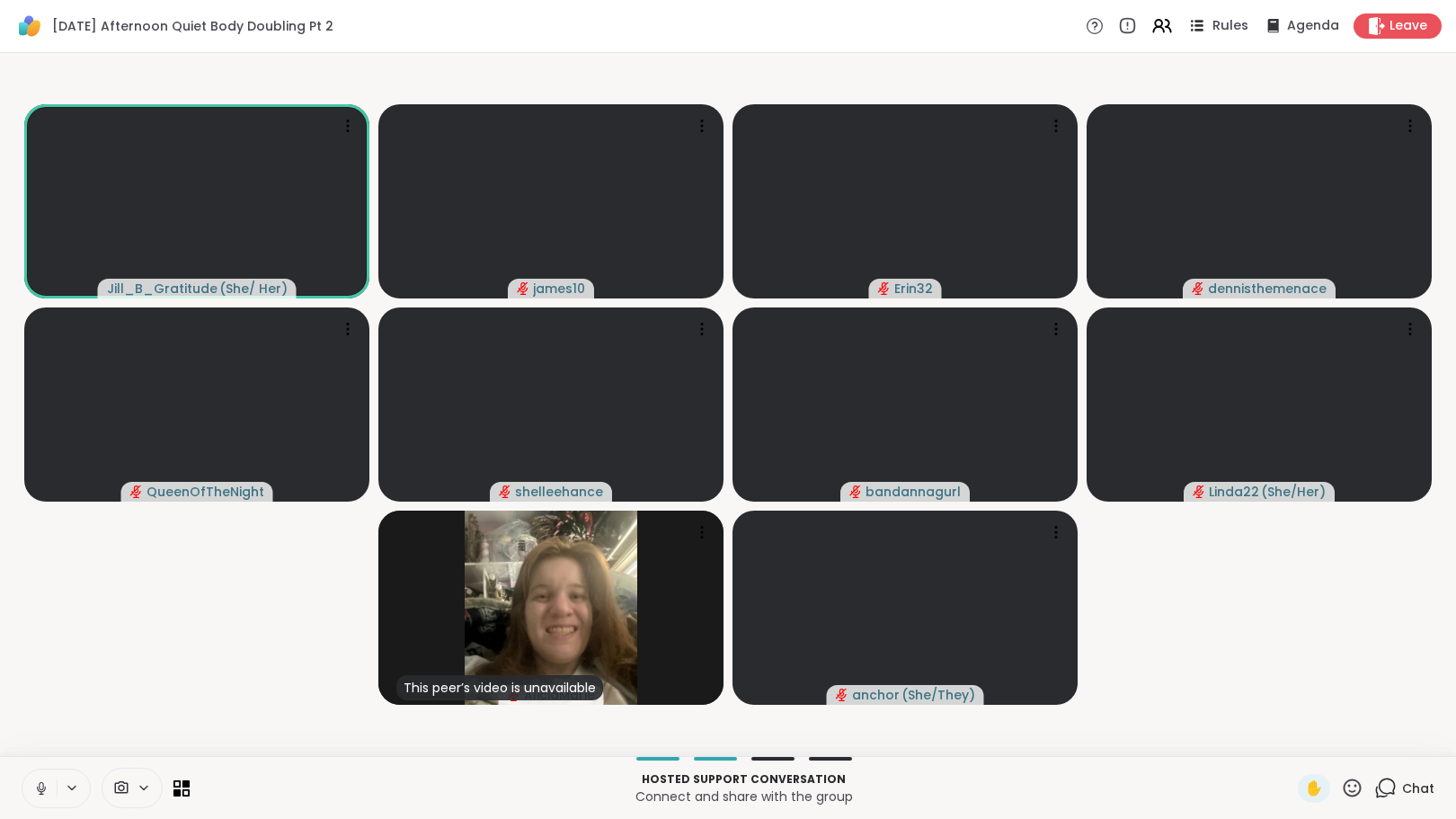
click at [1195, 25] on icon at bounding box center [1200, 25] width 9 height 3
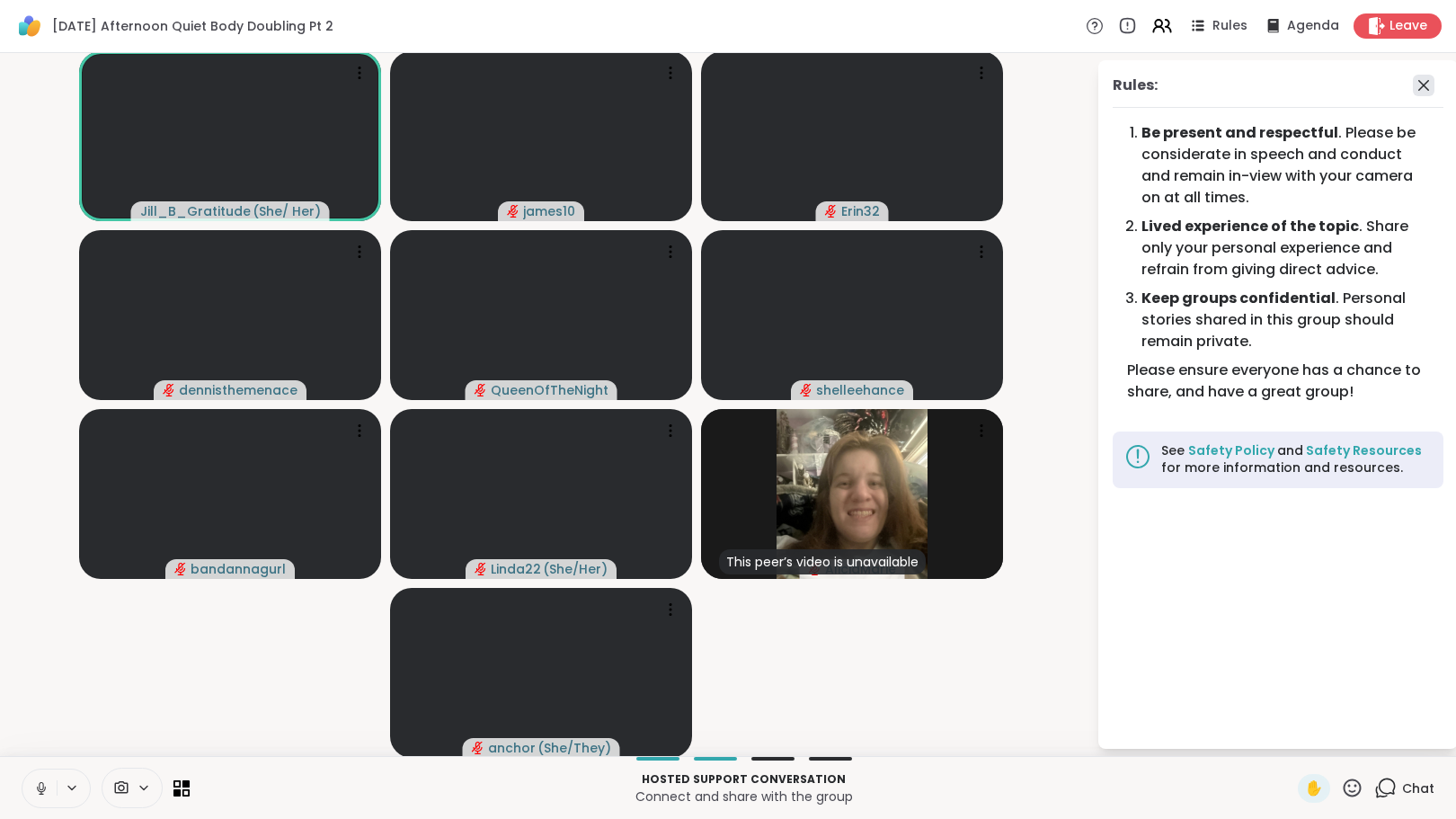
click at [1413, 85] on icon at bounding box center [1424, 84] width 21 height 21
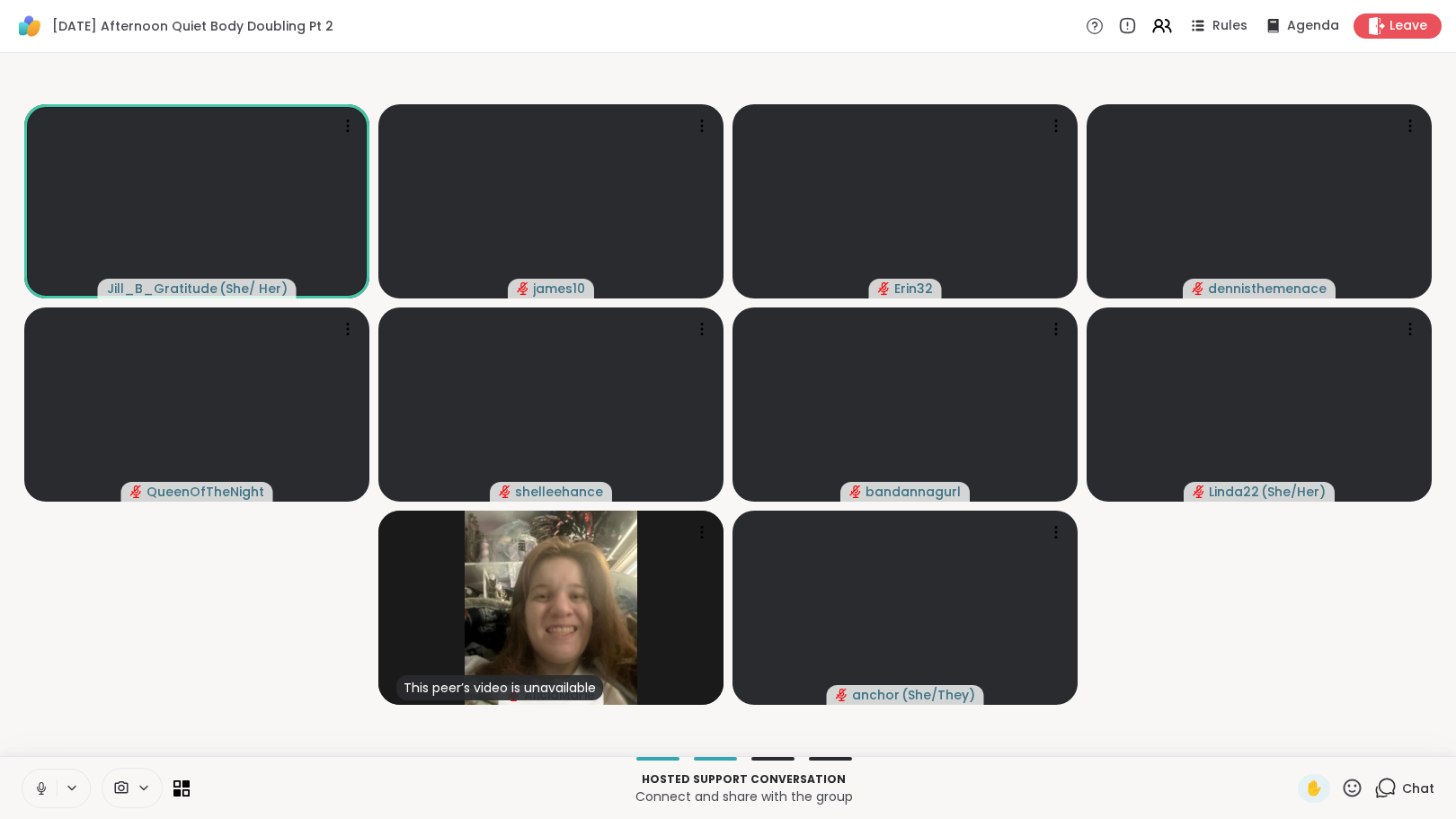
click at [1374, 790] on icon at bounding box center [1385, 787] width 22 height 22
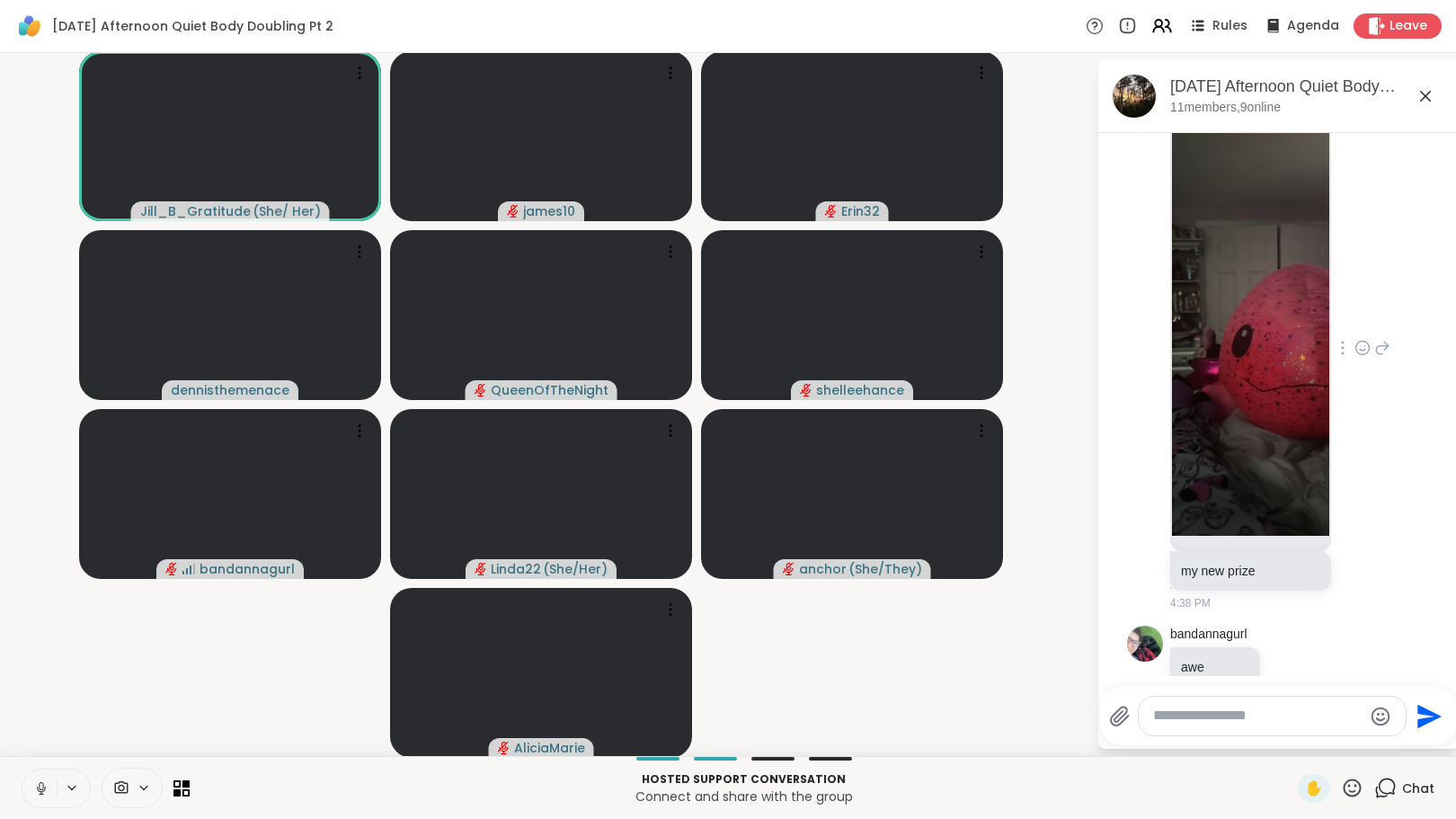
scroll to position [267, 0]
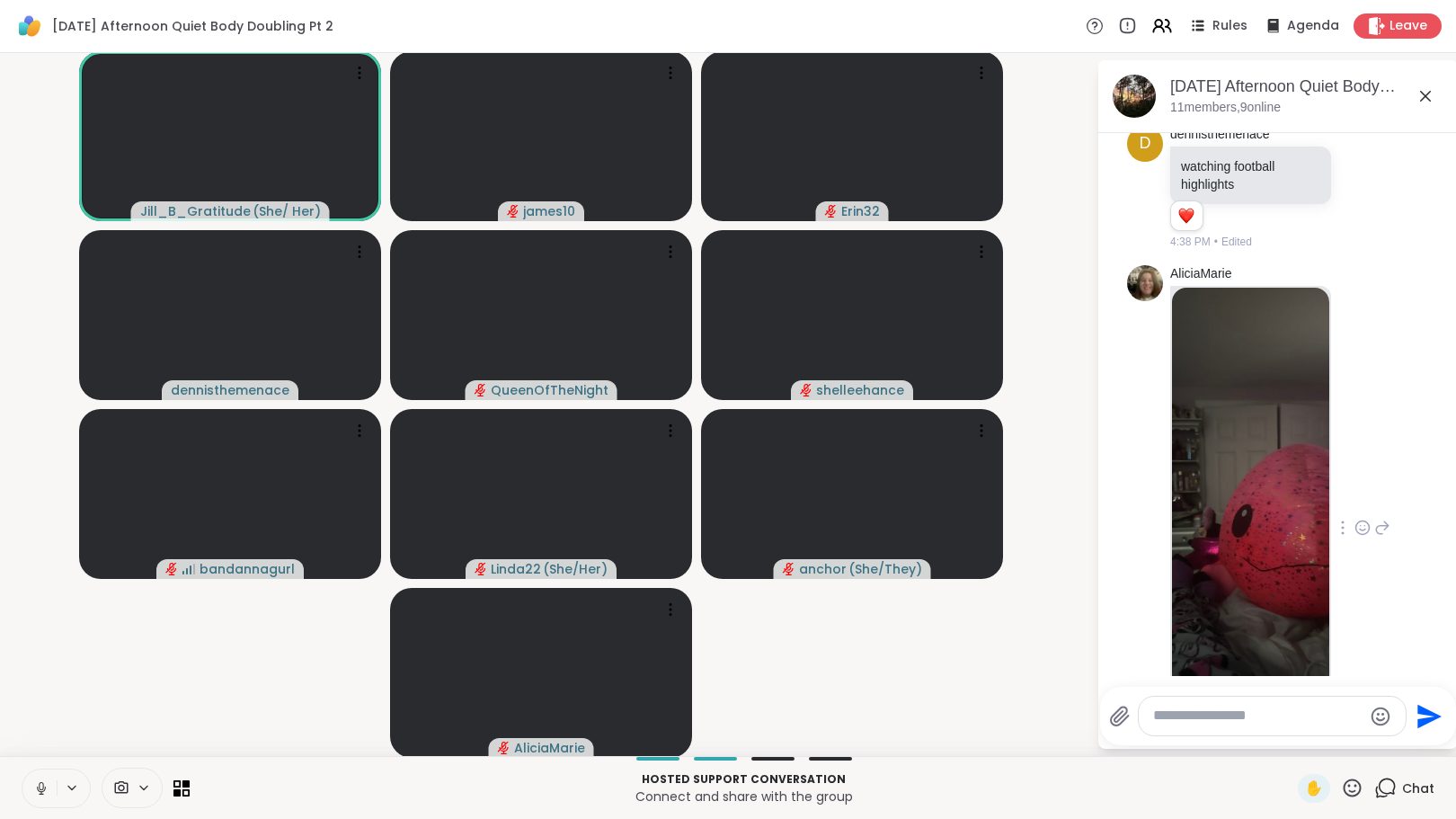
click at [1245, 423] on img at bounding box center [1250, 501] width 157 height 428
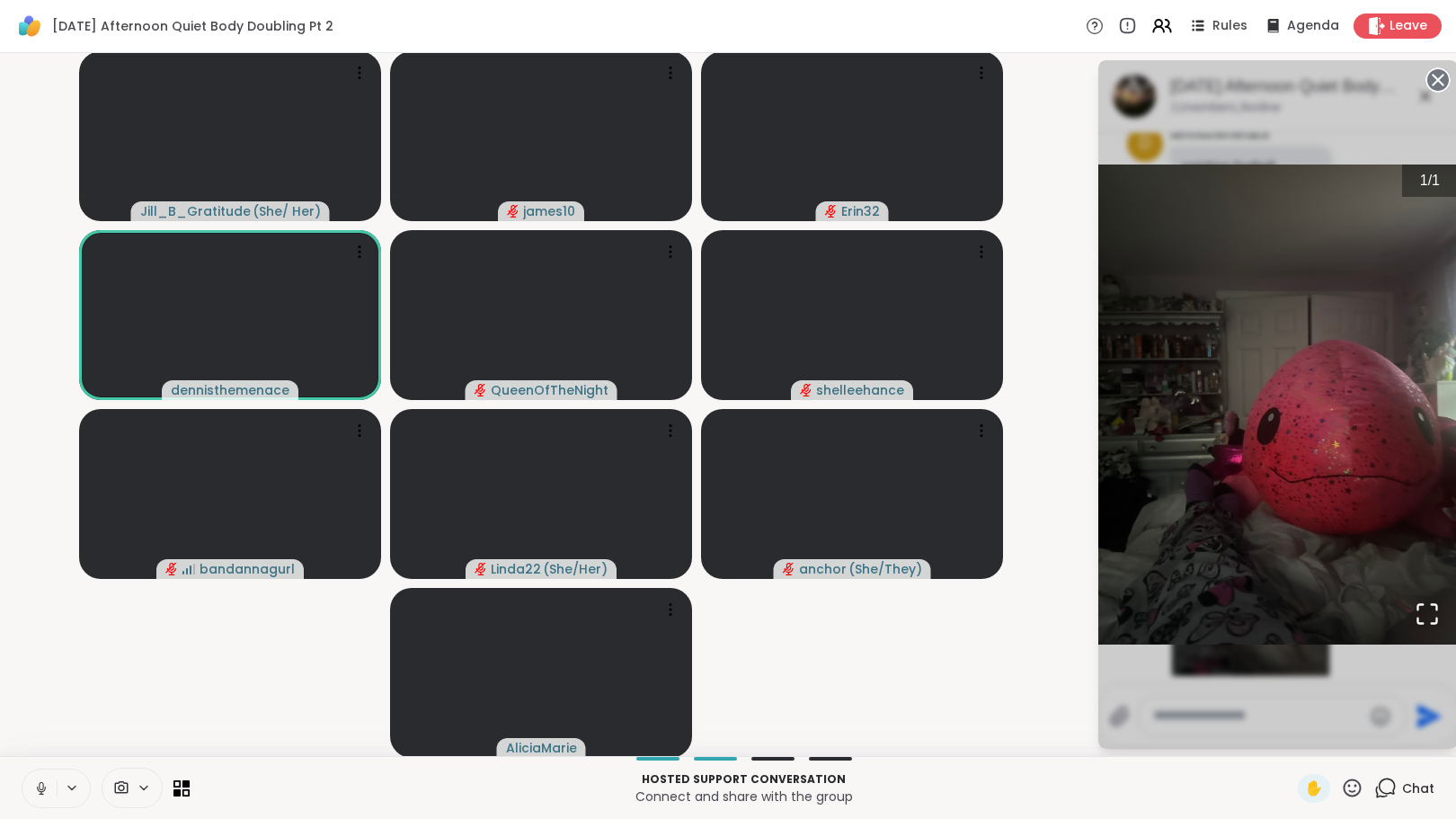
click at [1427, 78] on circle at bounding box center [1437, 80] width 21 height 21
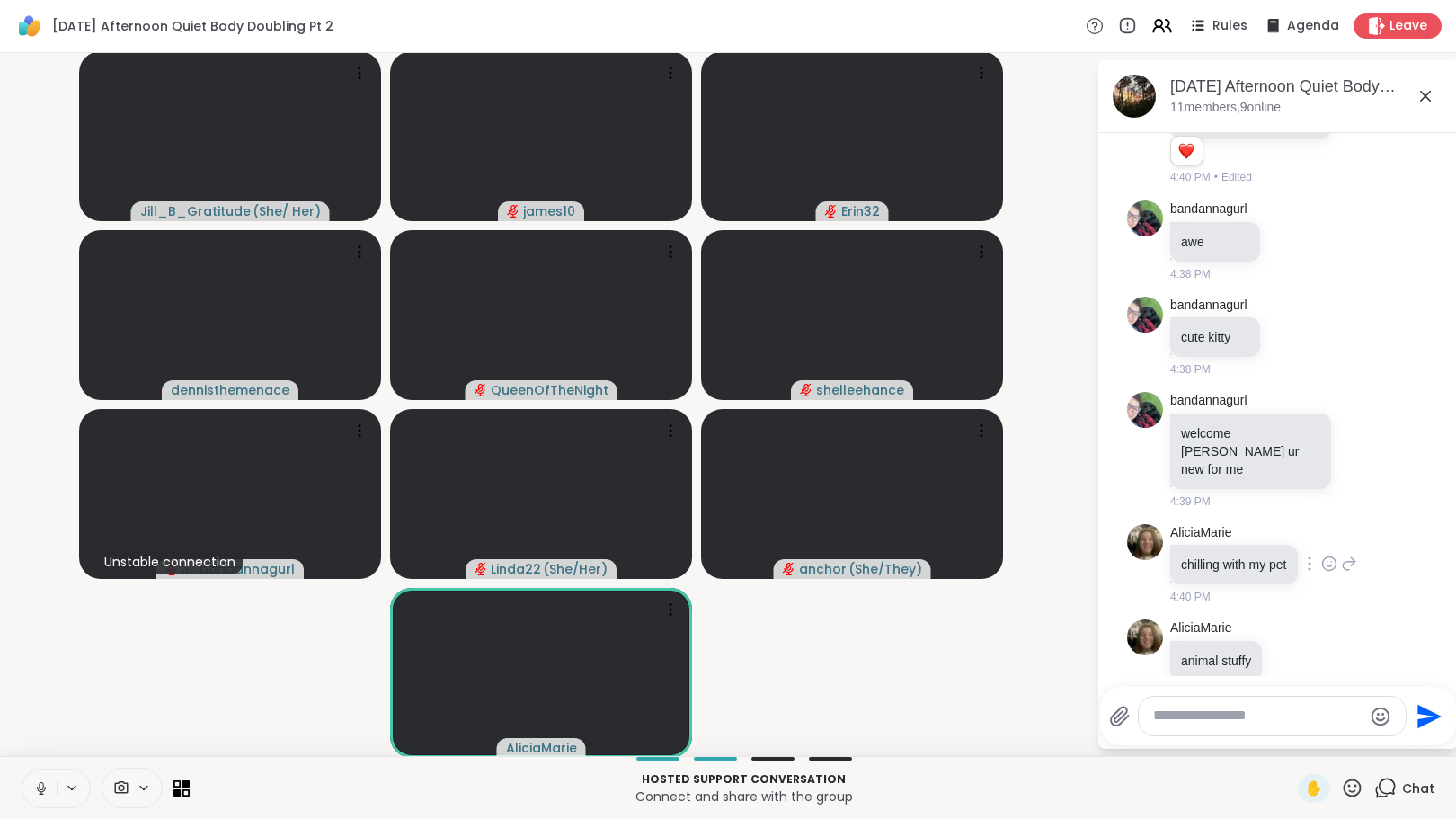
scroll to position [914, 0]
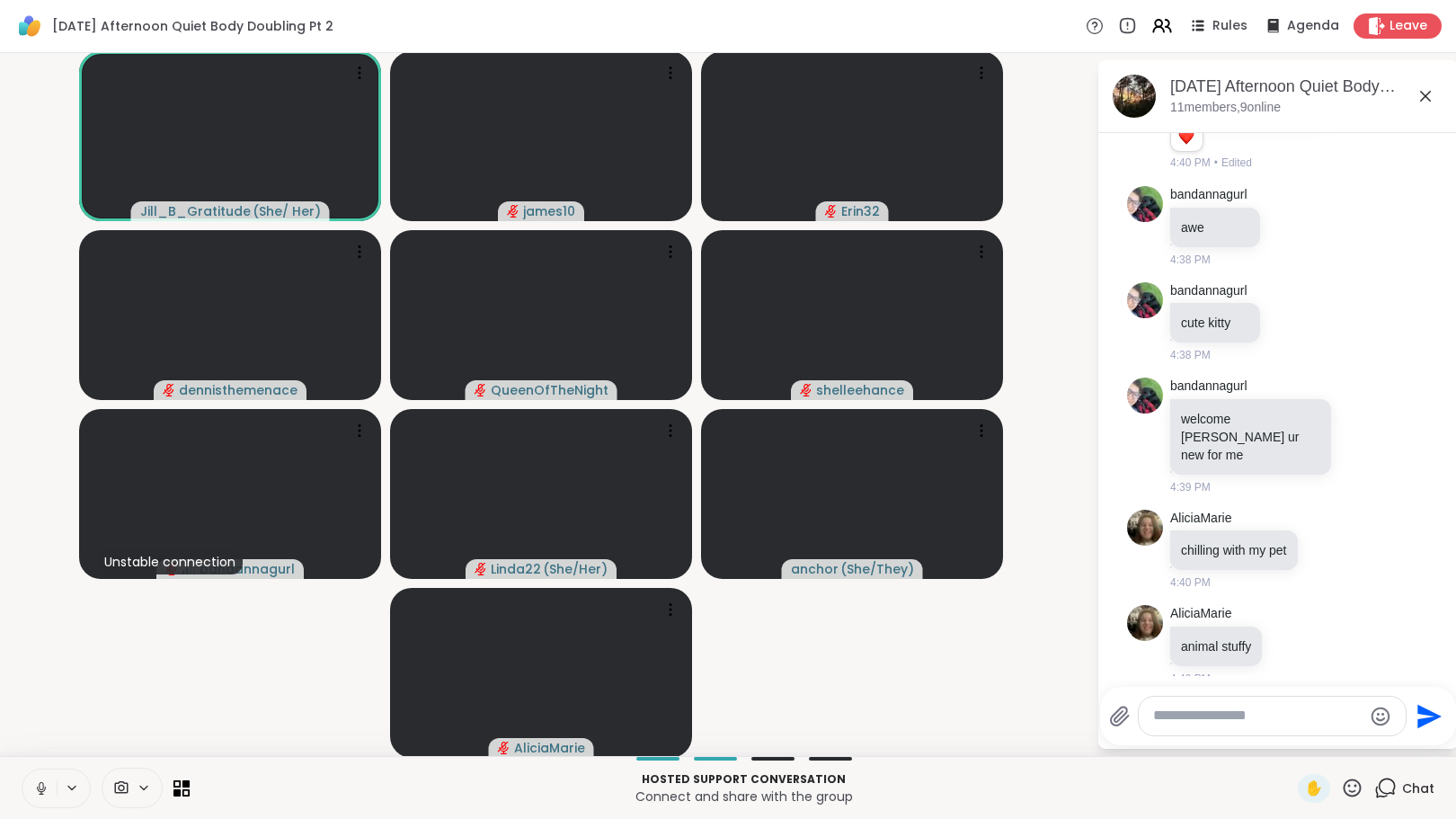
click at [1185, 707] on textarea "Type your message" at bounding box center [1258, 716] width 210 height 19
click at [1194, 722] on textarea "Type your message" at bounding box center [1258, 716] width 210 height 19
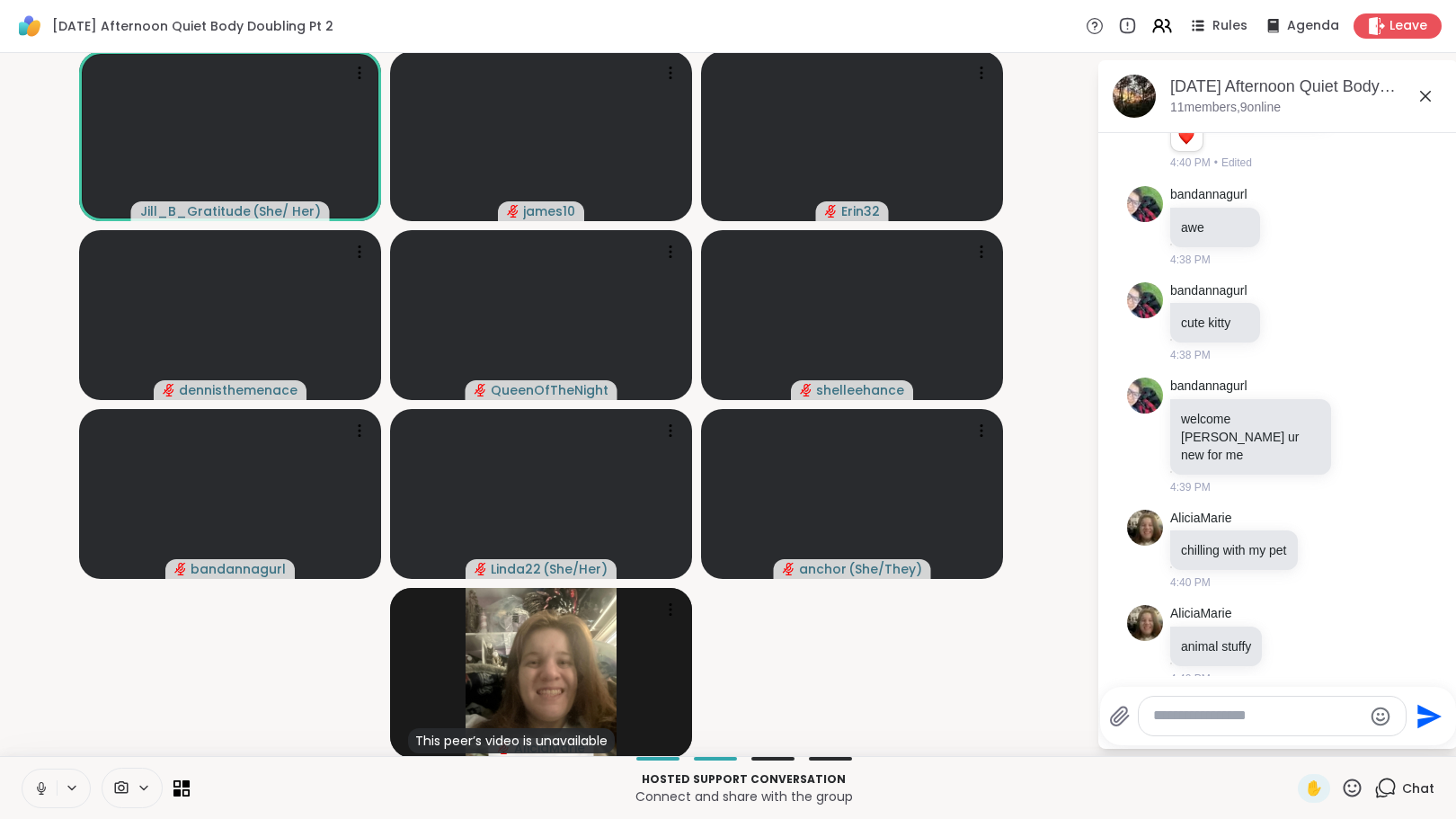
click at [1201, 722] on textarea "Type your message" at bounding box center [1258, 716] width 210 height 19
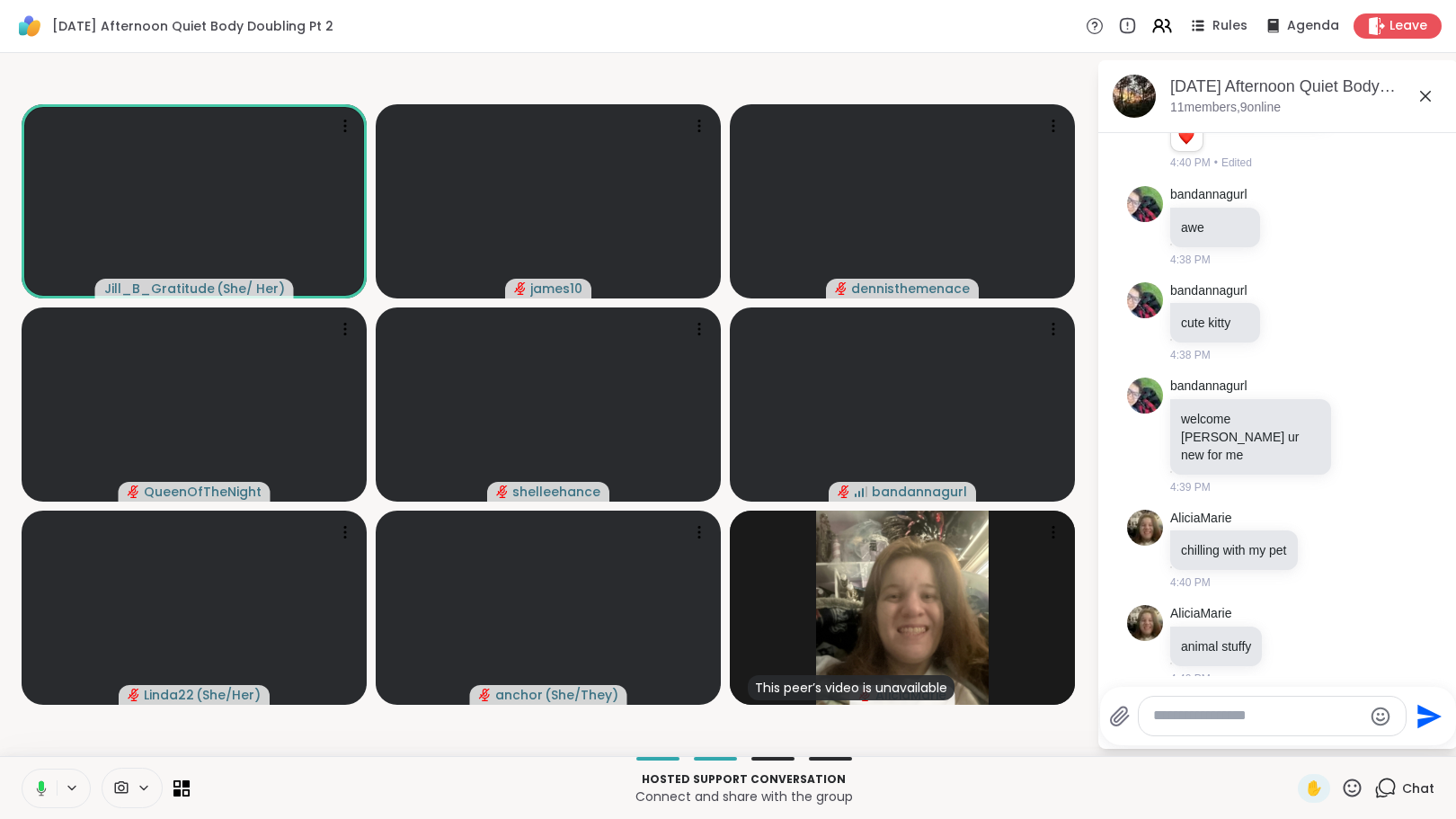
drag, startPoint x: 42, startPoint y: 791, endPoint x: 81, endPoint y: 803, distance: 40.8
click at [42, 791] on icon at bounding box center [38, 787] width 16 height 16
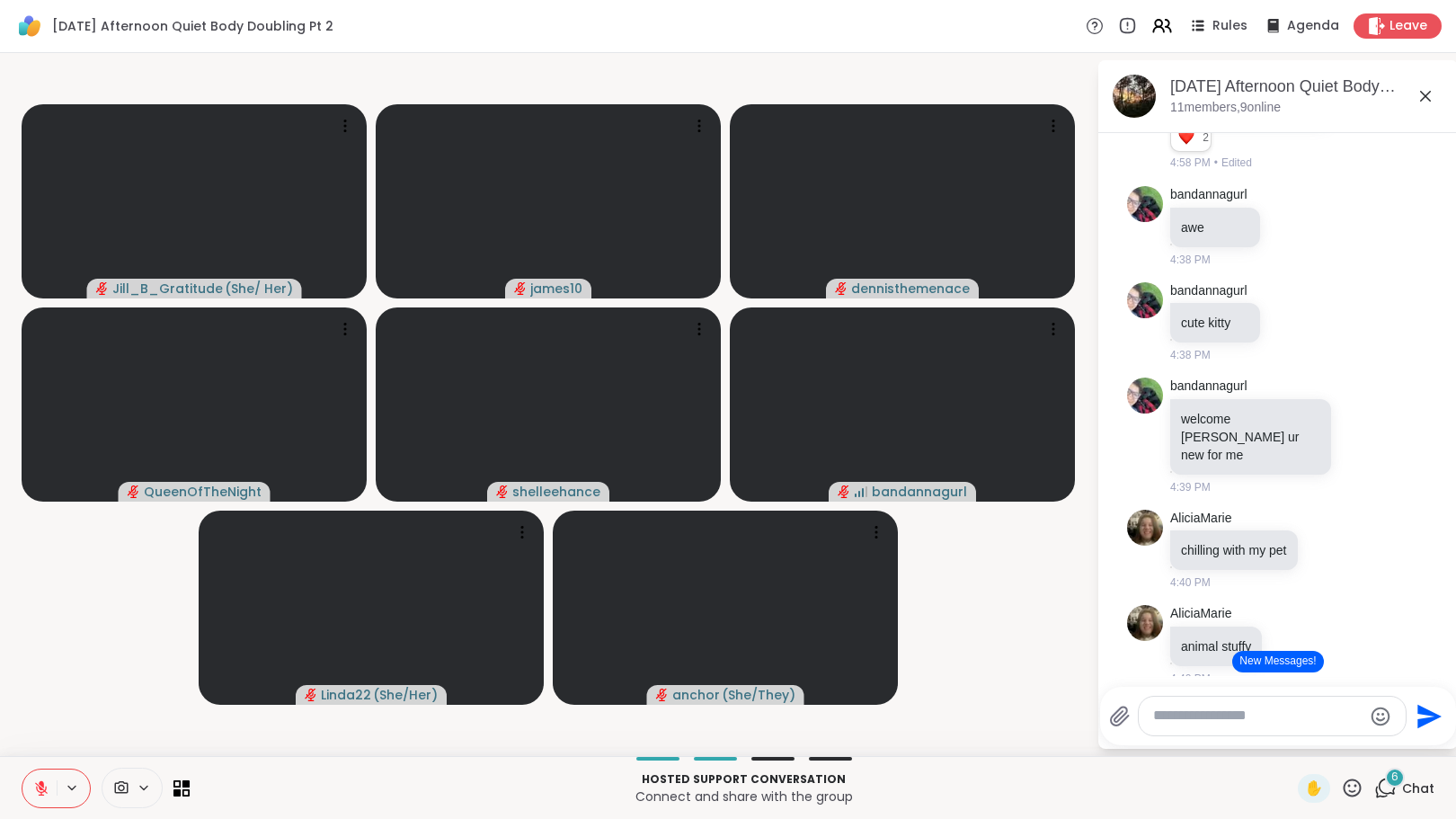
scroll to position [1124, 0]
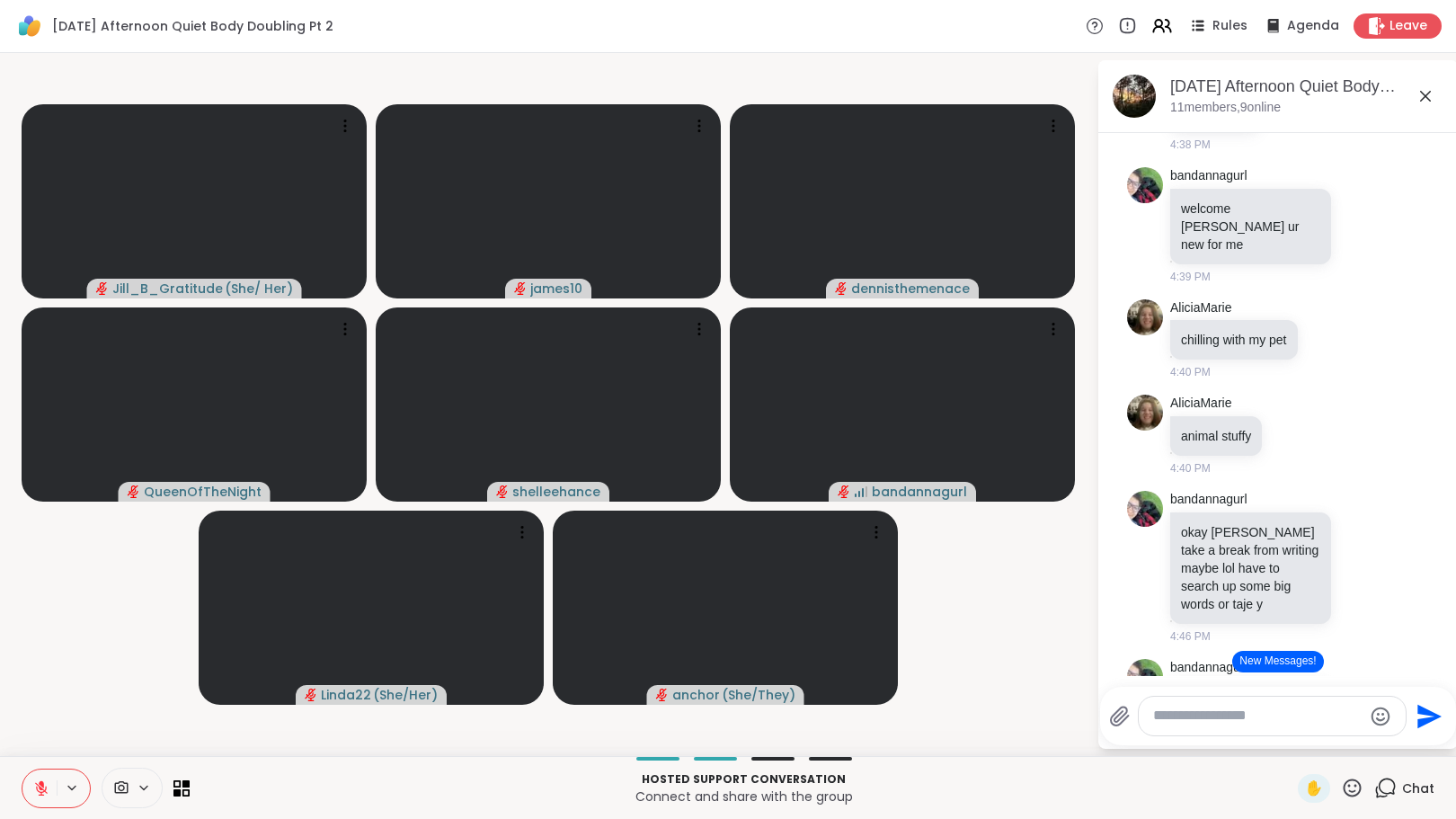
click at [1267, 661] on button "New Messages!" at bounding box center [1278, 661] width 91 height 21
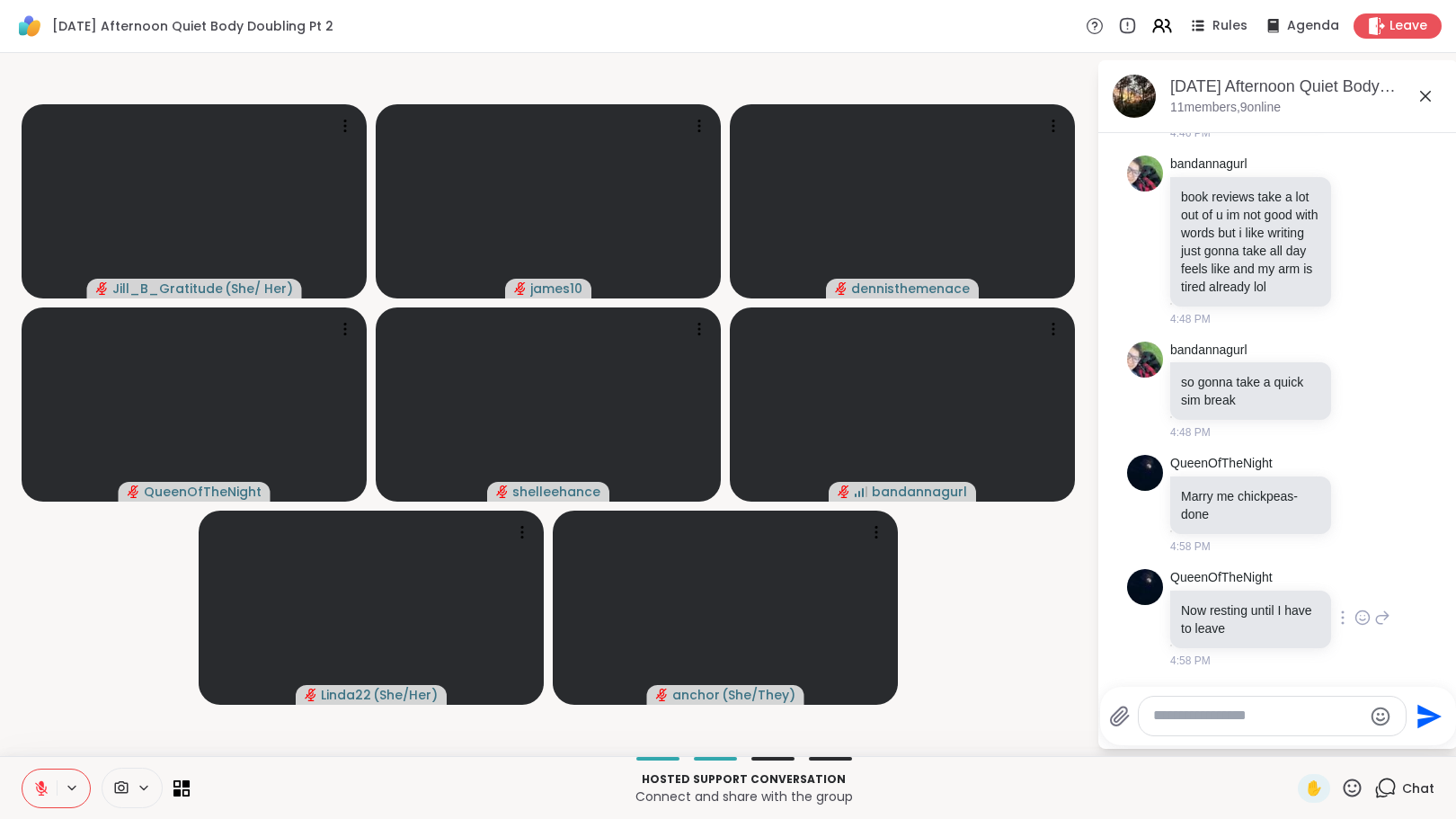
click at [1355, 614] on icon at bounding box center [1362, 617] width 16 height 18
click at [1355, 597] on div "Select Reaction: Heart" at bounding box center [1362, 588] width 16 height 16
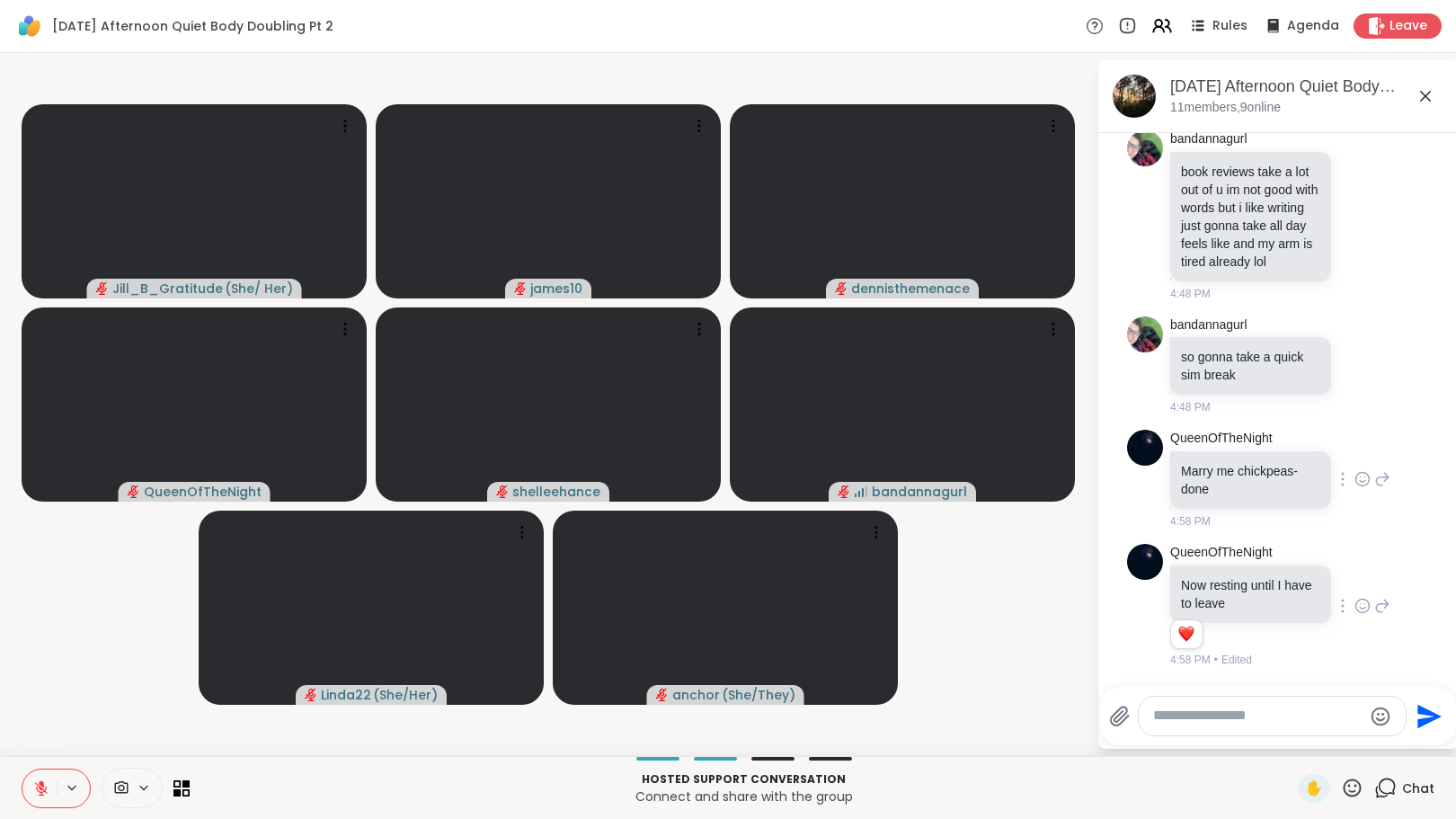
click at [1355, 483] on icon at bounding box center [1362, 478] width 16 height 18
click at [1355, 449] on div "Select Reaction: Heart" at bounding box center [1362, 449] width 16 height 16
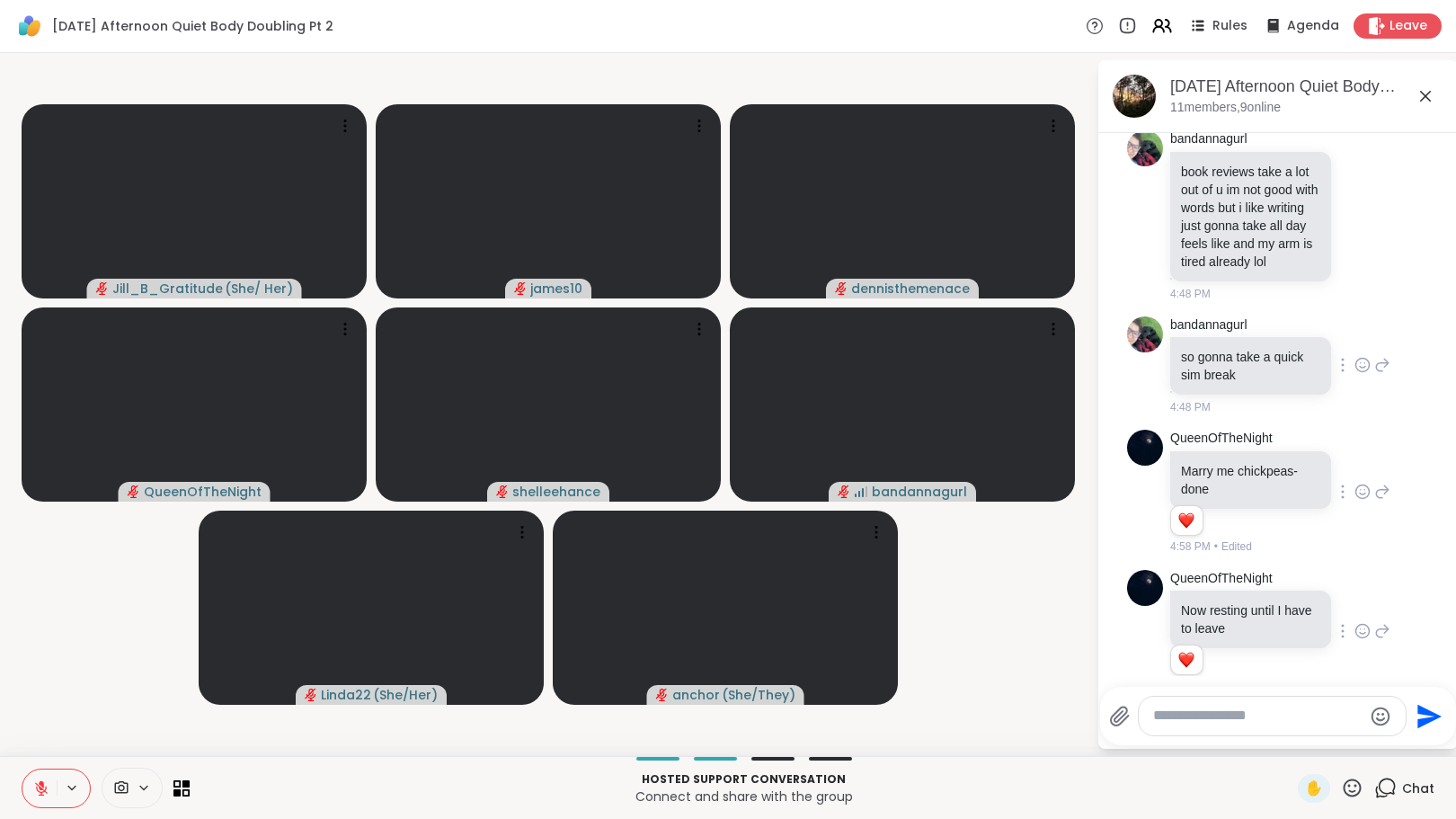
click at [1355, 362] on icon at bounding box center [1362, 364] width 16 height 18
click at [1355, 332] on div "Select Reaction: Heart" at bounding box center [1362, 335] width 16 height 16
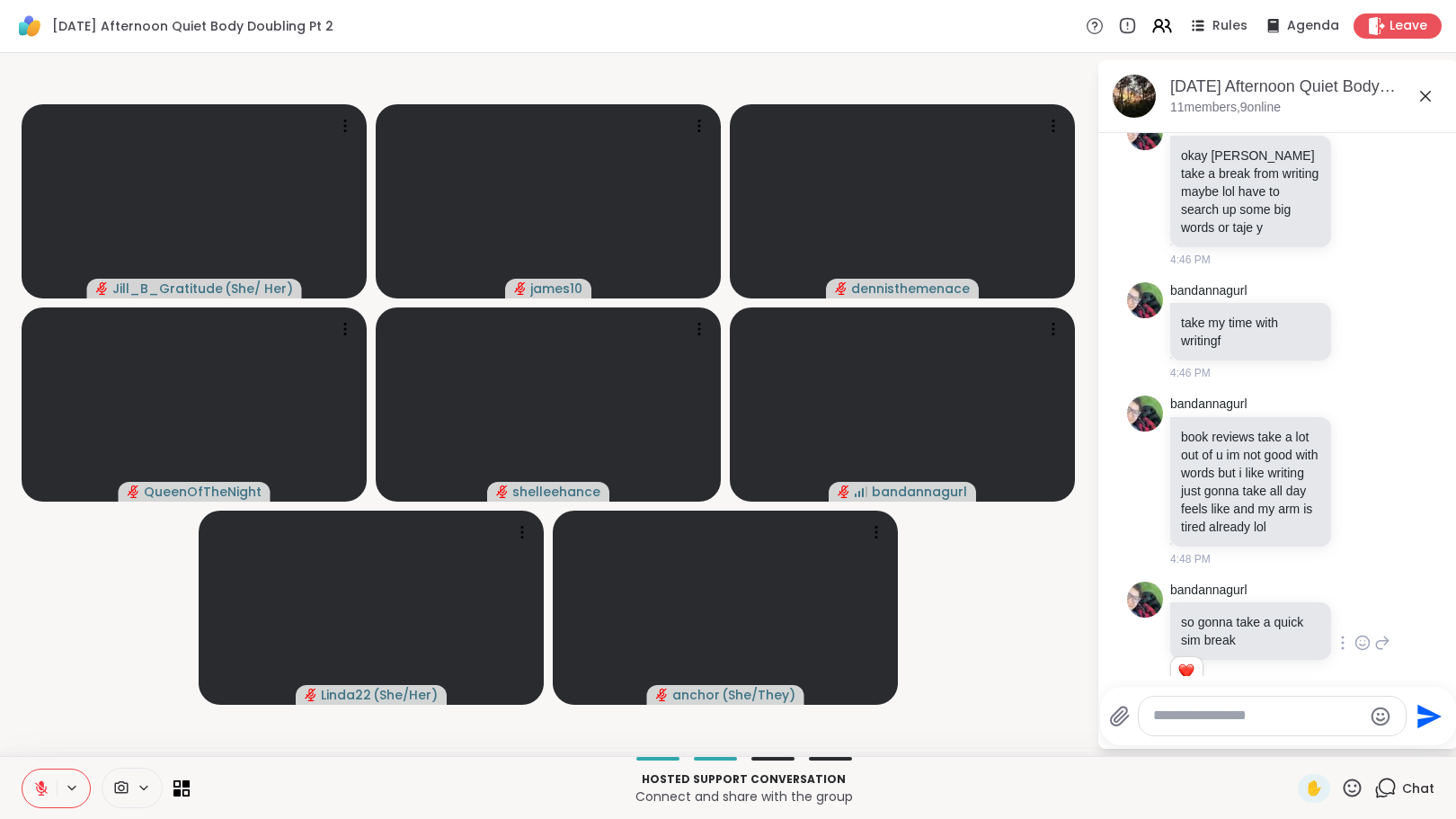
scroll to position [1496, 0]
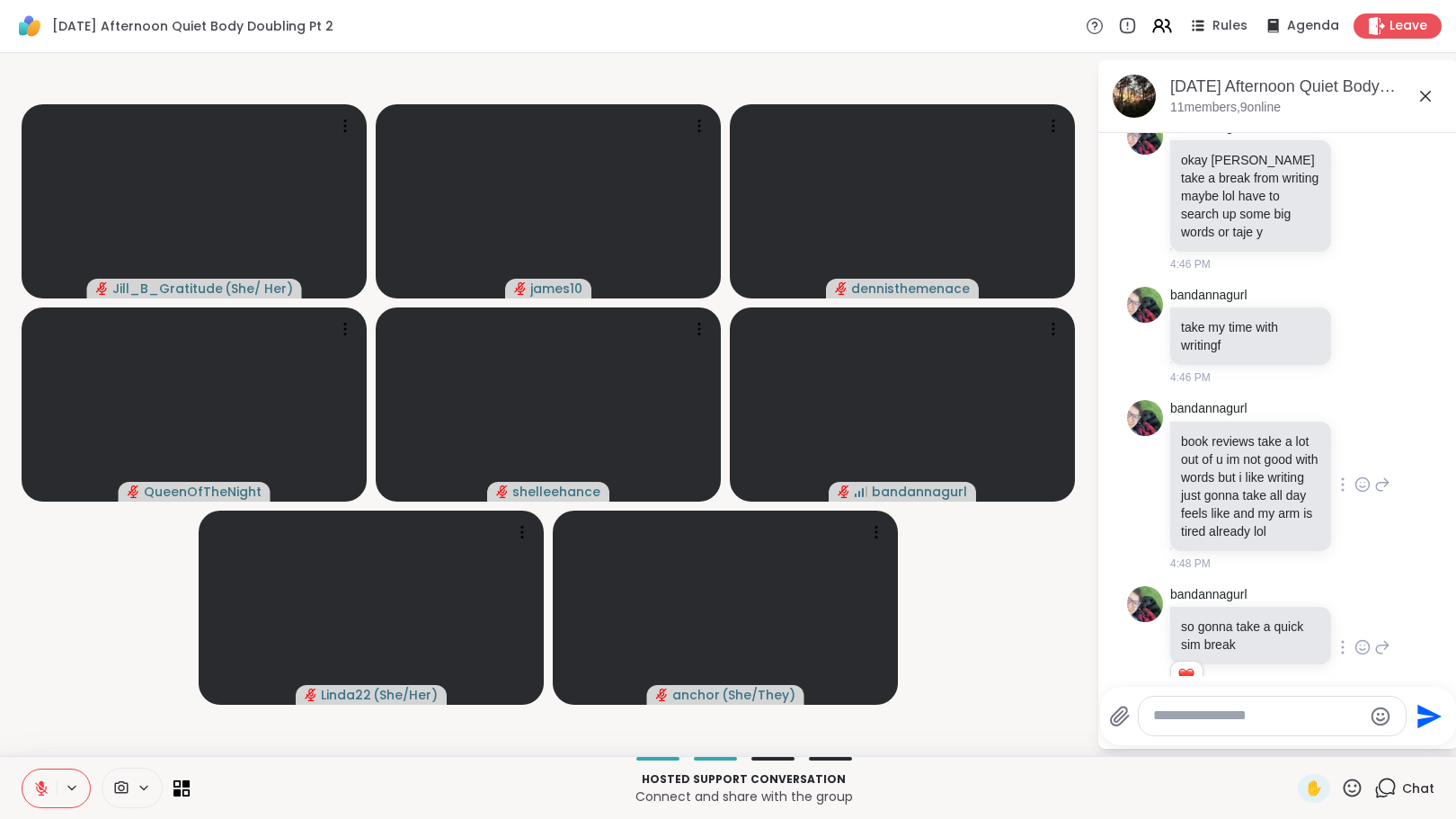
click at [1355, 475] on icon at bounding box center [1362, 484] width 16 height 18
click at [1355, 448] on div "Select Reaction: Heart" at bounding box center [1362, 455] width 16 height 16
click at [1355, 326] on icon at bounding box center [1362, 334] width 16 height 18
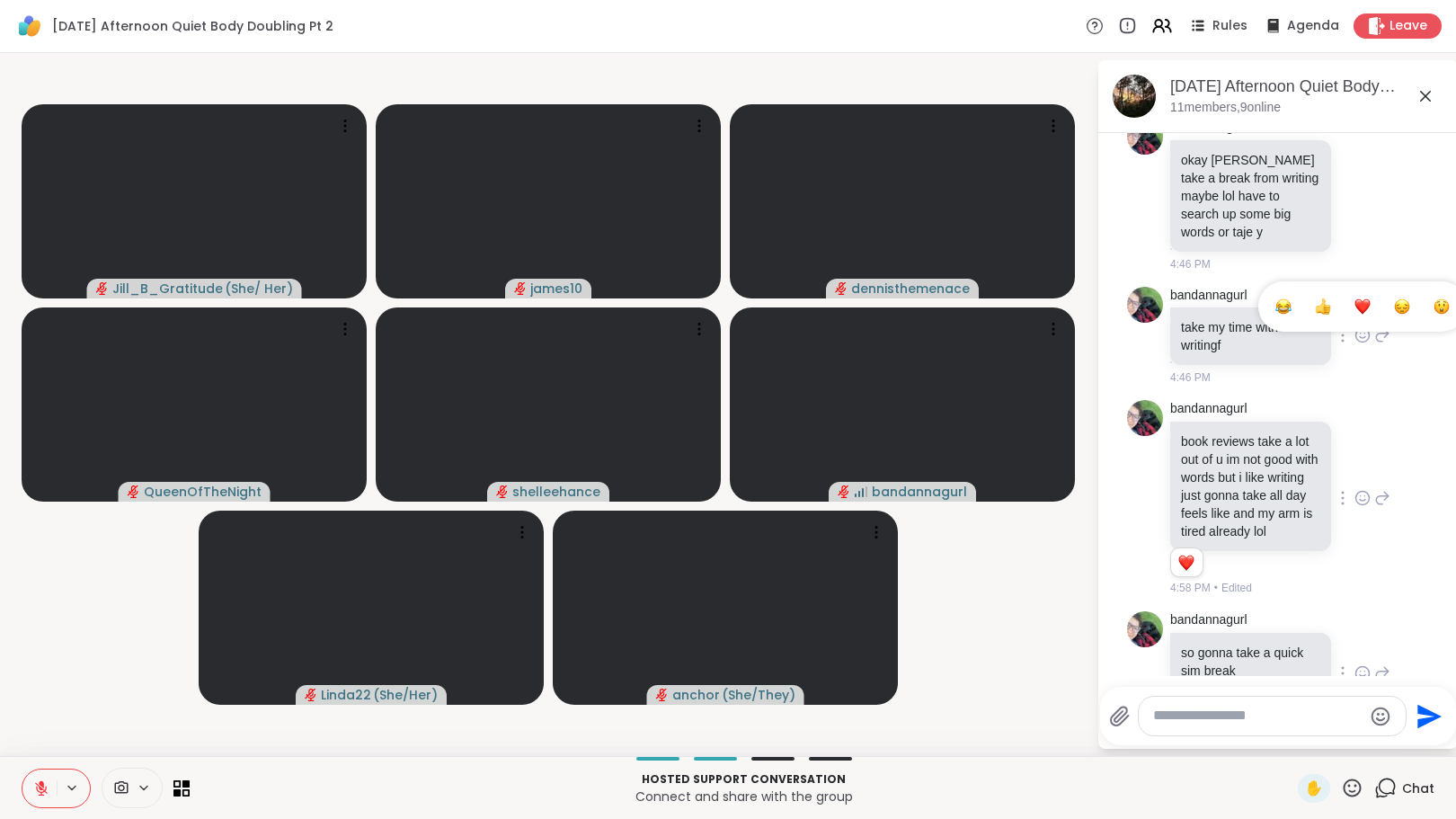
click at [1355, 298] on div "Select Reaction: Heart" at bounding box center [1362, 306] width 16 height 16
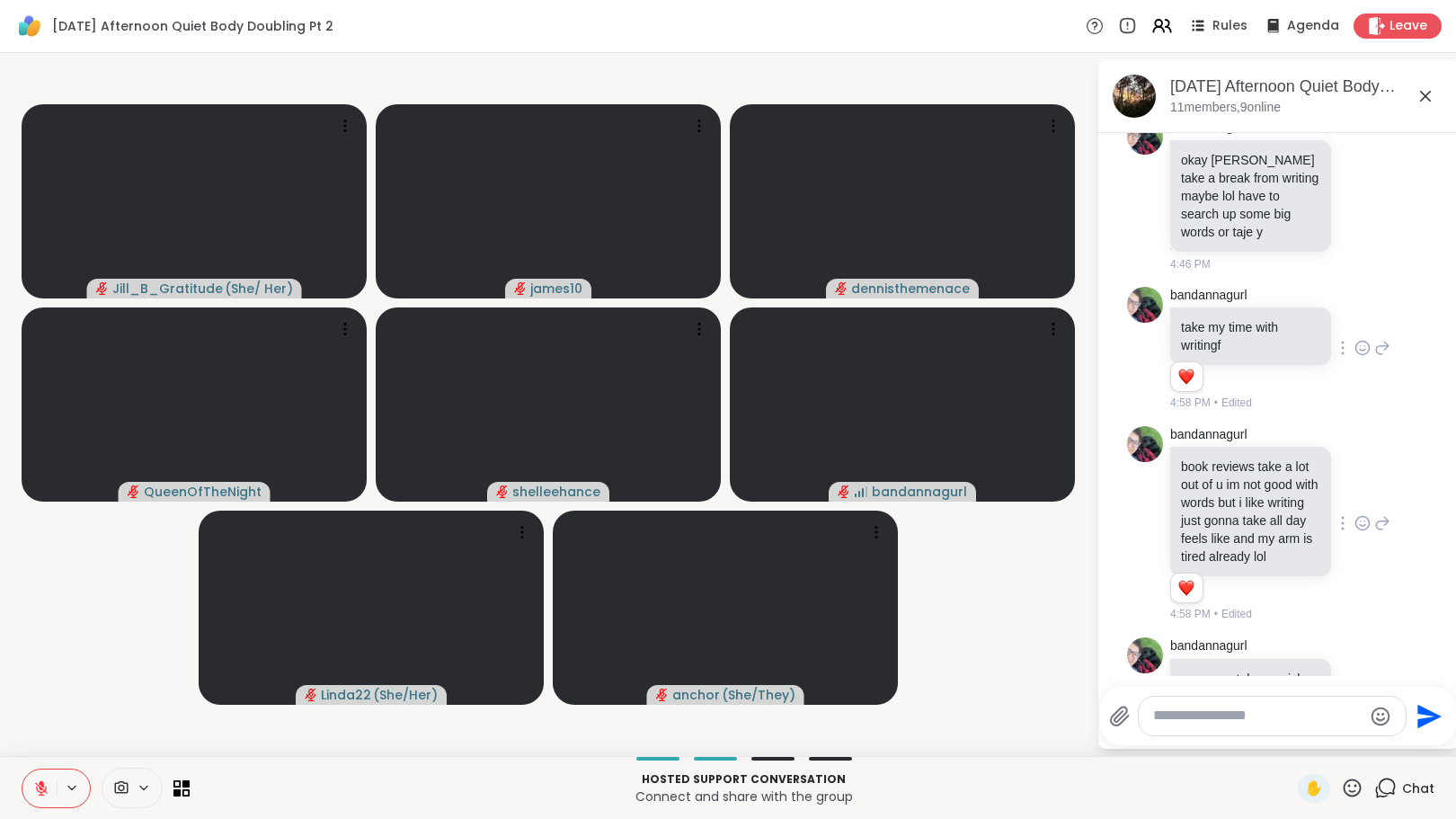
scroll to position [1137, 0]
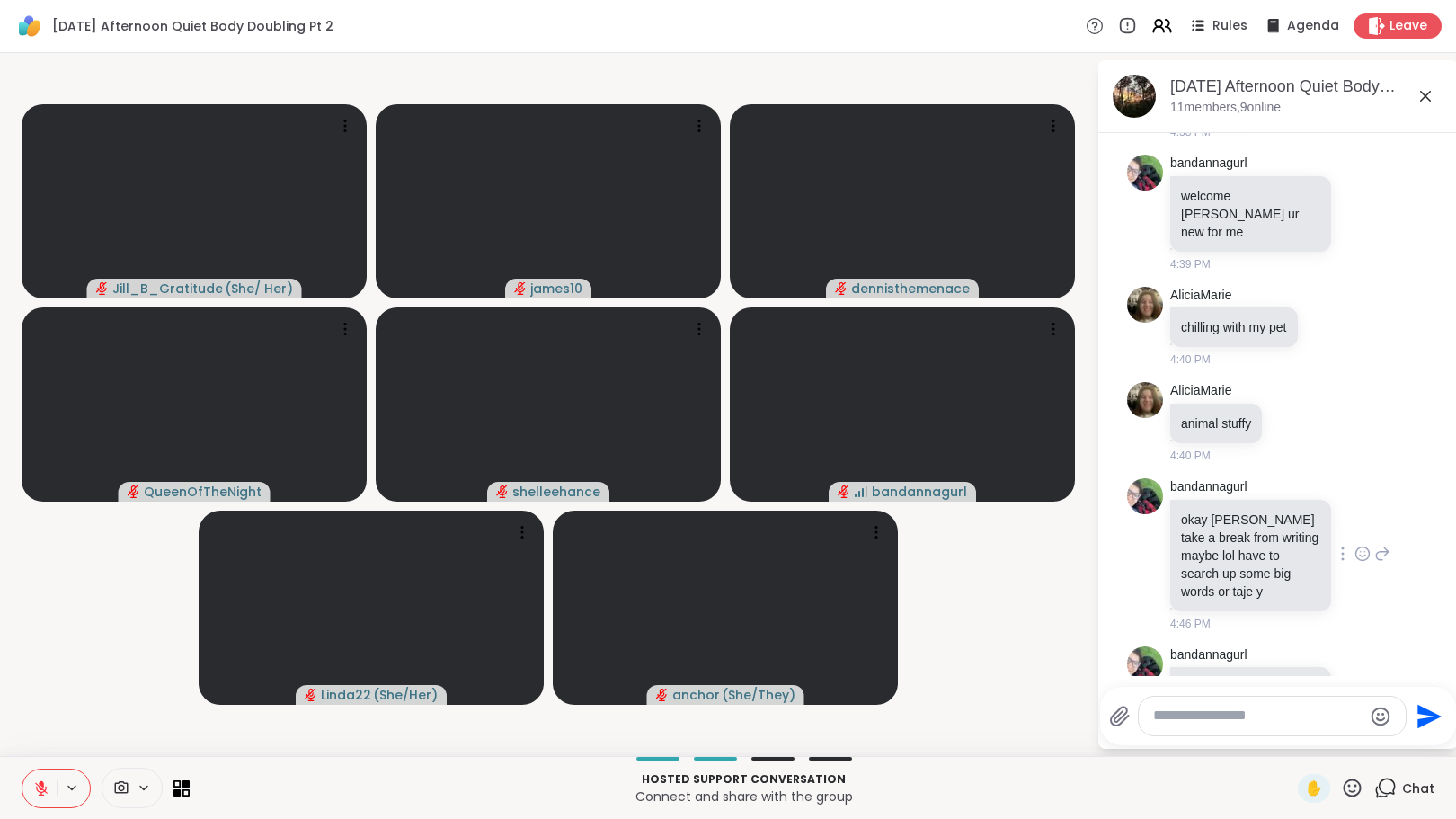
click at [1355, 545] on icon at bounding box center [1362, 553] width 16 height 18
click at [1355, 517] on div "Select Reaction: Heart" at bounding box center [1362, 525] width 16 height 16
click at [1288, 413] on icon at bounding box center [1293, 422] width 16 height 18
click at [1295, 385] on div "Select Reaction: Heart" at bounding box center [1293, 393] width 16 height 16
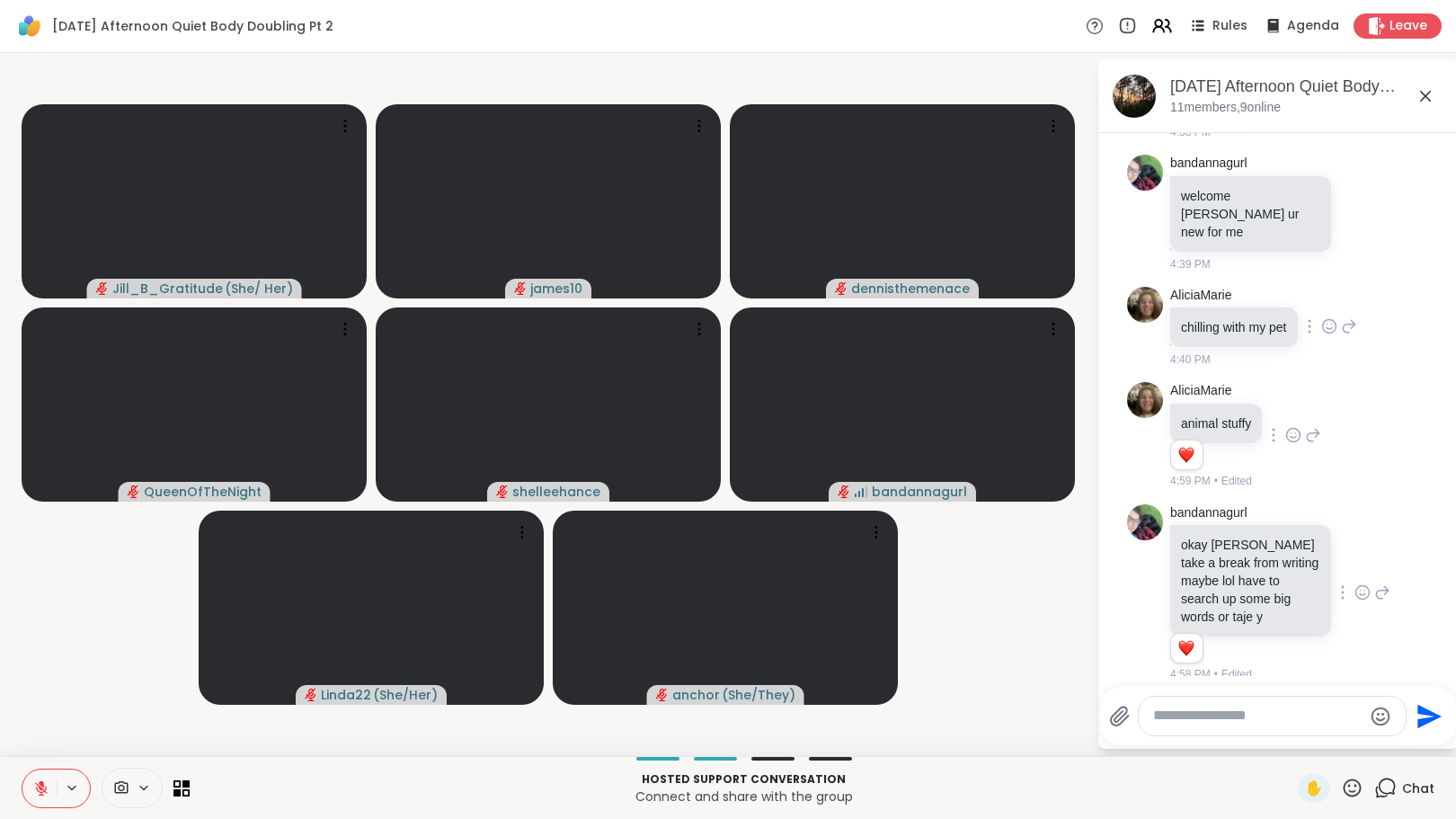
click at [1328, 318] on icon at bounding box center [1329, 326] width 16 height 18
click at [1329, 290] on div "Select Reaction: Heart" at bounding box center [1329, 297] width 16 height 16
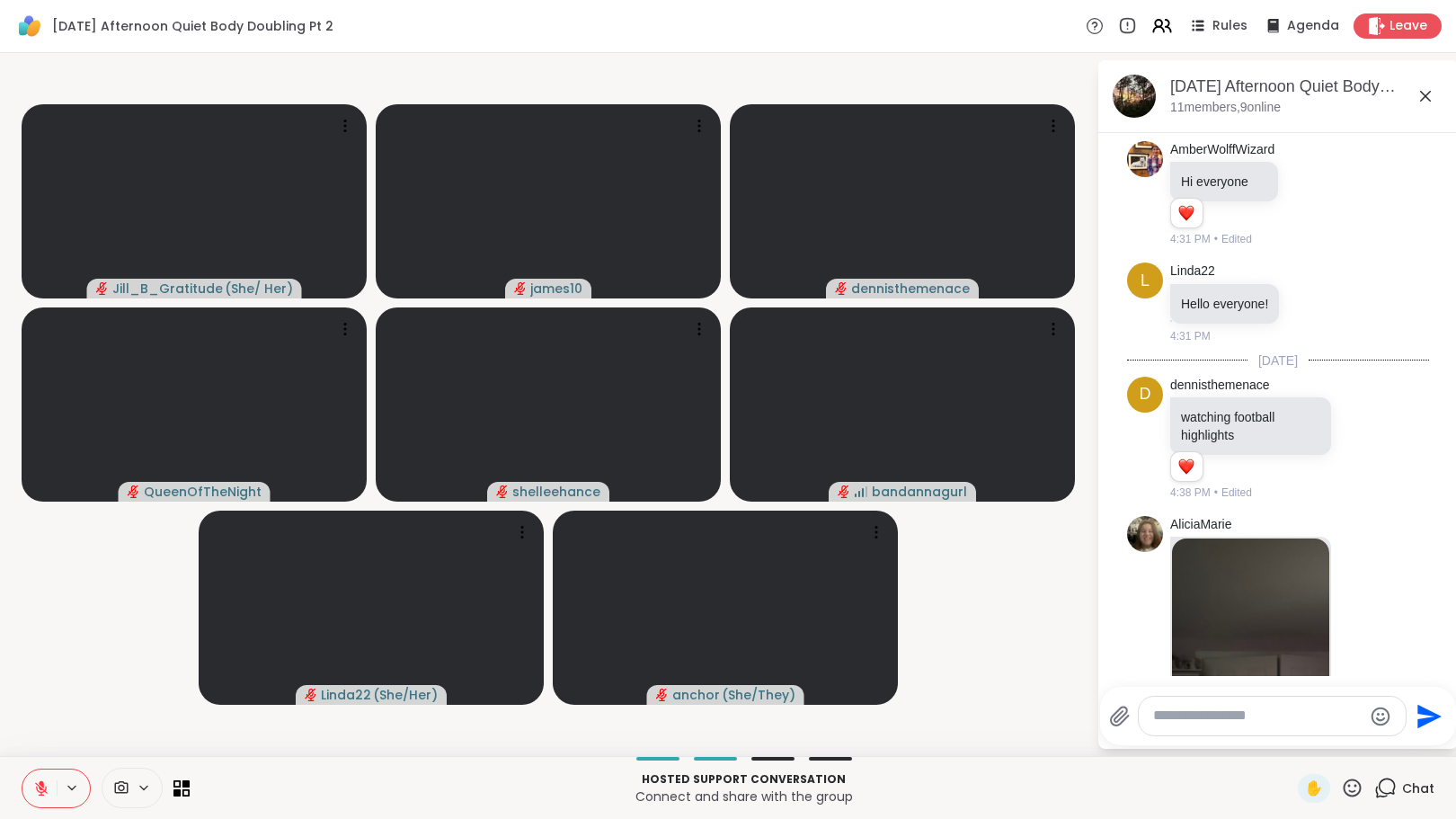
scroll to position [0, 0]
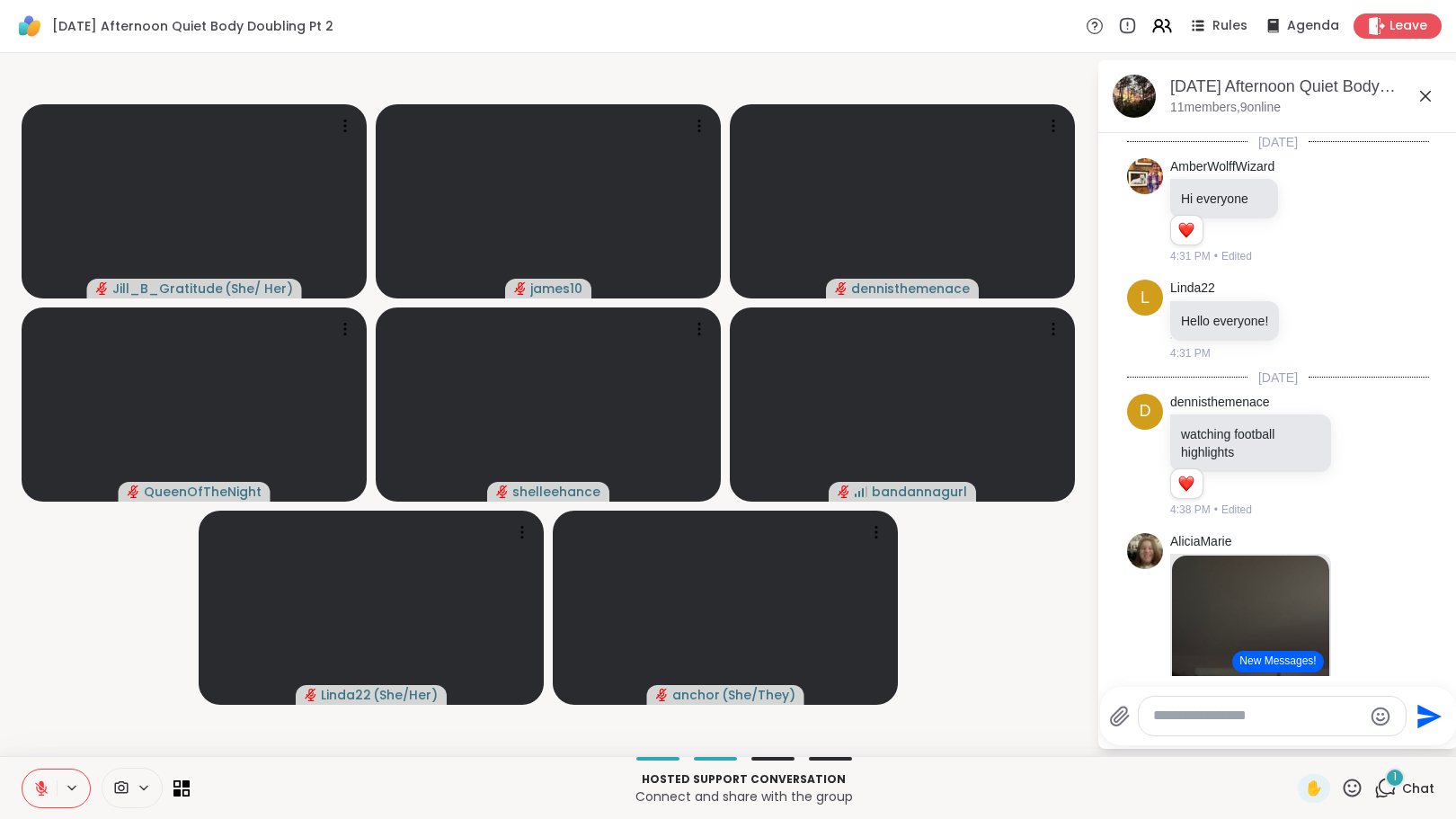
click at [1254, 663] on button "New Messages!" at bounding box center [1278, 661] width 91 height 21
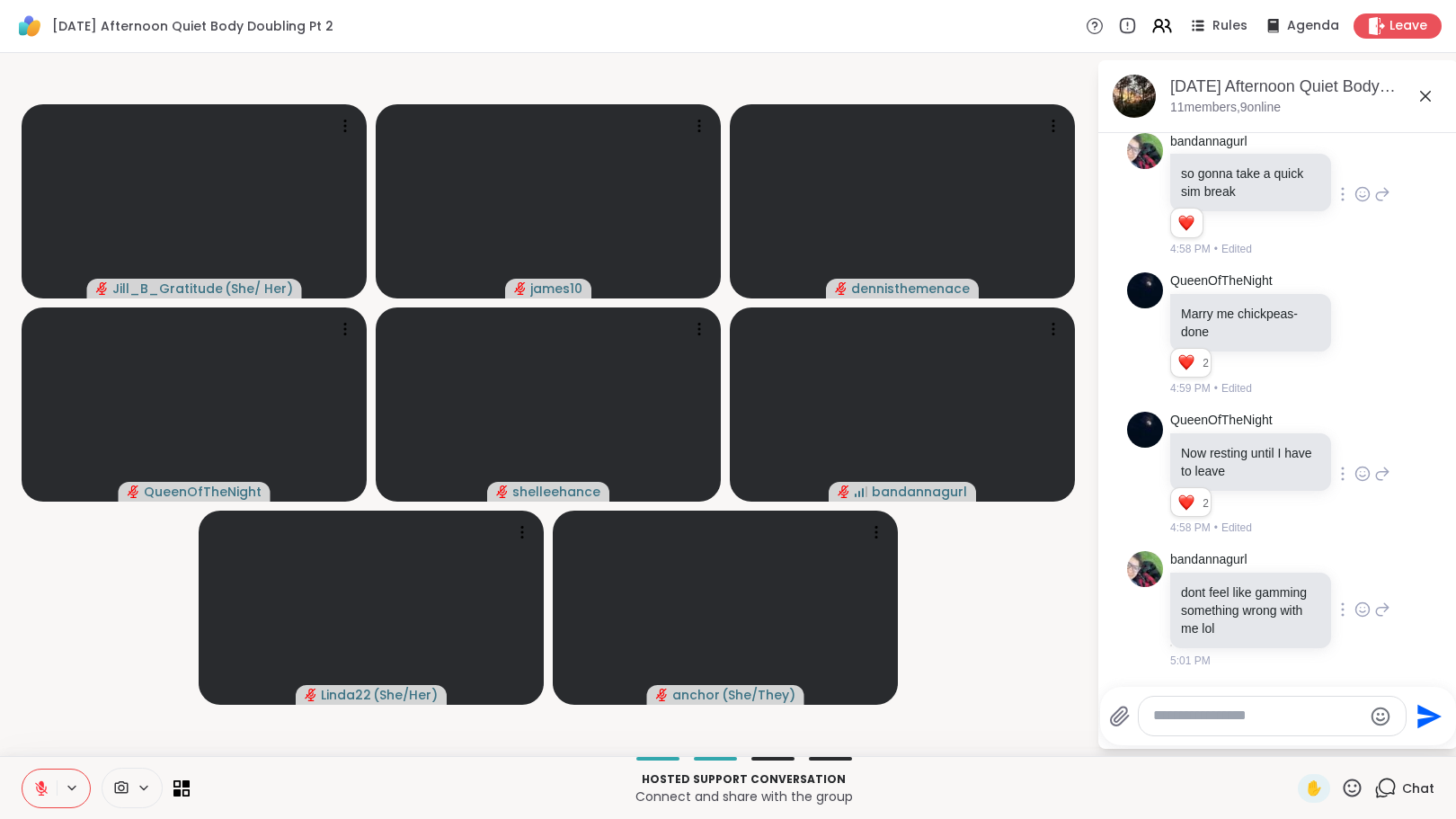
scroll to position [2077, 0]
click at [1213, 722] on textarea "Type your message" at bounding box center [1258, 716] width 210 height 19
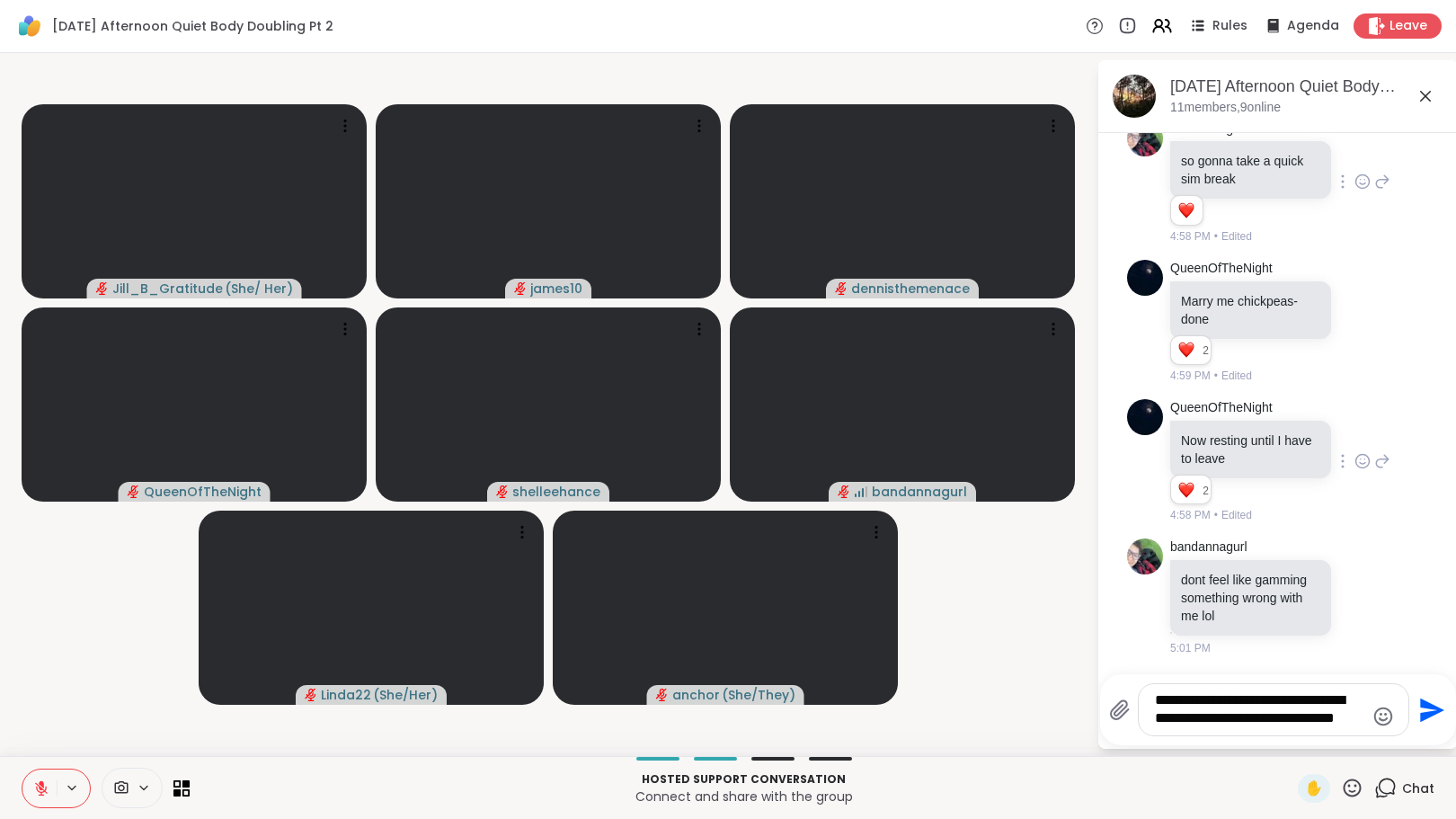
scroll to position [2108, 0]
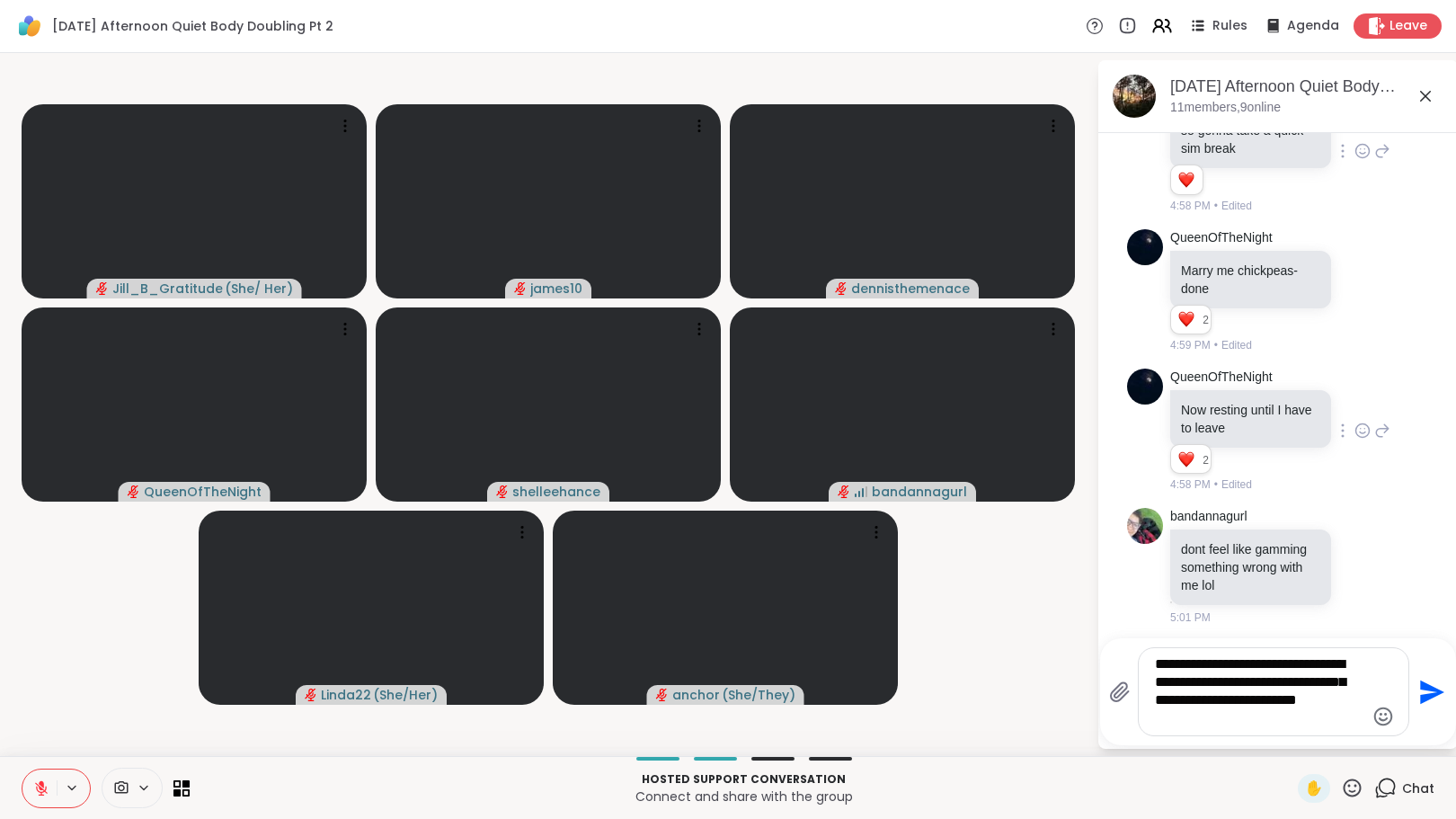
type textarea "**********"
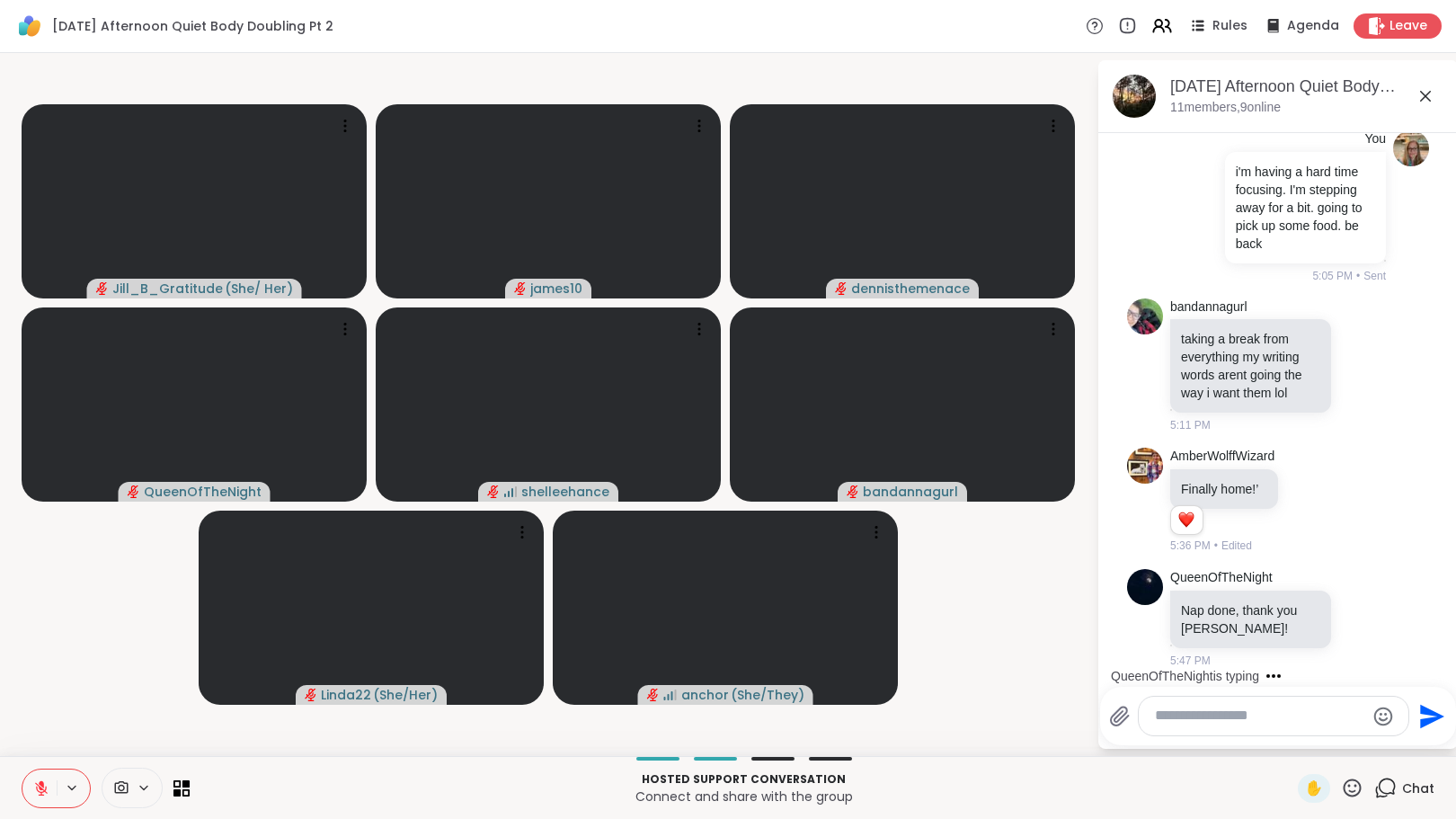
scroll to position [2762, 0]
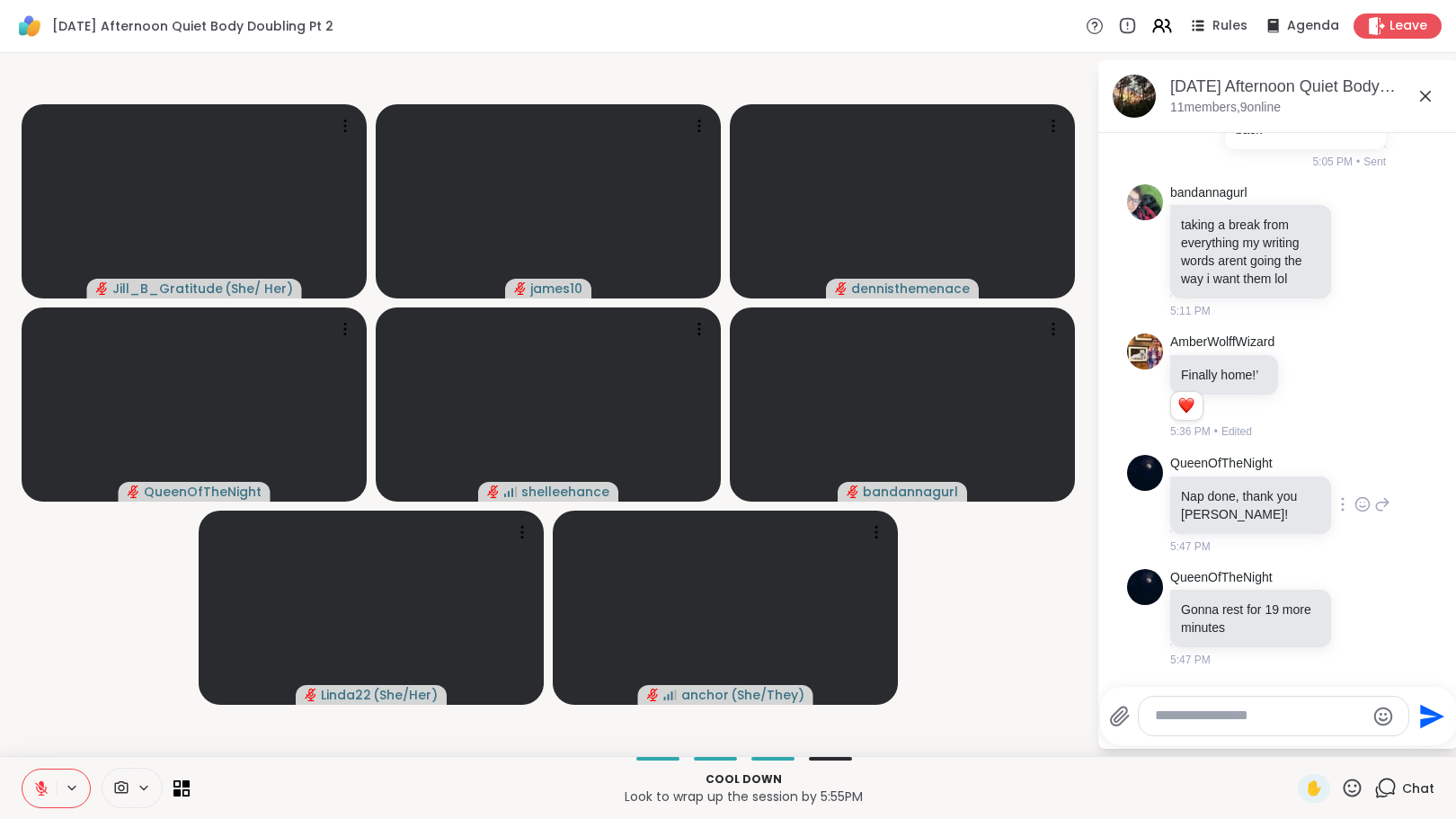
click at [1355, 508] on icon at bounding box center [1362, 503] width 16 height 18
click at [1355, 478] on div "Select Reaction: Heart" at bounding box center [1362, 474] width 16 height 16
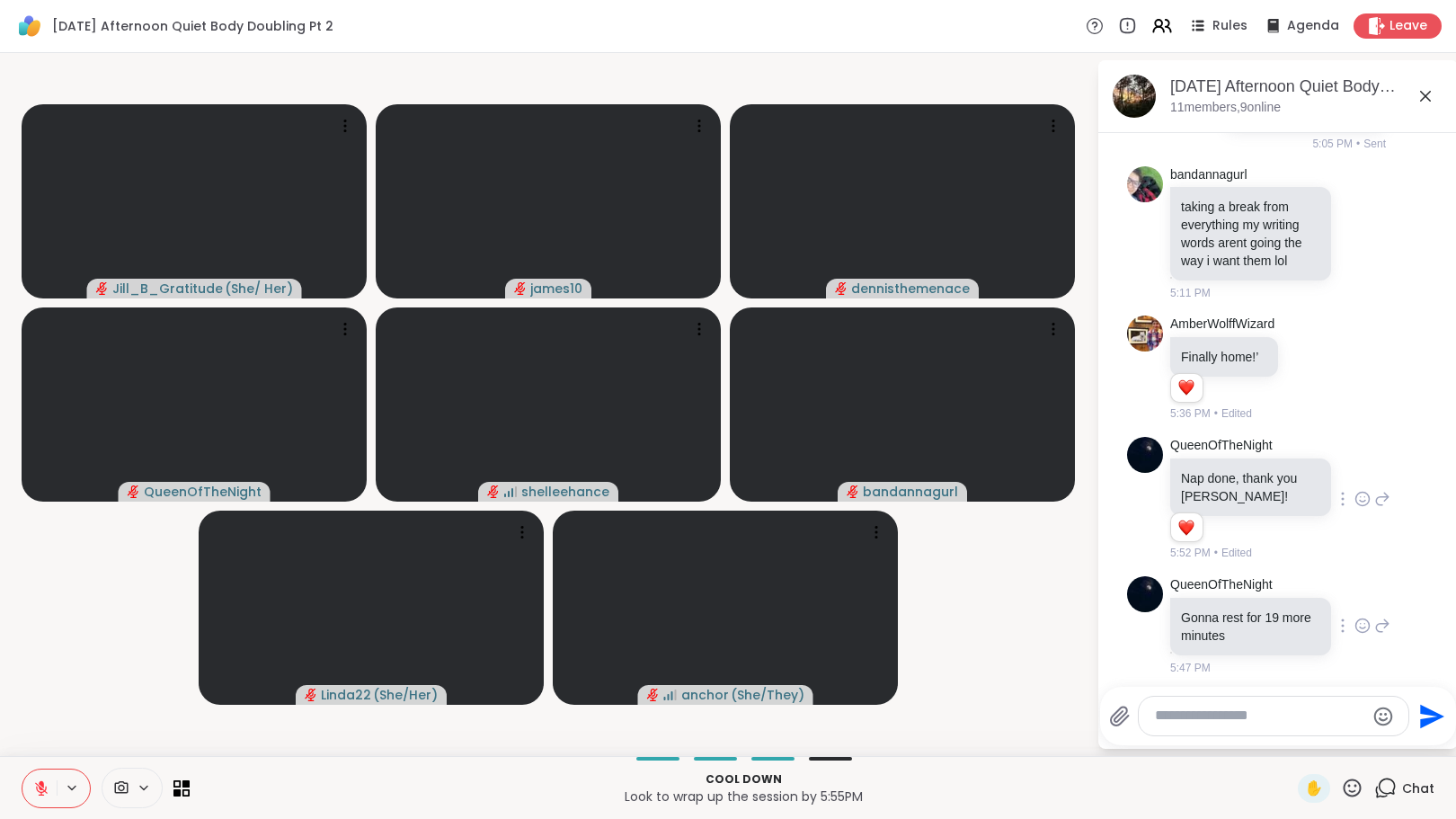
click at [1355, 634] on icon at bounding box center [1362, 625] width 16 height 18
drag, startPoint x: 1330, startPoint y: 615, endPoint x: 1345, endPoint y: 609, distance: 16.2
click at [1345, 612] on button "Select Reaction: Heart" at bounding box center [1362, 596] width 36 height 36
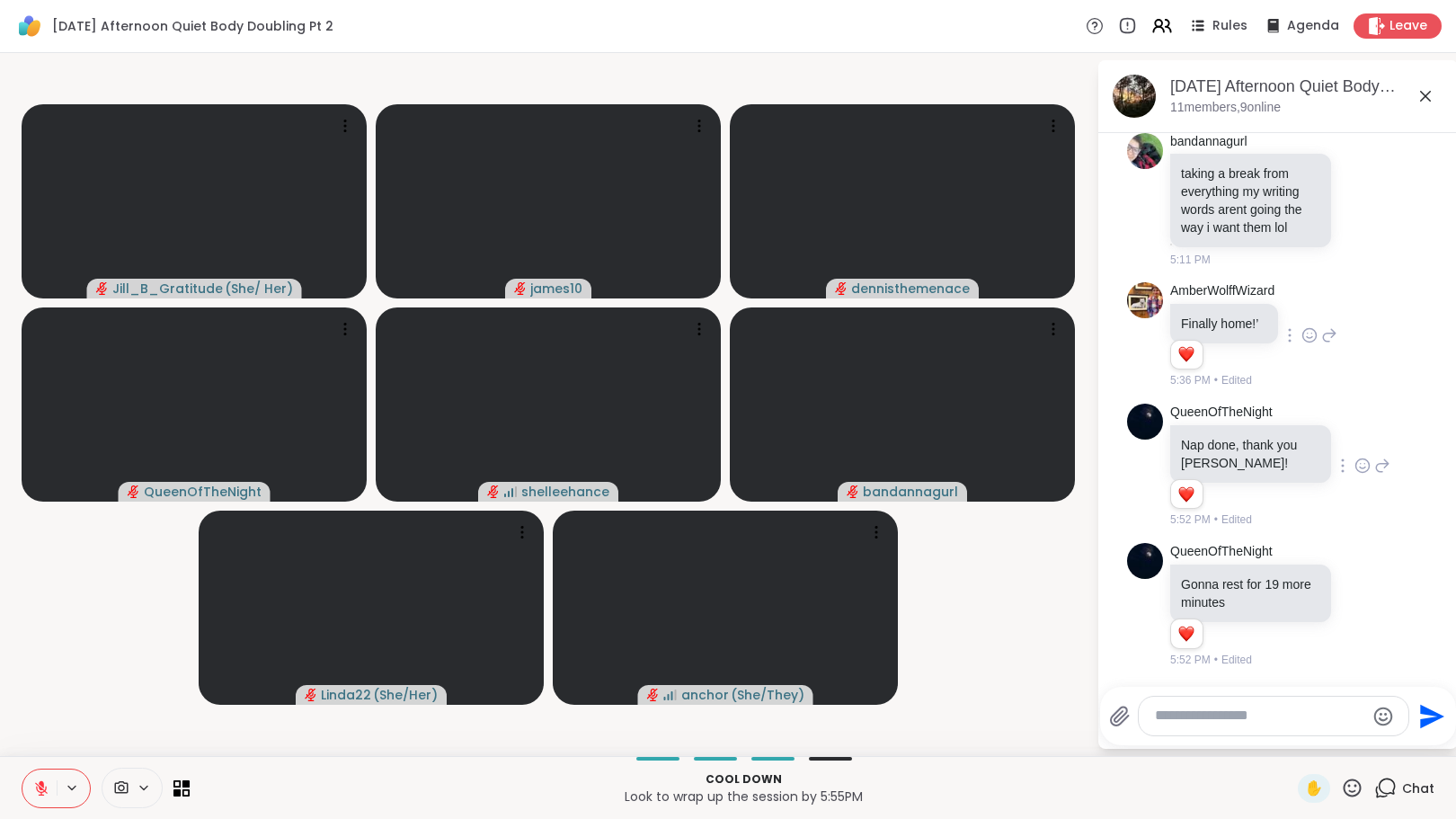
click at [1305, 332] on div at bounding box center [1310, 334] width 56 height 21
click at [1311, 341] on icon at bounding box center [1310, 334] width 14 height 14
click at [1317, 311] on div "Select Reaction: Heart" at bounding box center [1309, 306] width 16 height 16
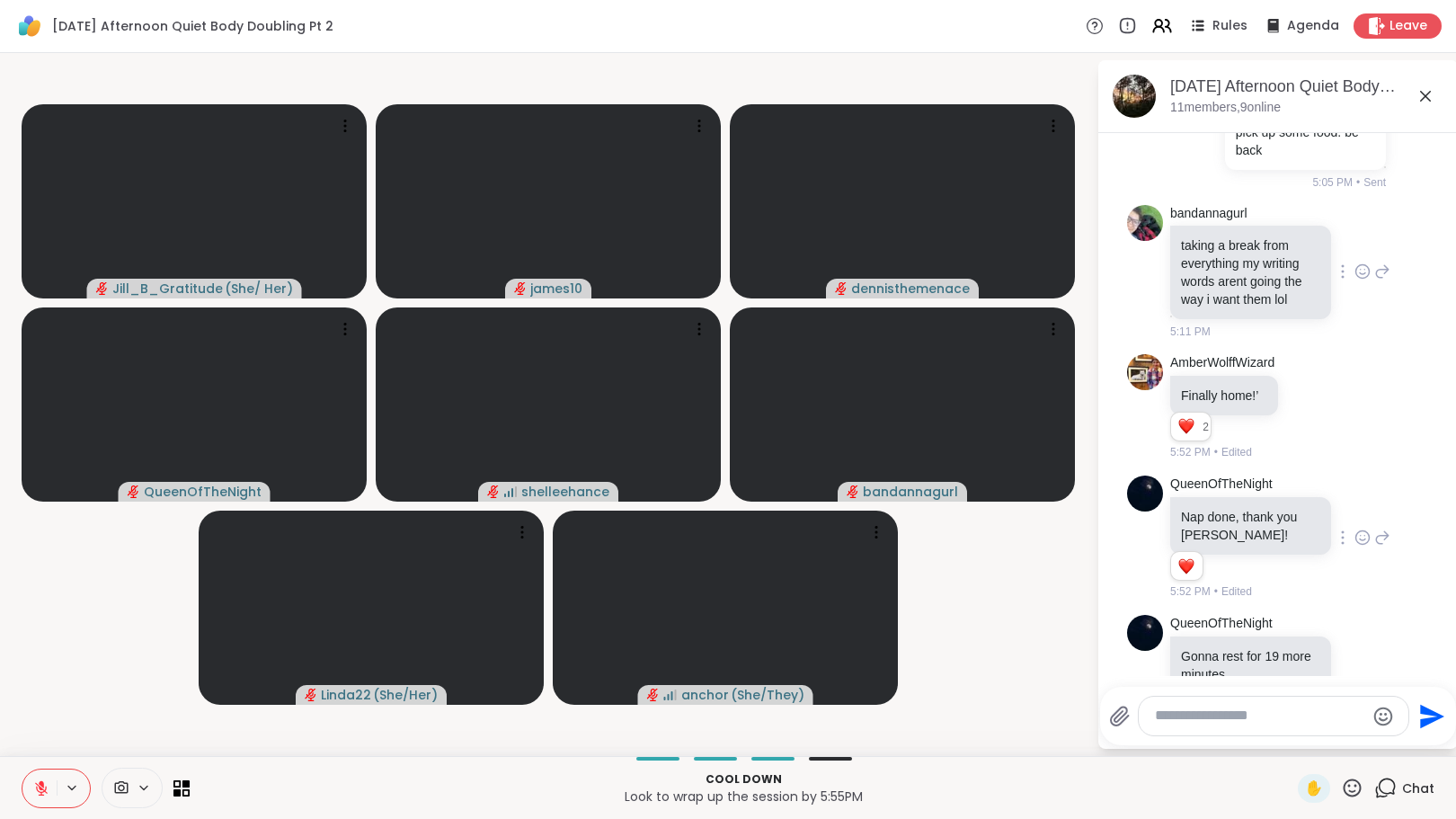
click at [1355, 280] on icon at bounding box center [1362, 271] width 16 height 18
click at [1355, 251] on div "Select Reaction: Heart" at bounding box center [1362, 242] width 16 height 16
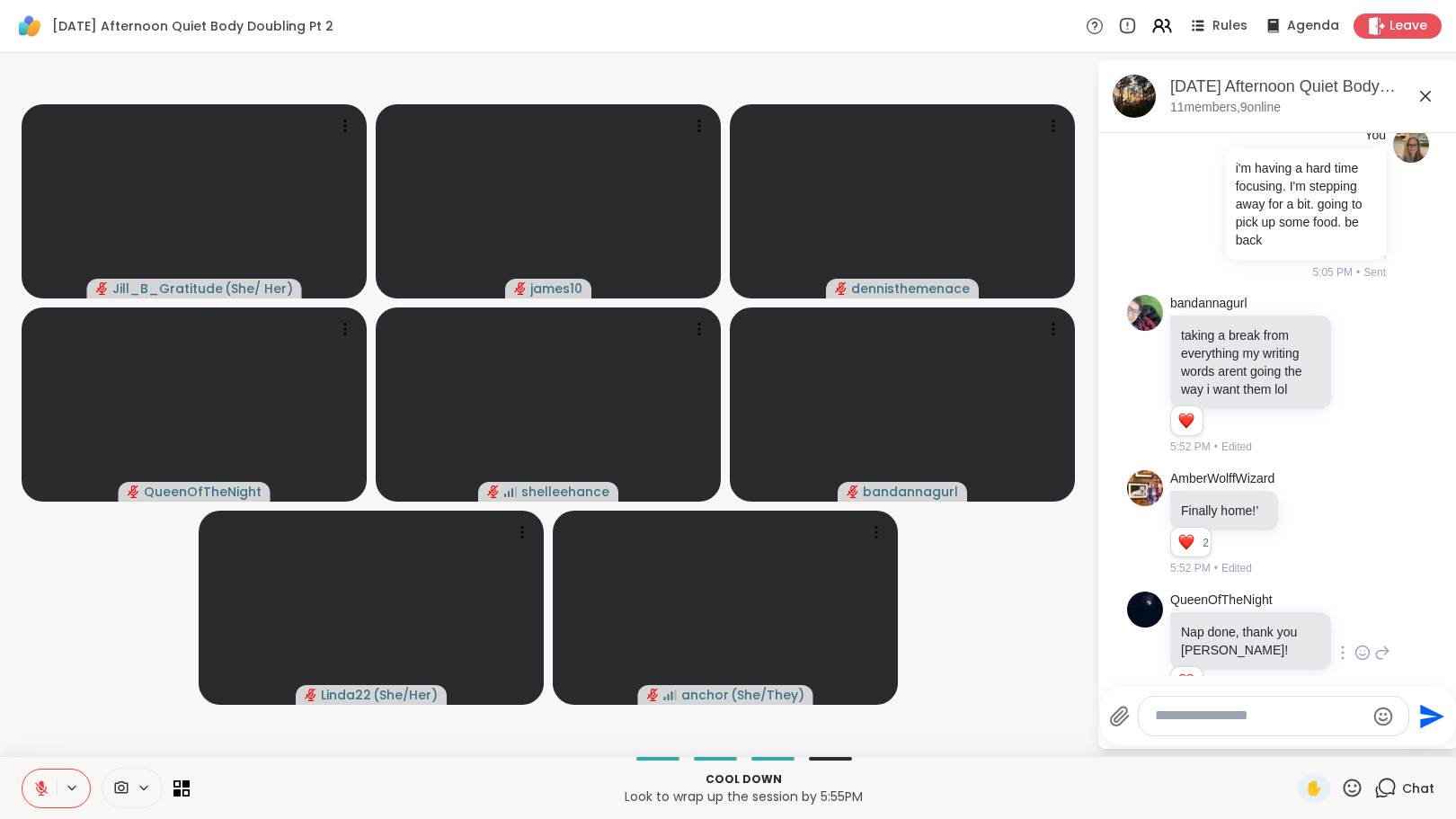
scroll to position [2839, 0]
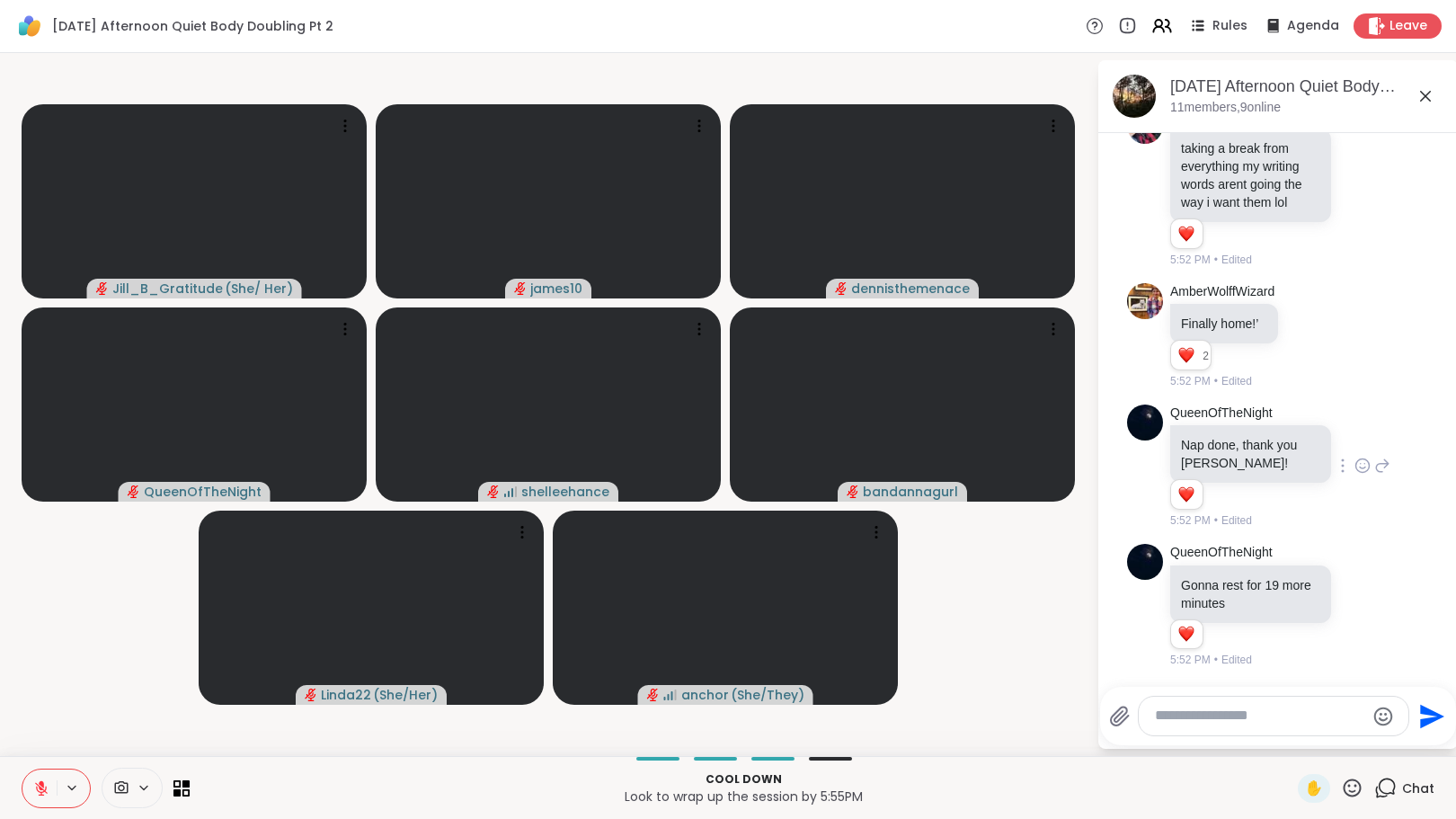
click at [1212, 724] on textarea "Type your message" at bounding box center [1260, 716] width 210 height 19
type textarea "*"
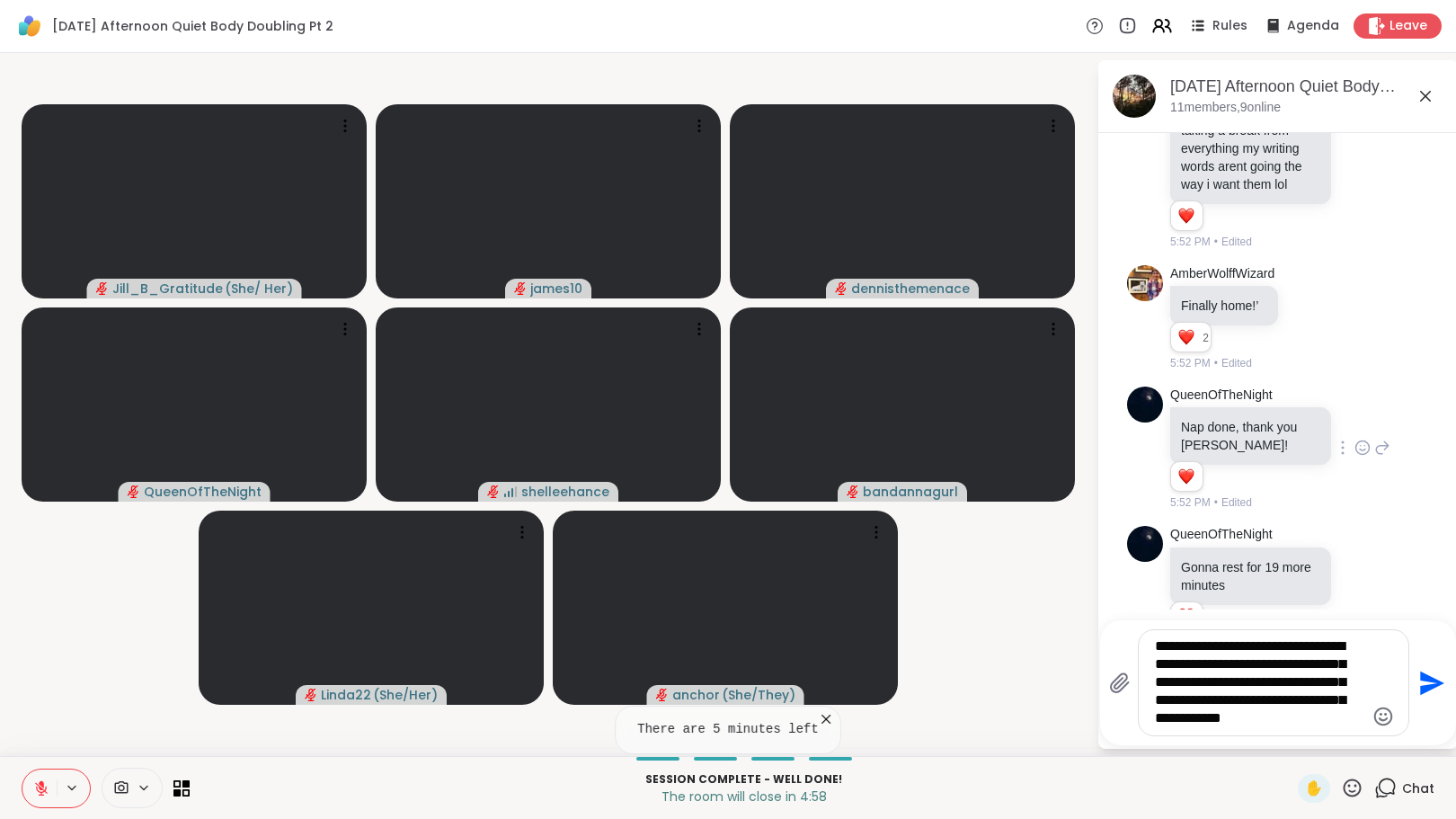
type textarea "**********"
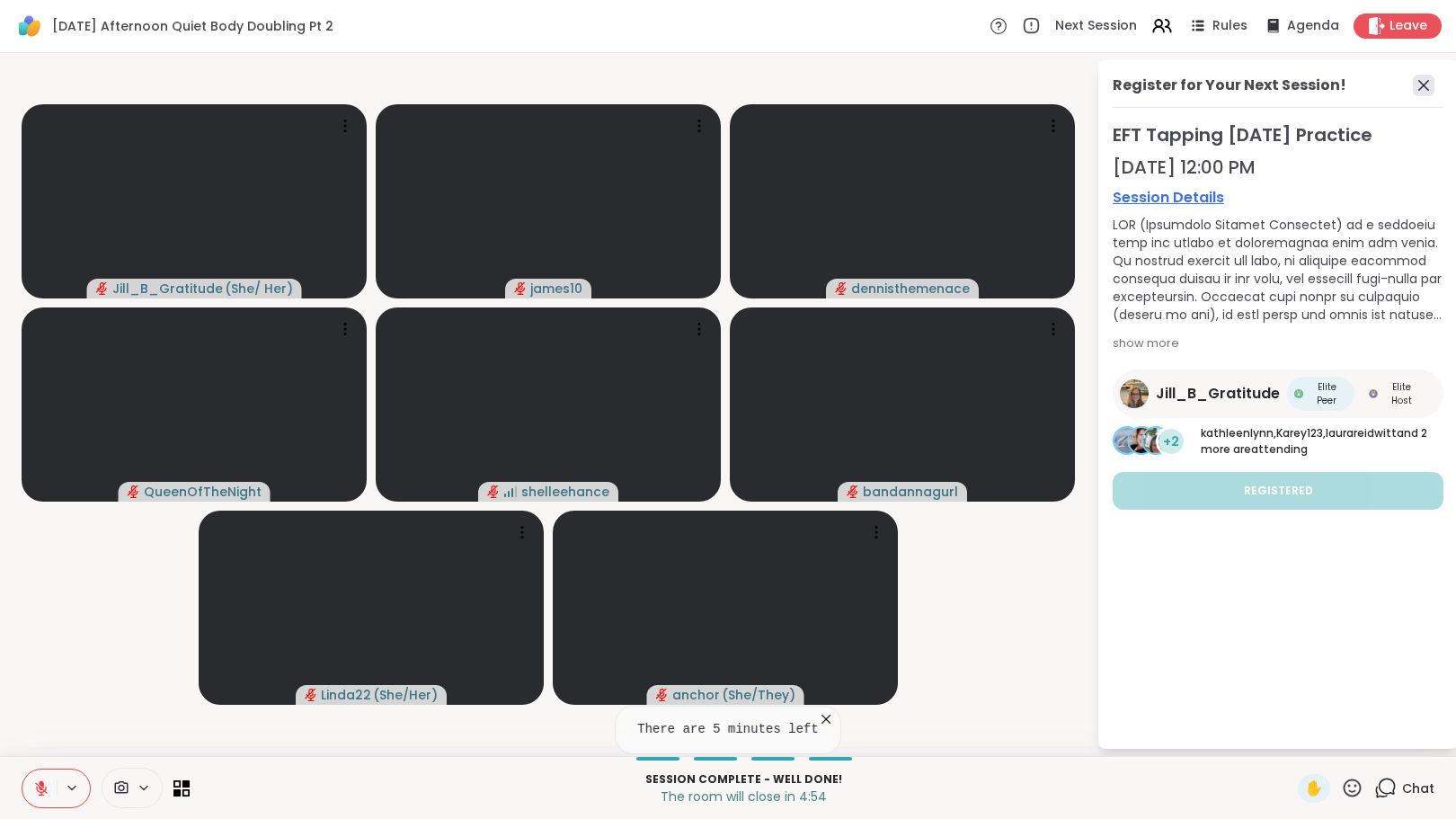
click at [1426, 87] on icon at bounding box center [1424, 85] width 11 height 11
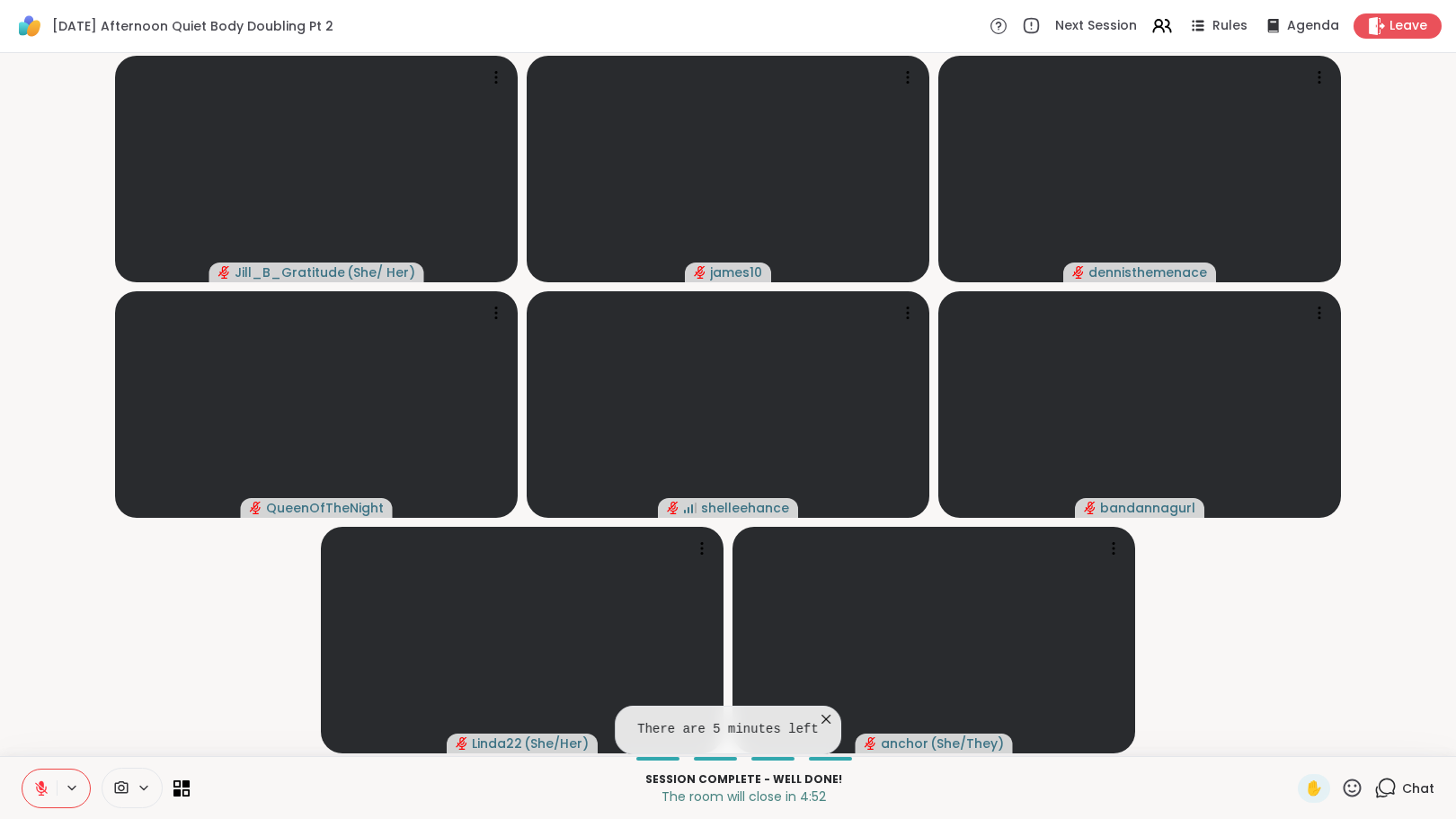
click at [1378, 782] on icon at bounding box center [1385, 787] width 22 height 22
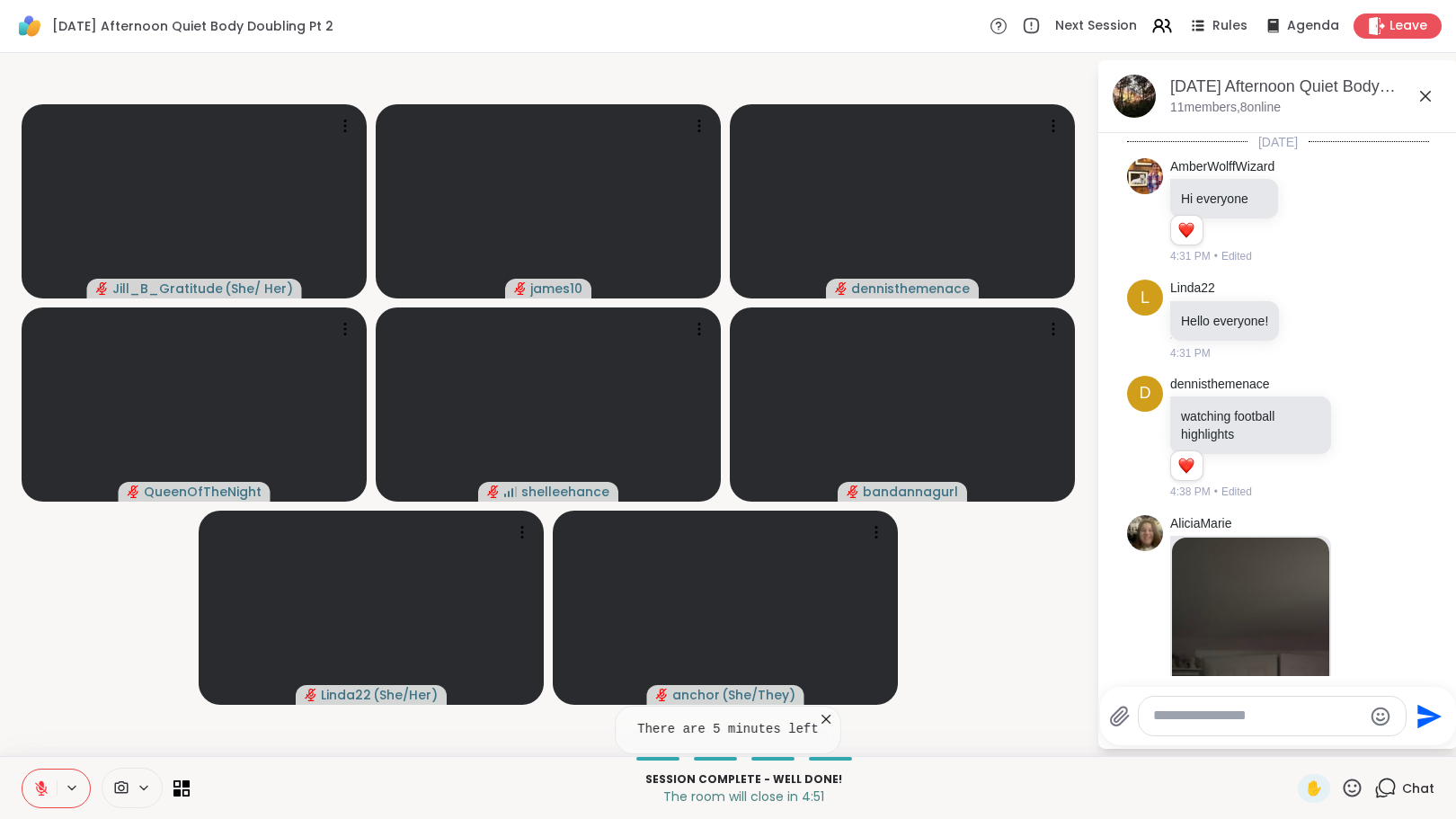
scroll to position [2821, 0]
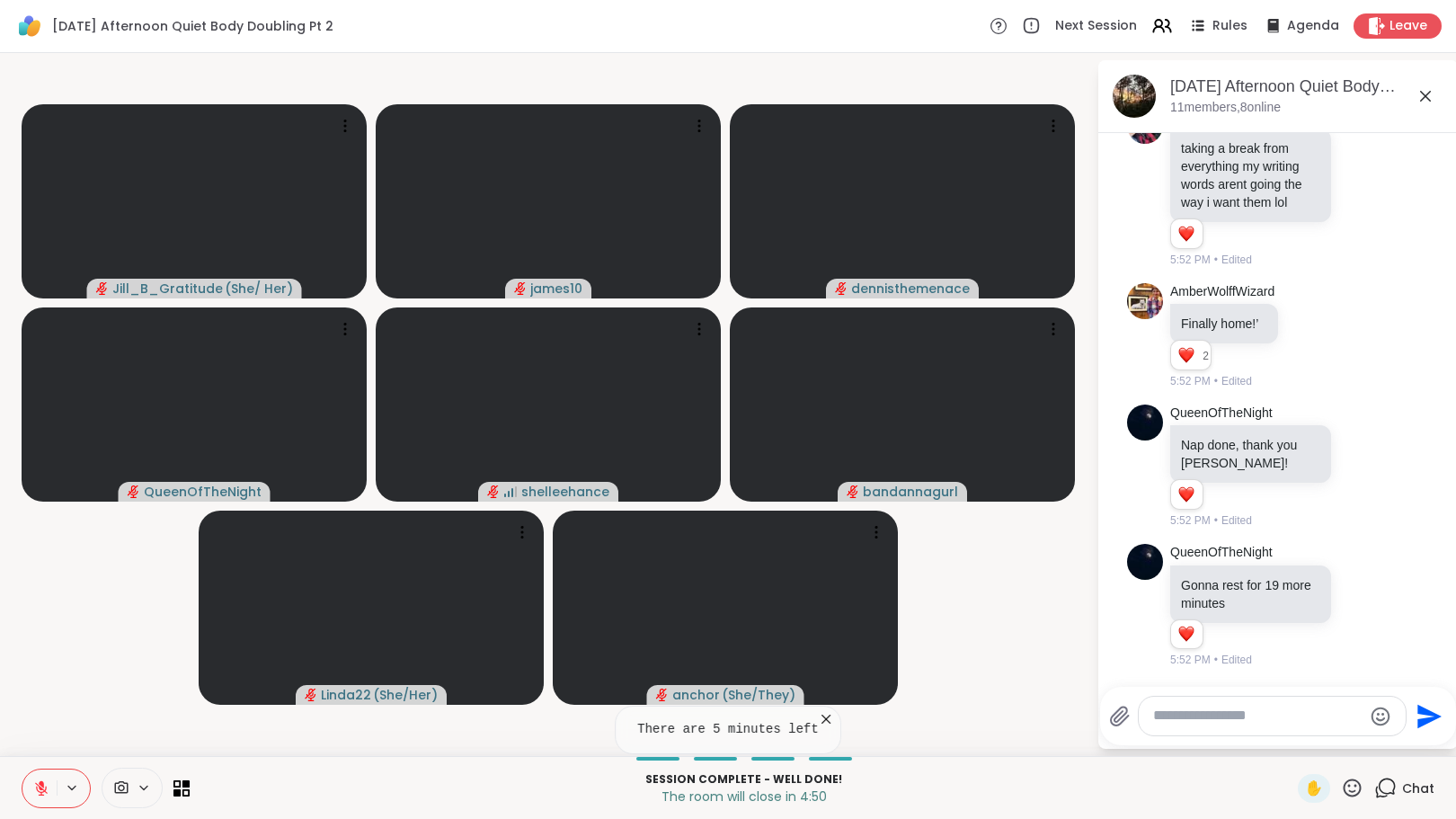
click at [1282, 715] on textarea "Type your message" at bounding box center [1258, 716] width 210 height 19
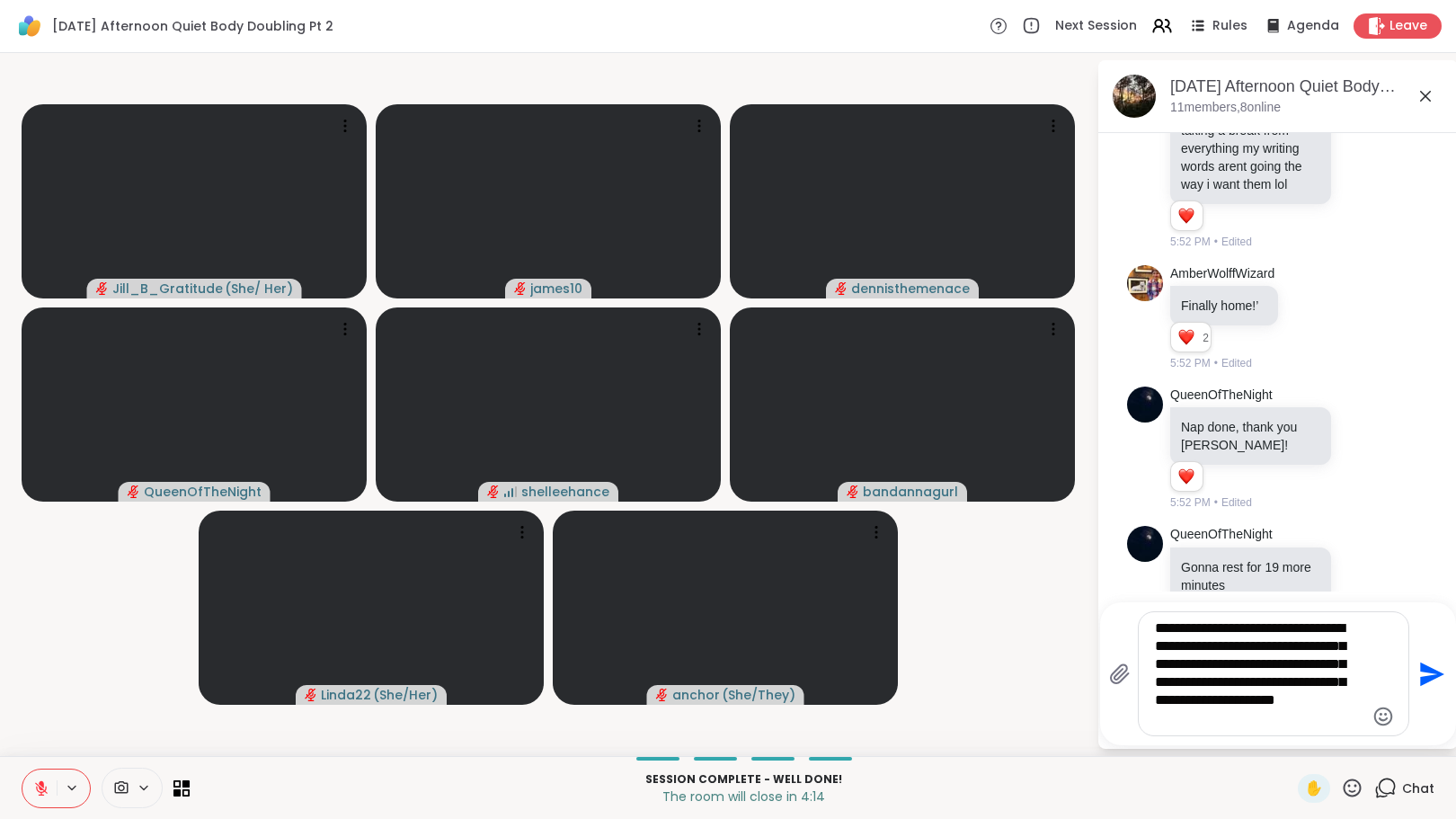
type textarea "**********"
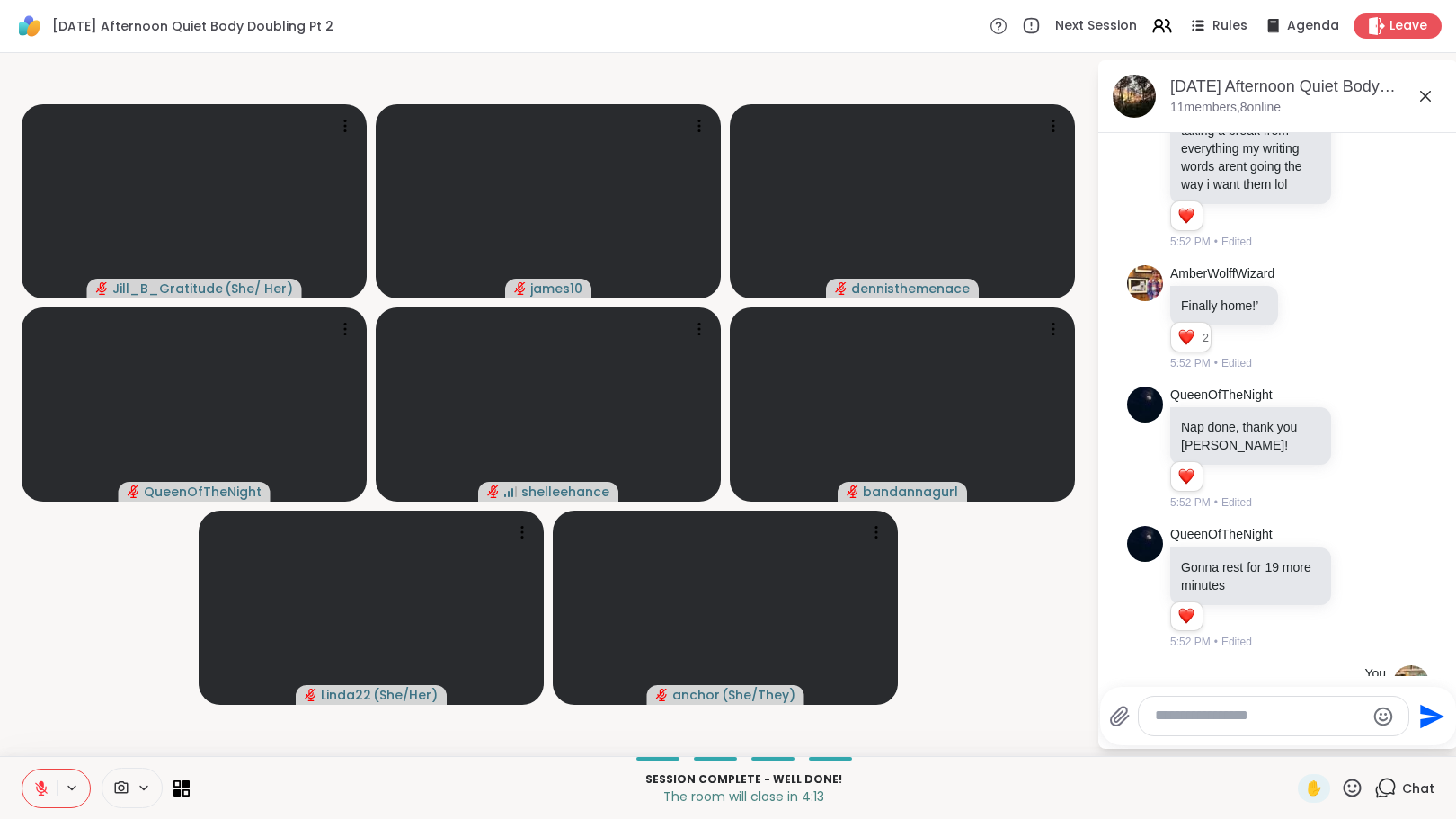
scroll to position [3043, 0]
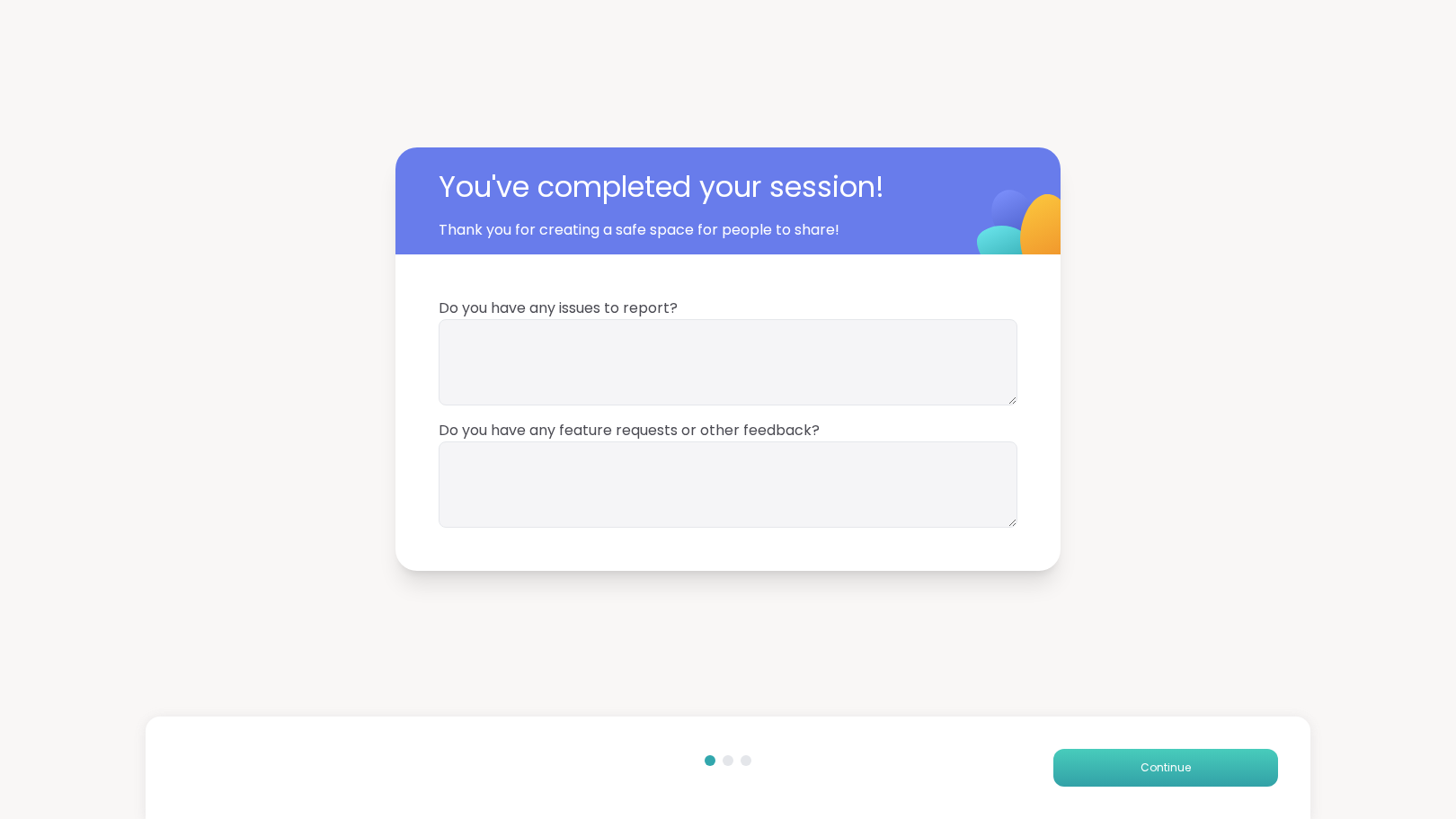
click at [1141, 771] on span "Continue" at bounding box center [1166, 767] width 50 height 16
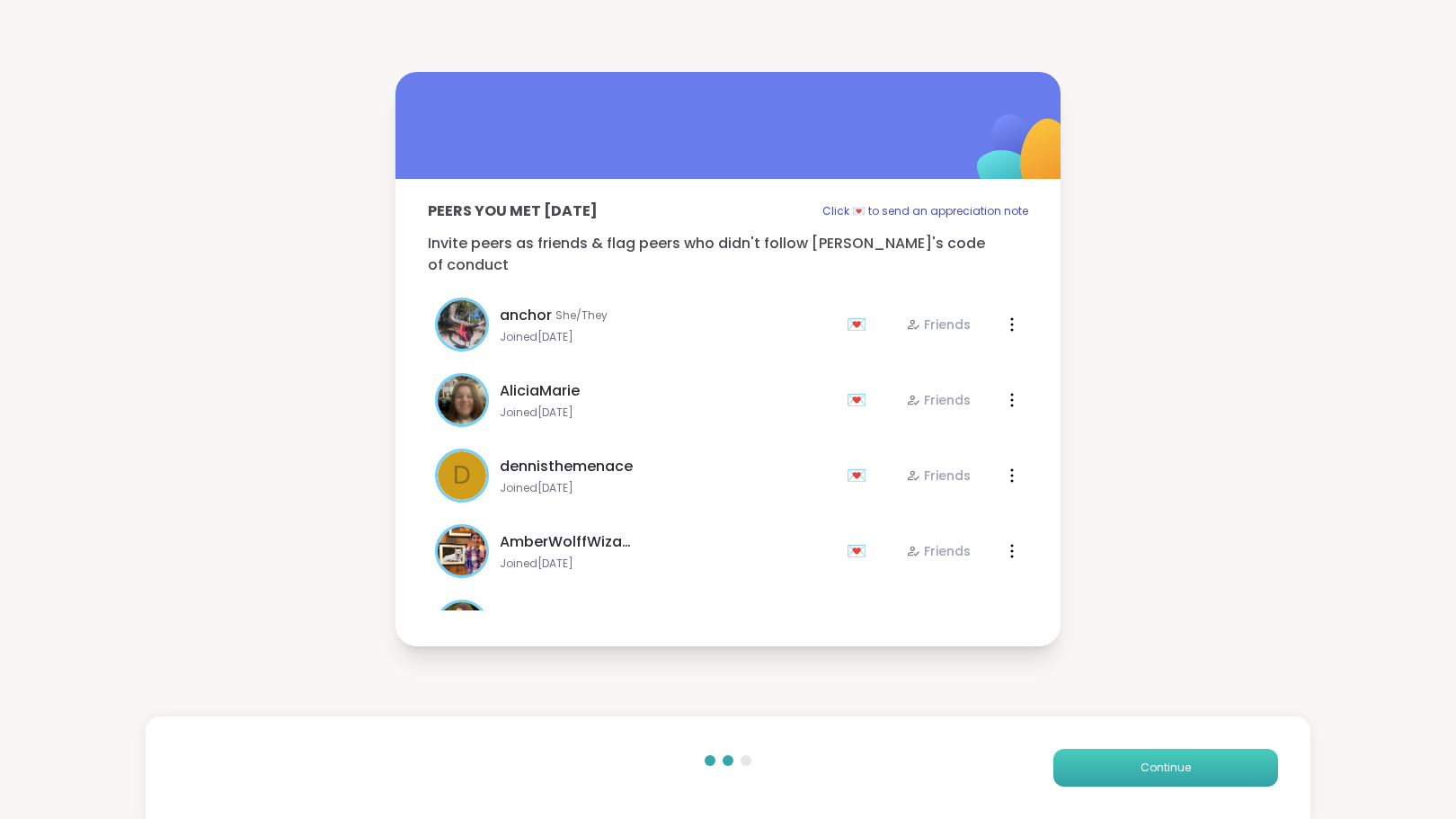
click at [1124, 764] on button "Continue" at bounding box center [1166, 767] width 225 height 38
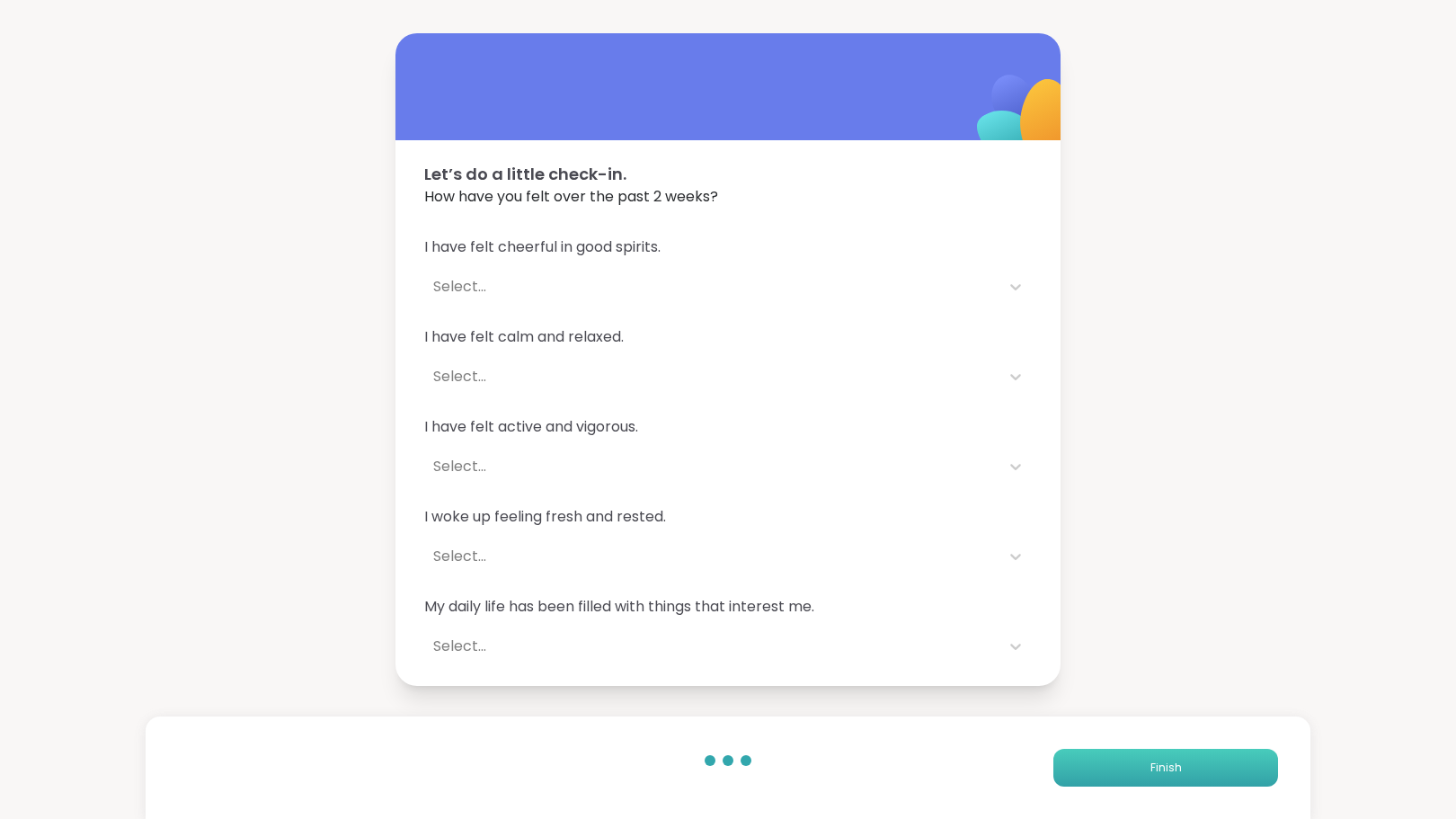
click at [1124, 764] on button "Finish" at bounding box center [1166, 767] width 225 height 38
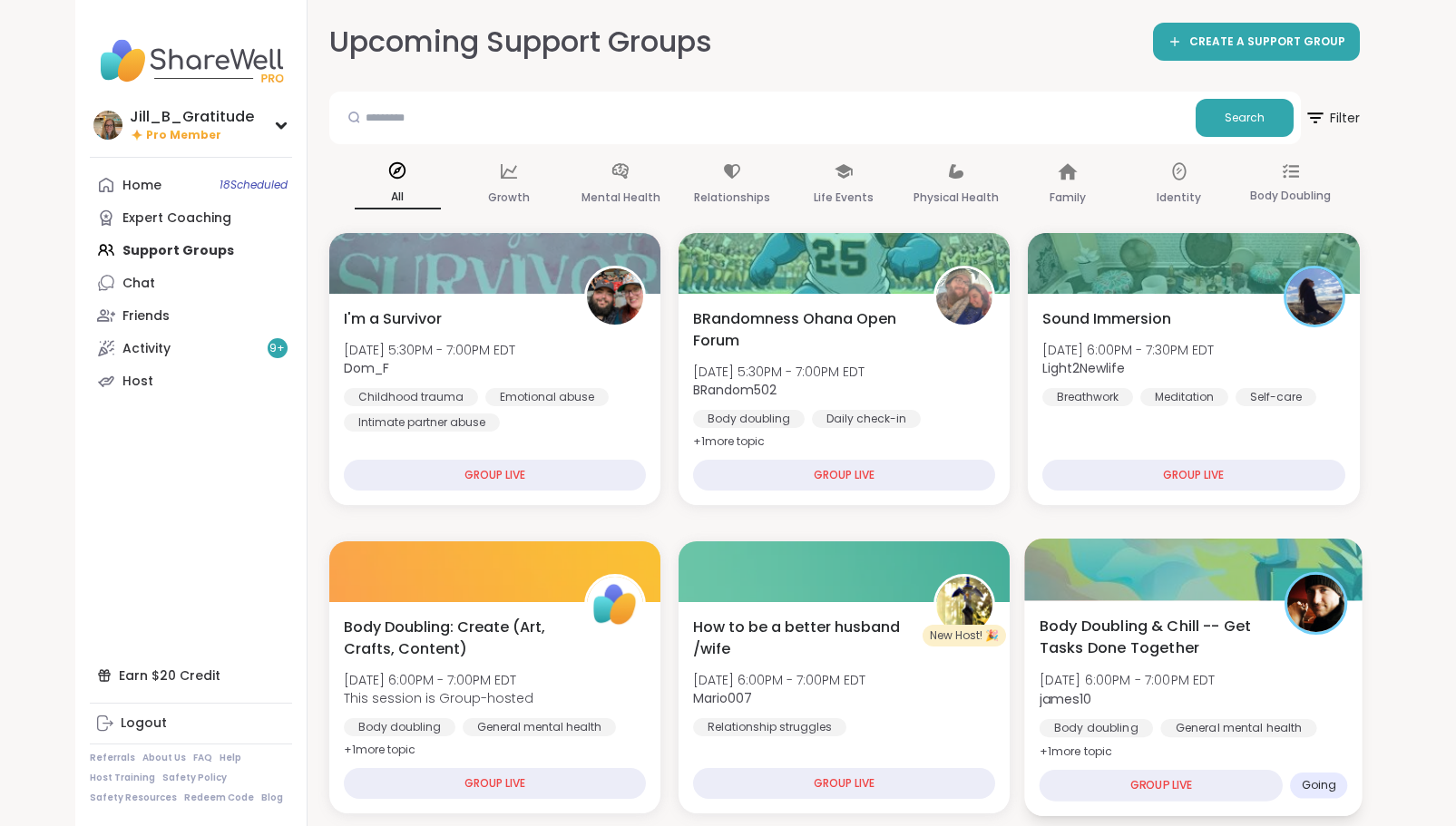
click at [1162, 738] on div "Body doubling General mental health Loneliness" at bounding box center [1193, 741] width 308 height 44
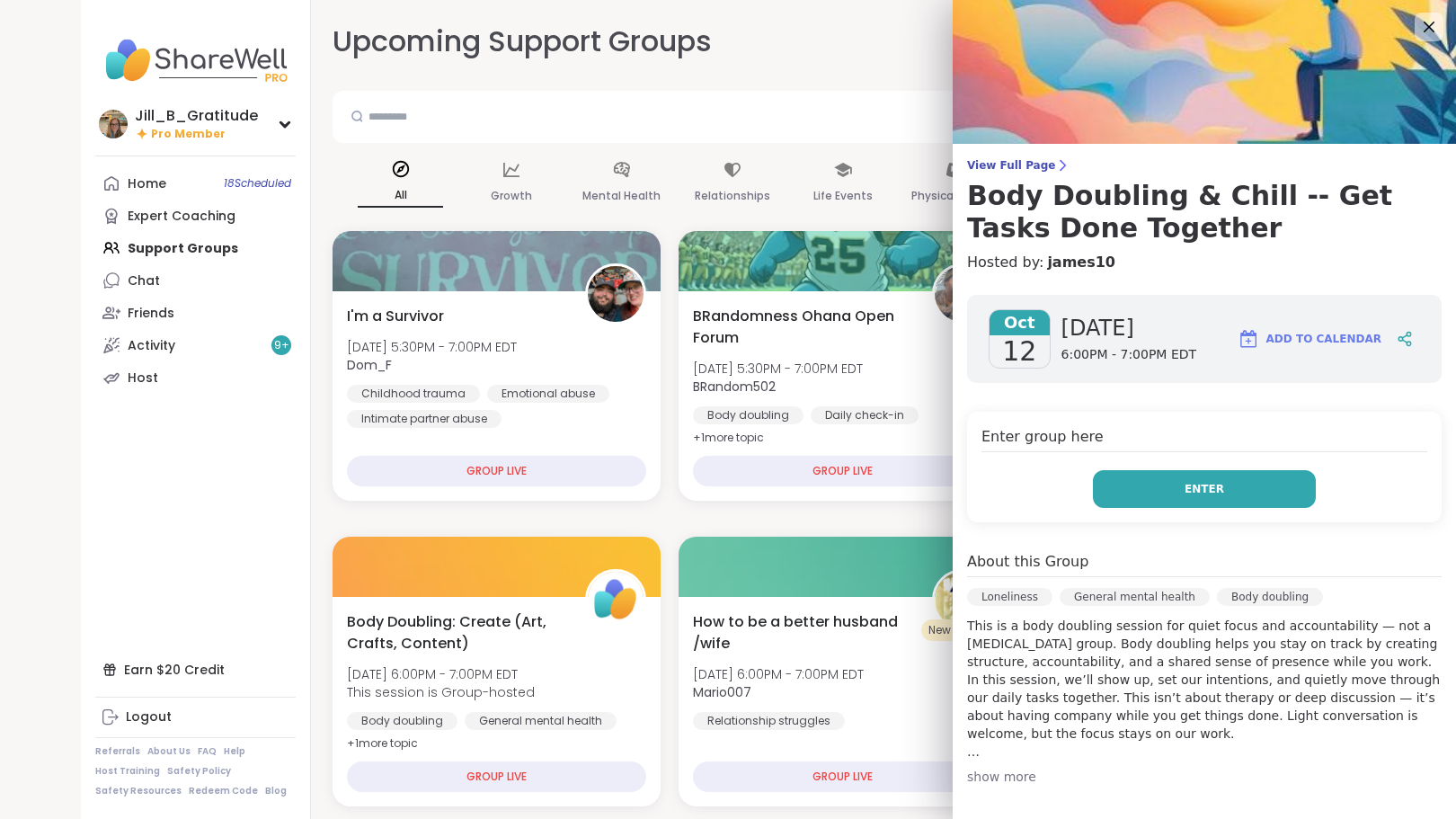
click at [1151, 488] on button "Enter" at bounding box center [1204, 488] width 223 height 38
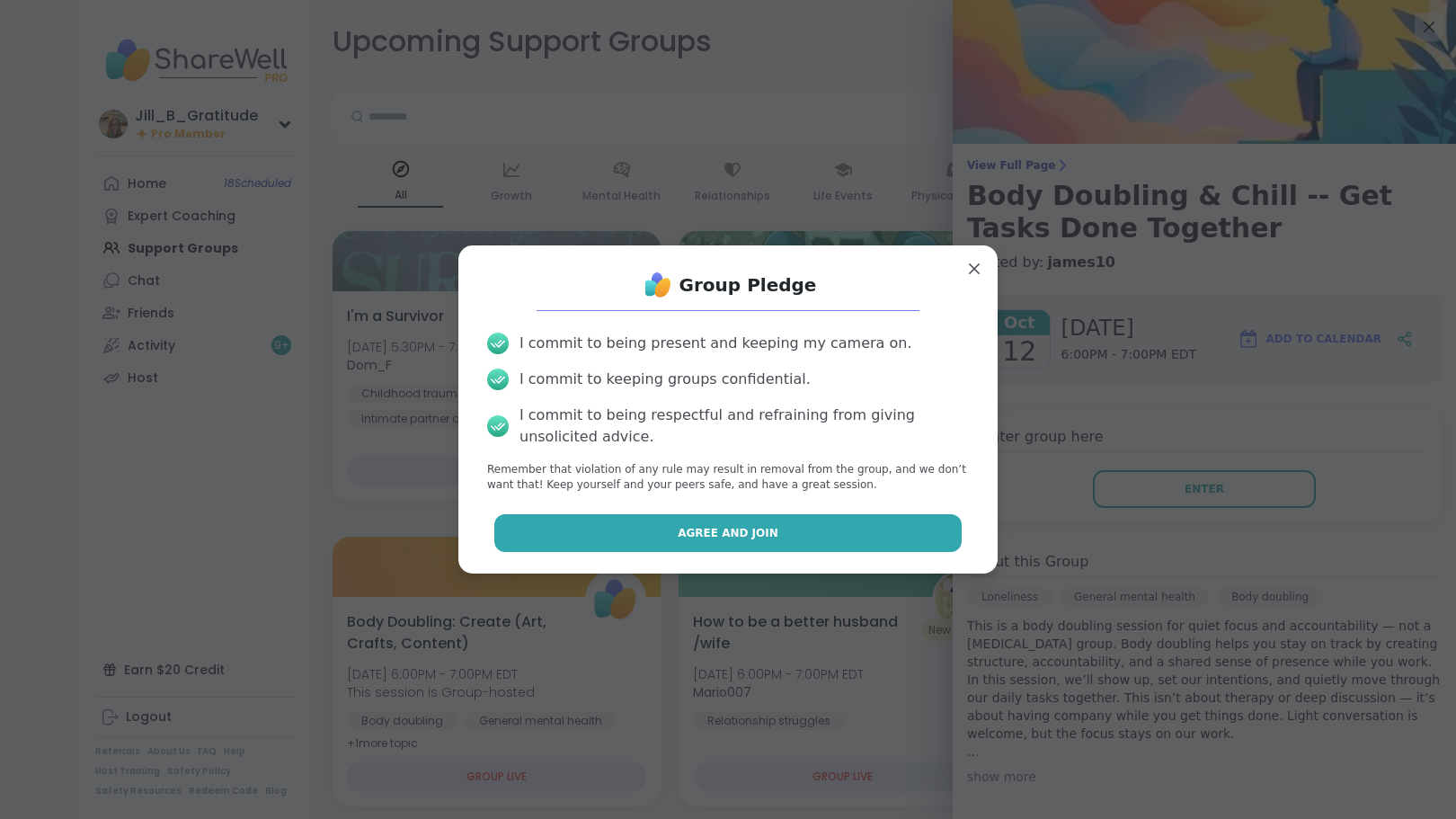
click at [823, 529] on button "Agree and Join" at bounding box center [728, 533] width 468 height 38
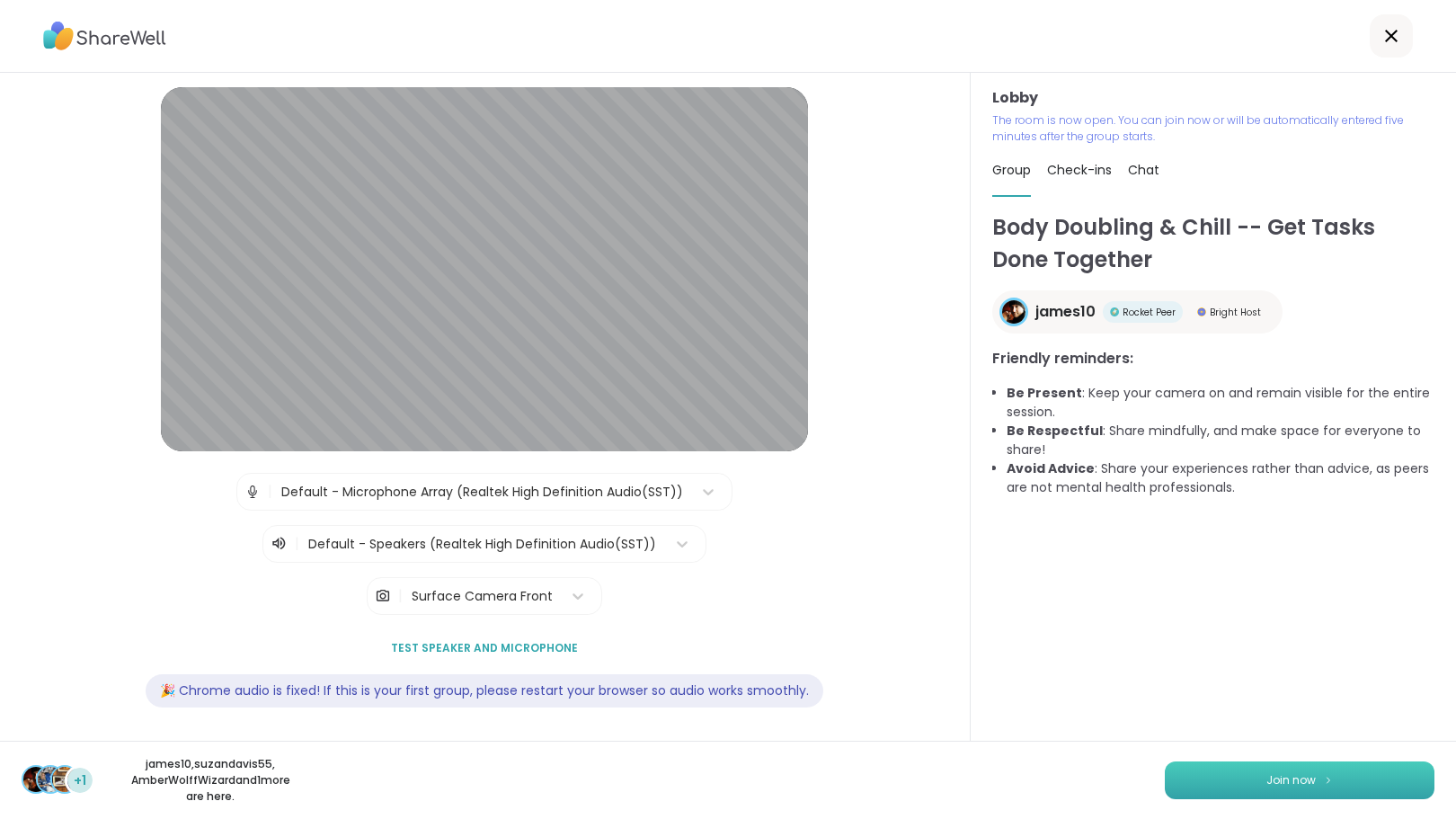
click at [1235, 784] on button "Join now" at bounding box center [1300, 780] width 269 height 38
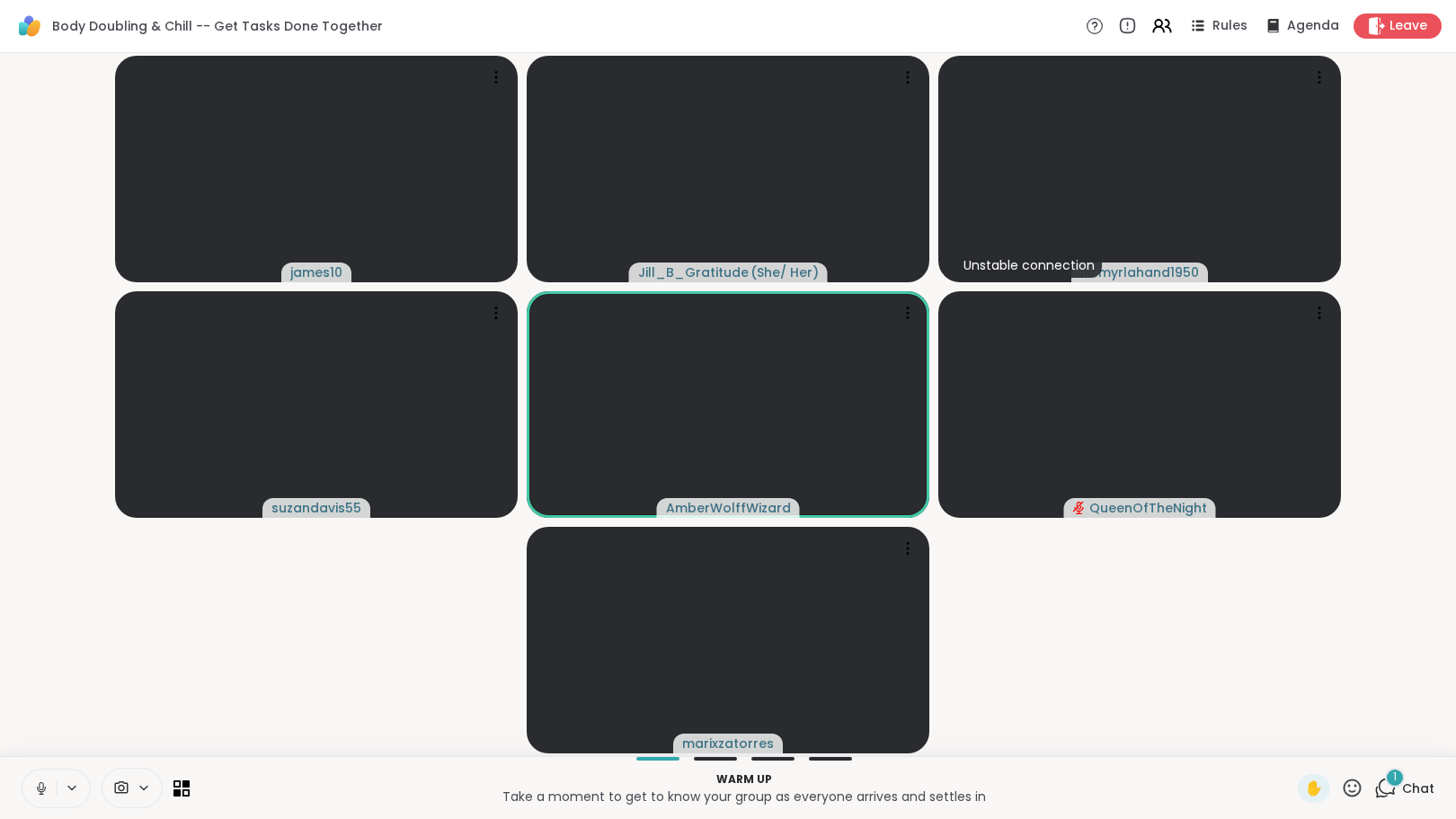
click at [1379, 793] on icon at bounding box center [1387, 786] width 17 height 16
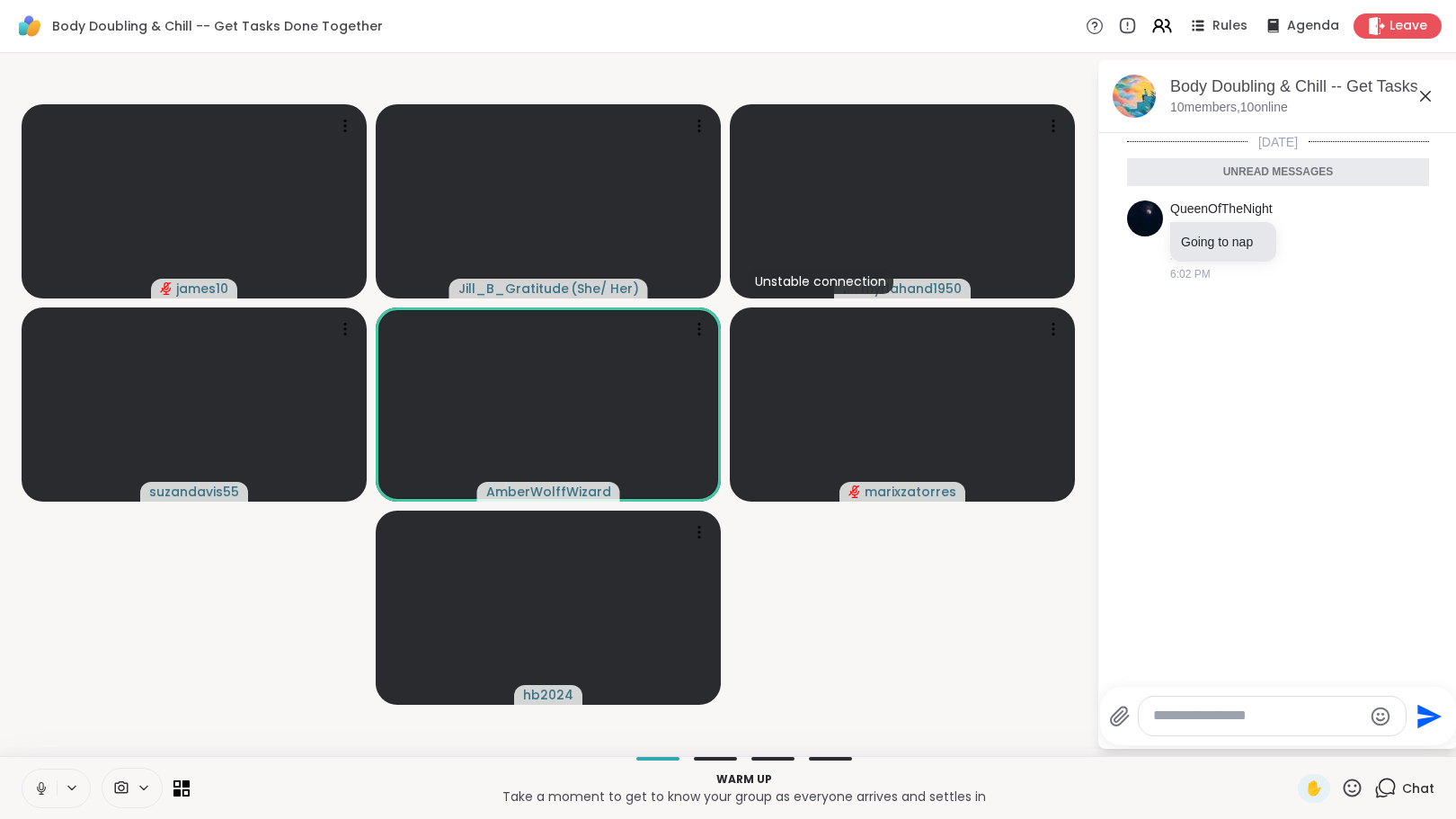
click at [36, 789] on icon at bounding box center [41, 787] width 16 height 16
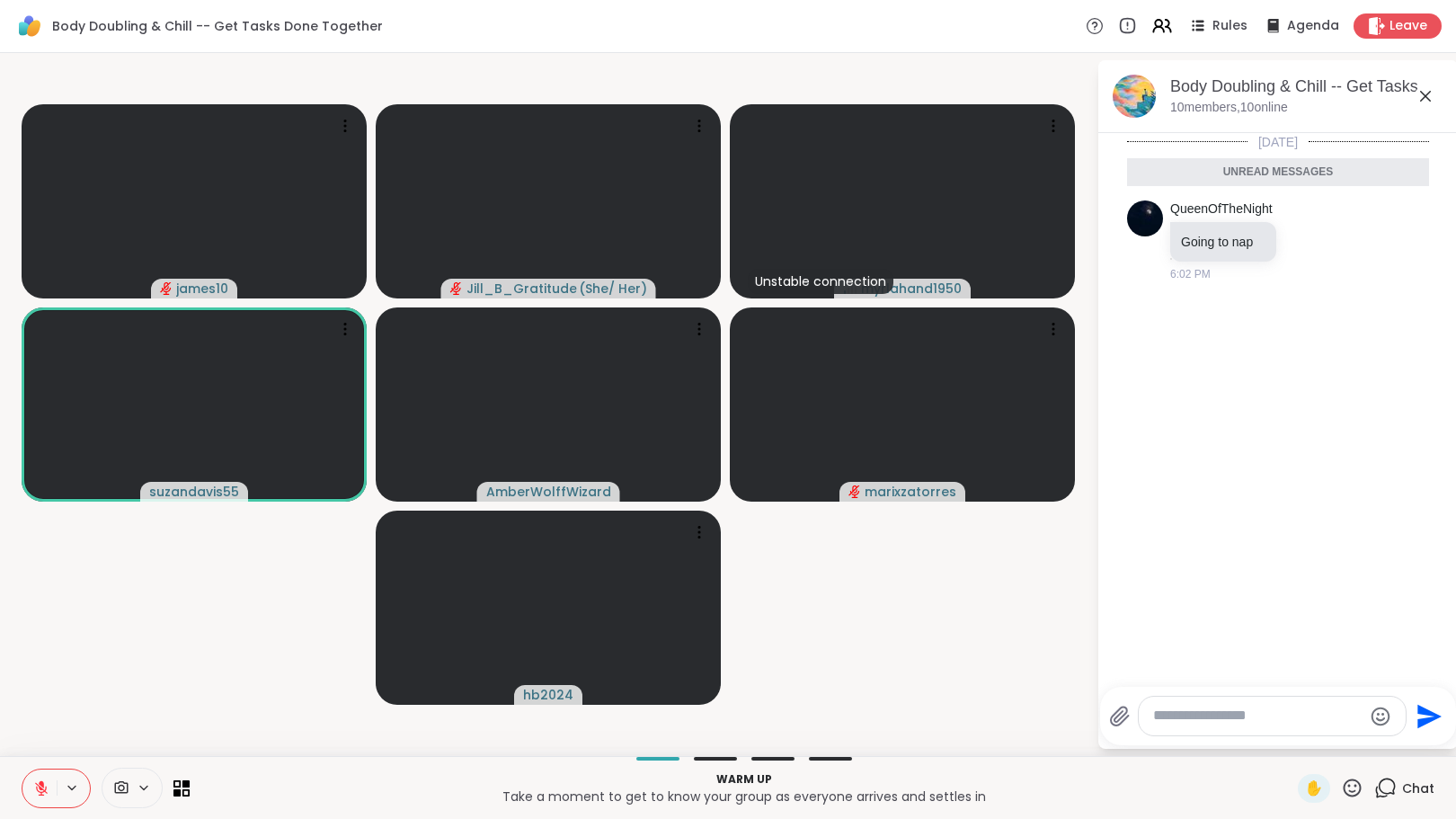
click at [39, 793] on icon at bounding box center [41, 787] width 16 height 16
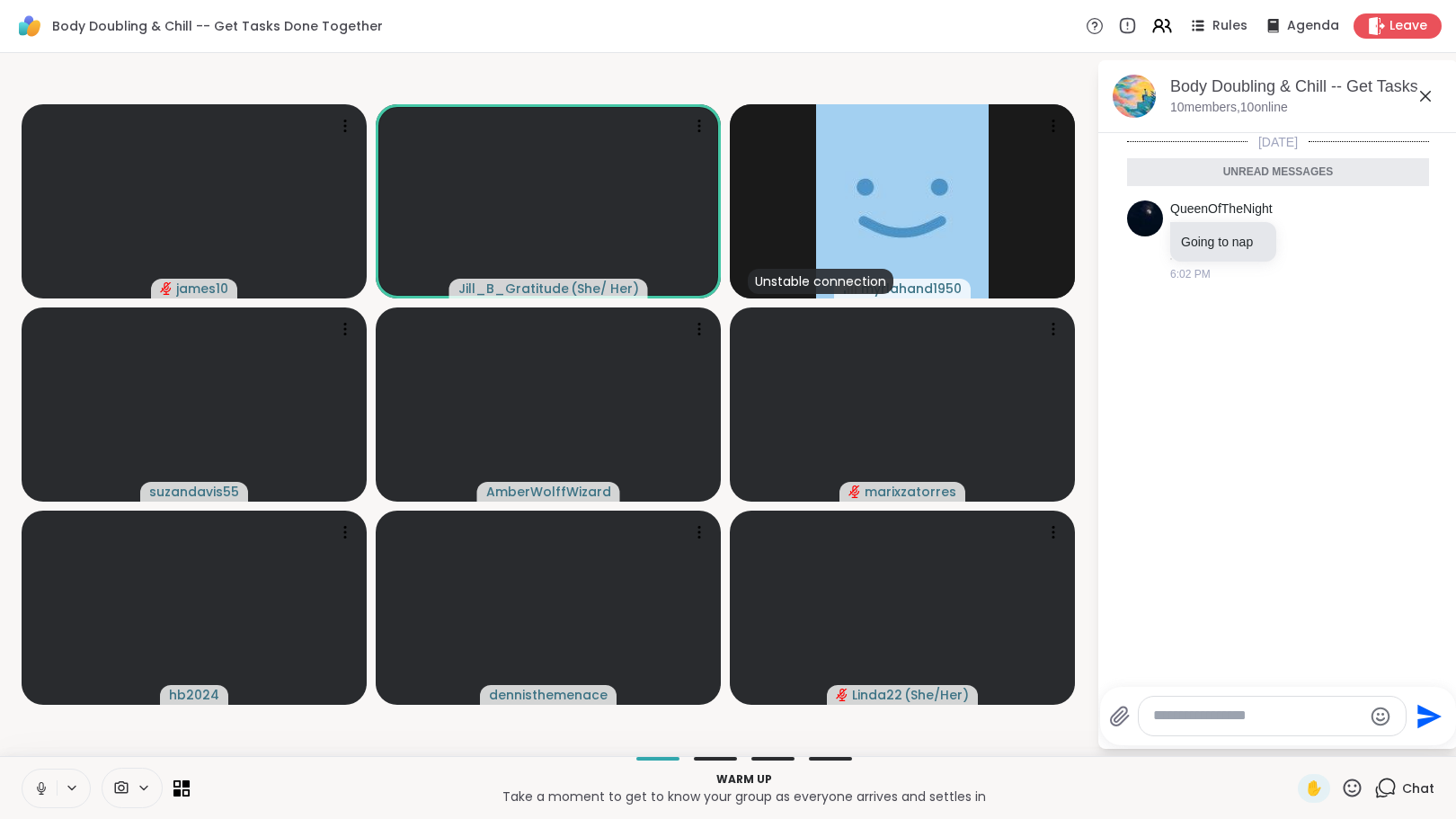
click at [39, 786] on icon at bounding box center [41, 786] width 5 height 8
